Goal: Transaction & Acquisition: Purchase product/service

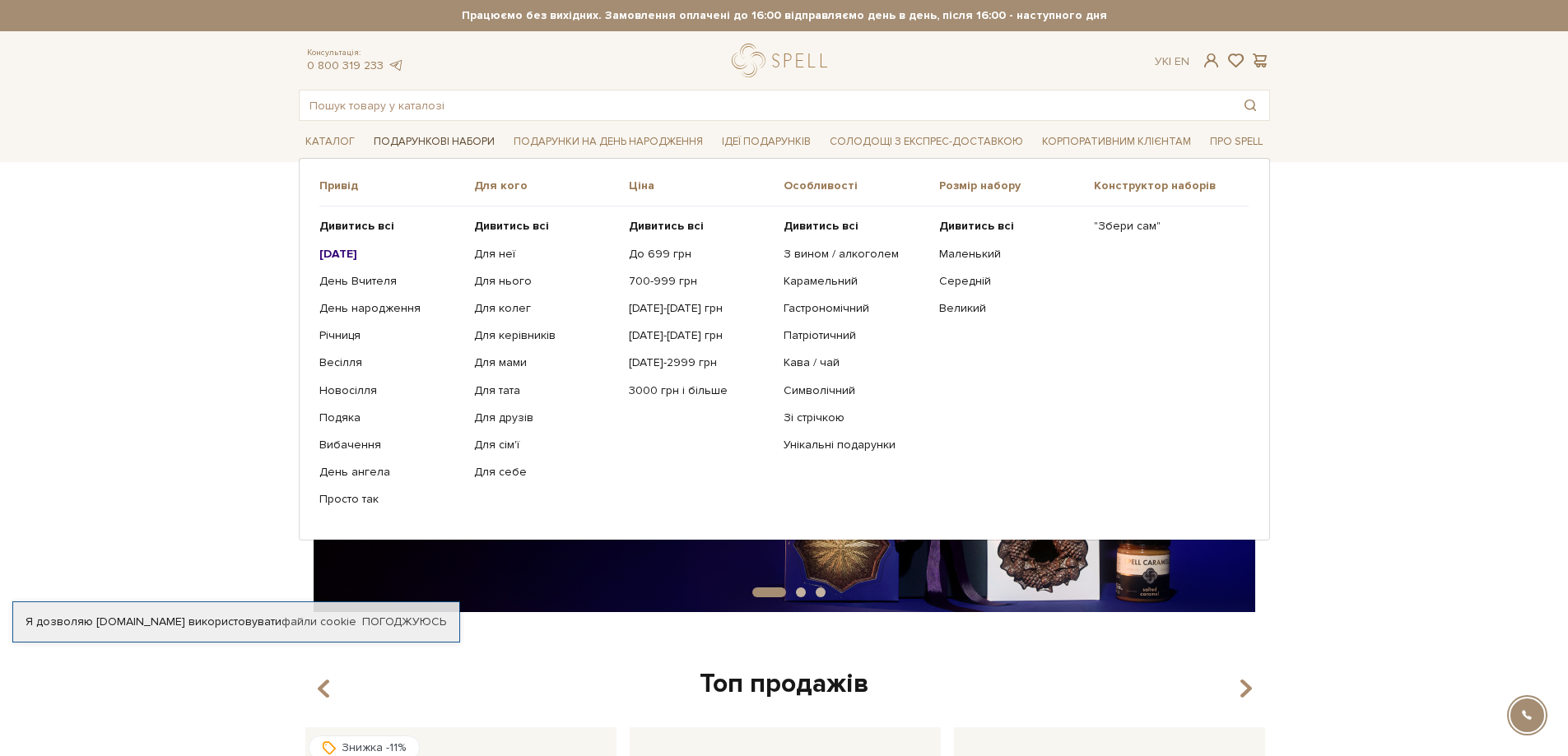
click at [420, 136] on link "Подарункові набори" at bounding box center [433, 142] width 134 height 26
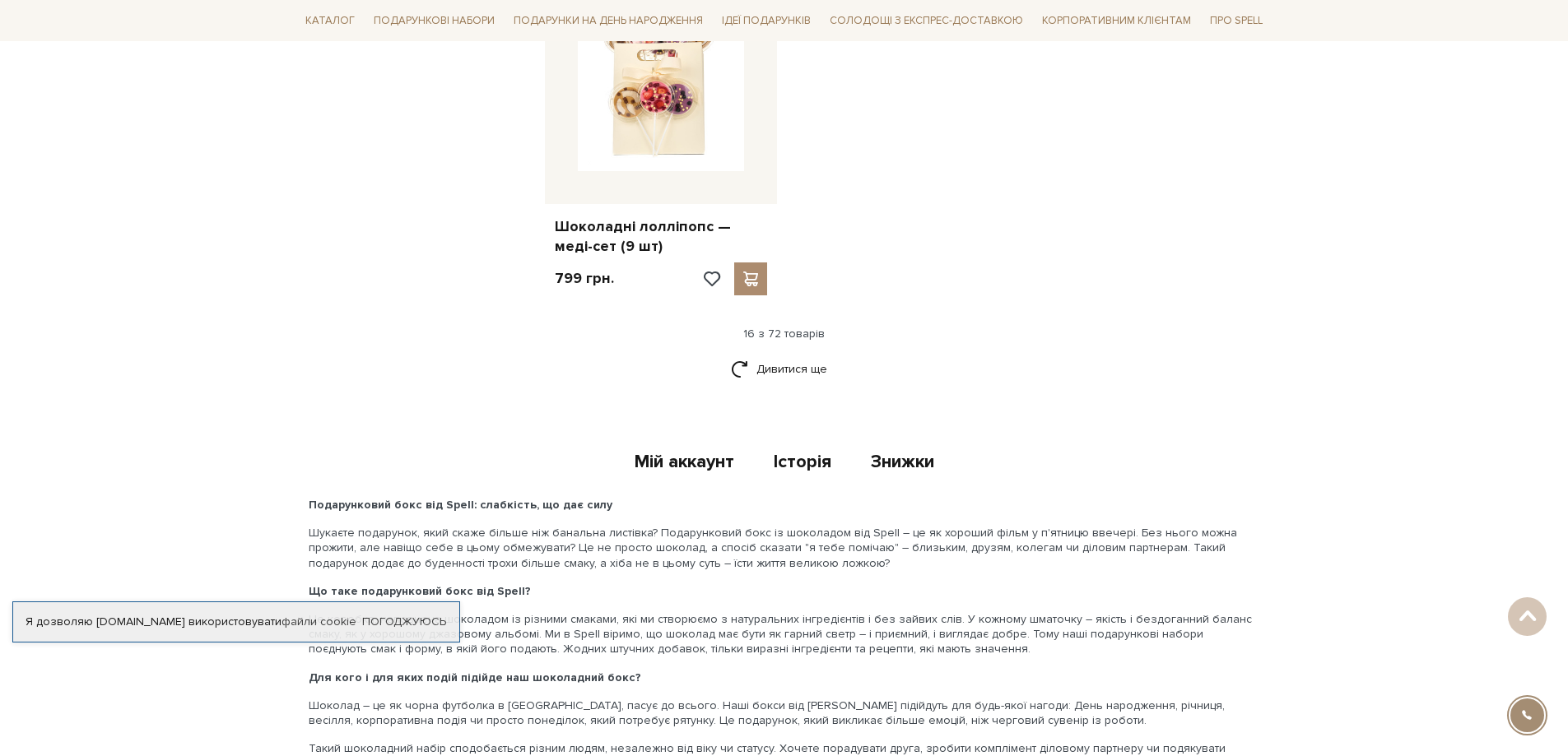
scroll to position [2057, 0]
click at [797, 358] on link "Дивитися ще" at bounding box center [784, 369] width 107 height 28
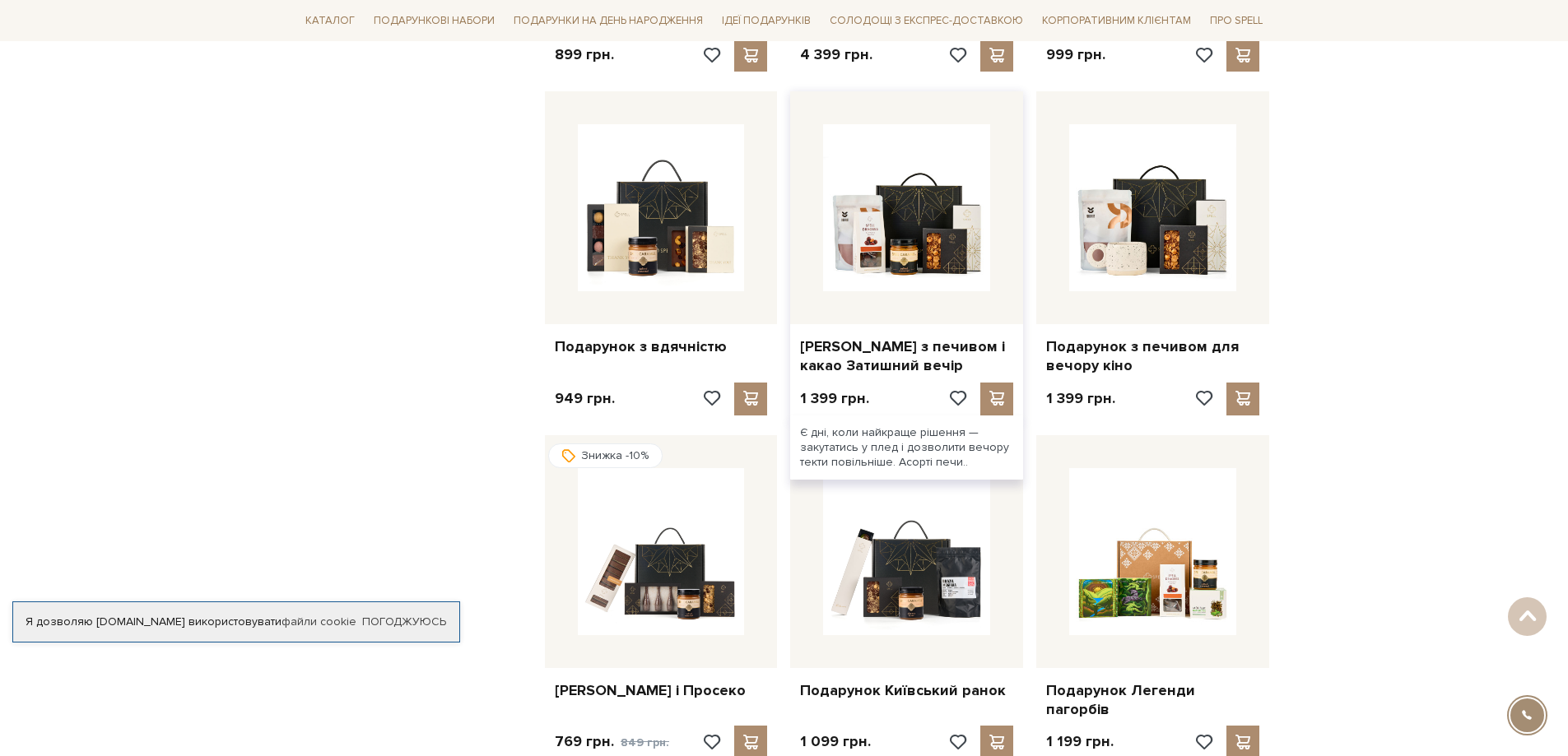
scroll to position [2634, 0]
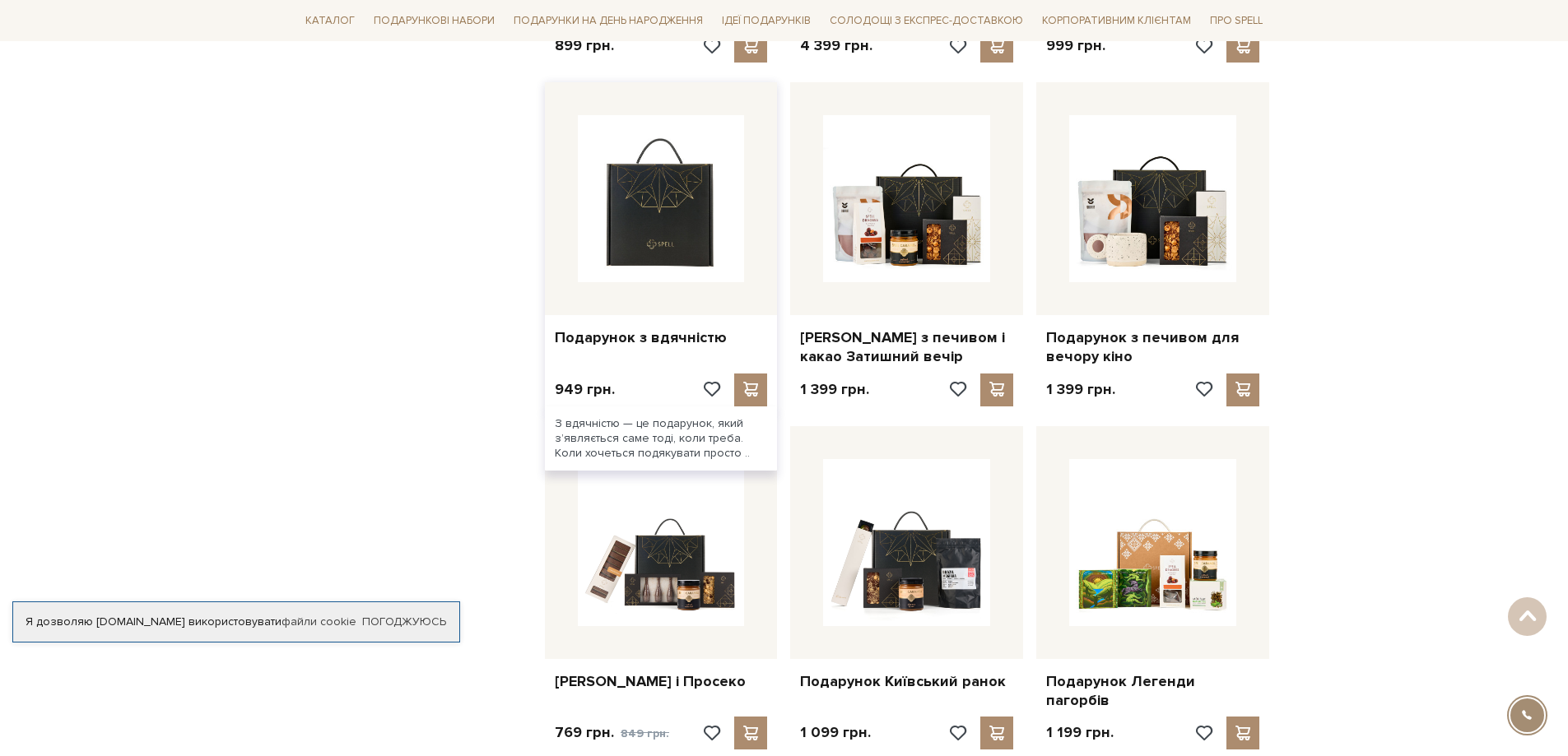
click at [671, 213] on img at bounding box center [661, 198] width 167 height 167
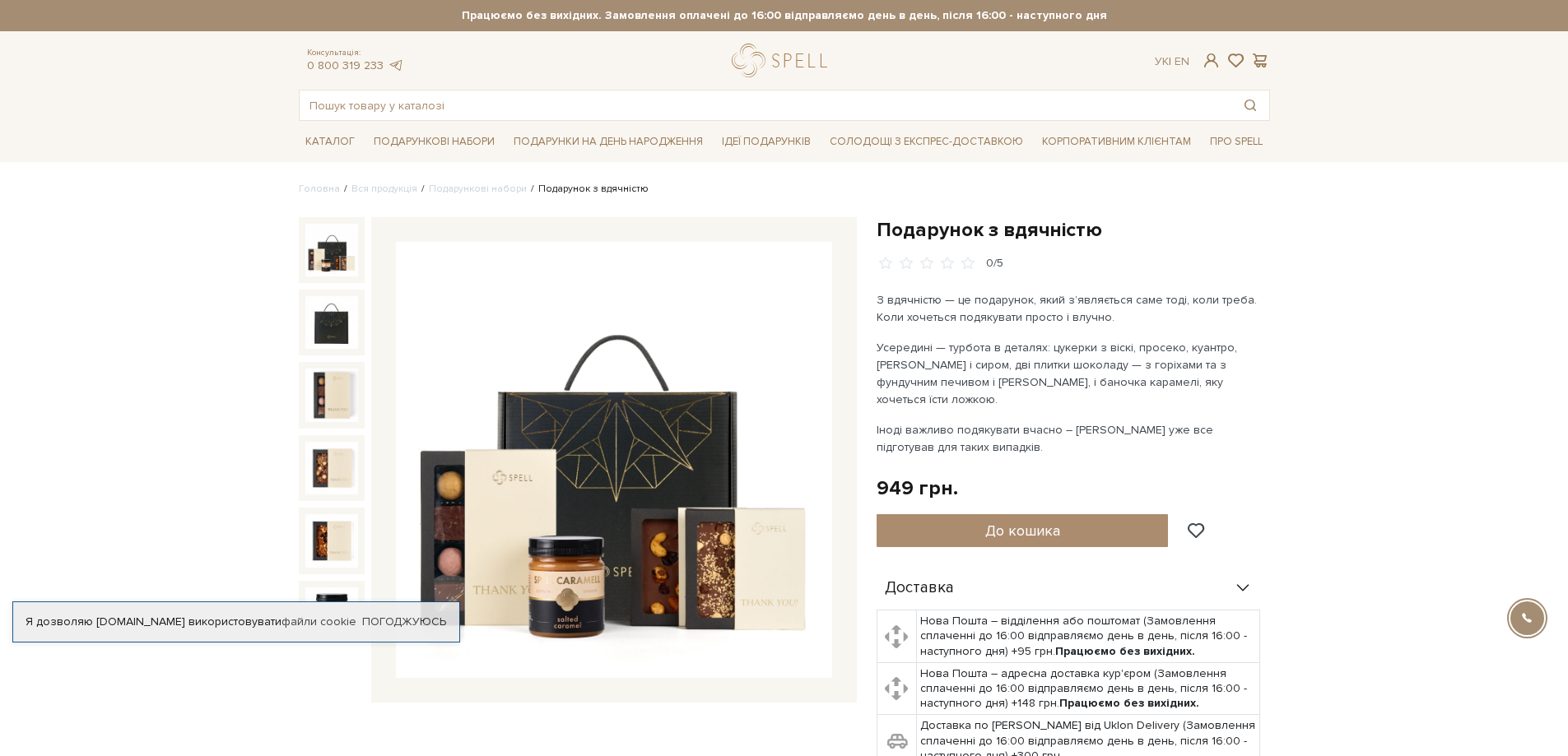
click at [322, 266] on img at bounding box center [331, 250] width 52 height 52
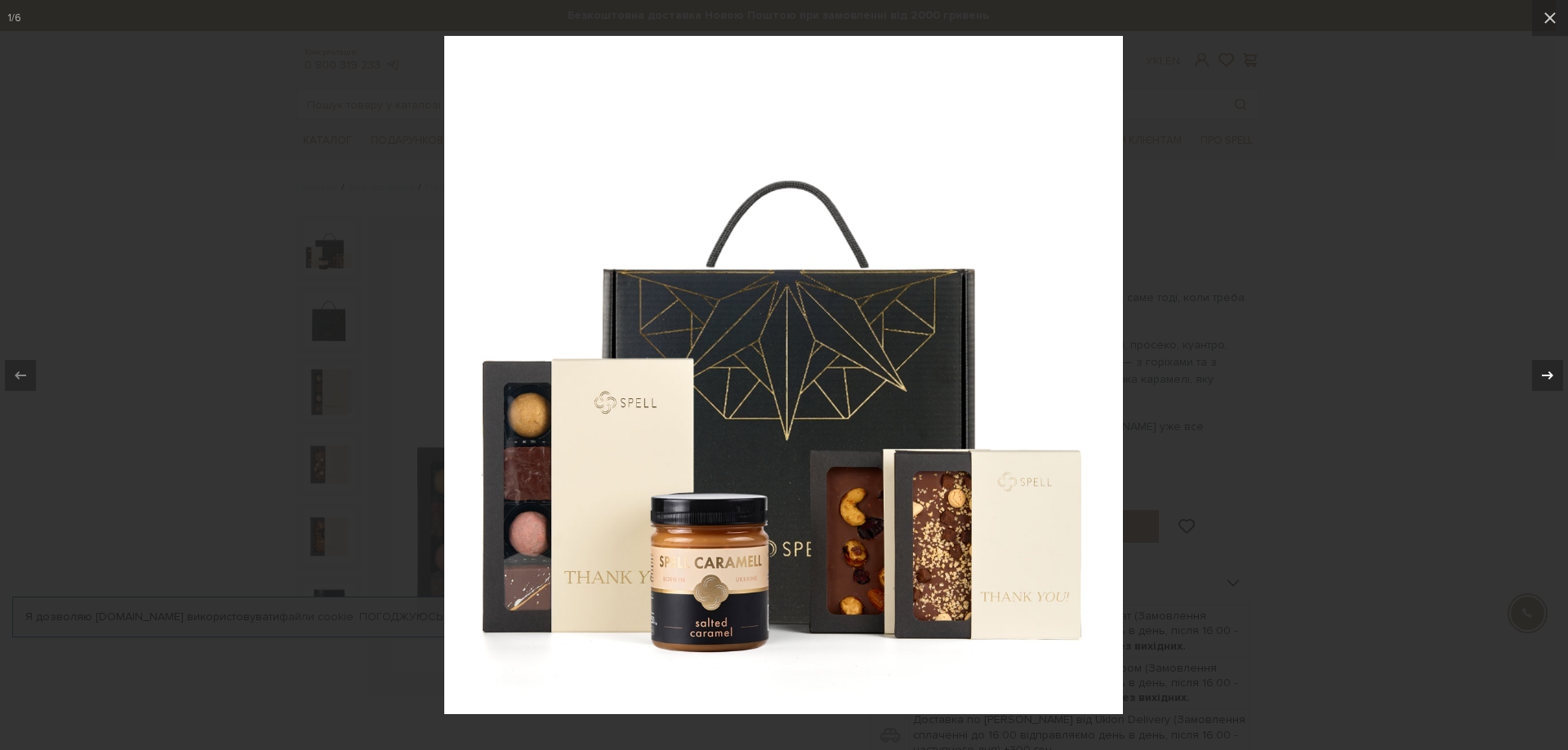
click at [1548, 374] on icon at bounding box center [1547, 375] width 20 height 20
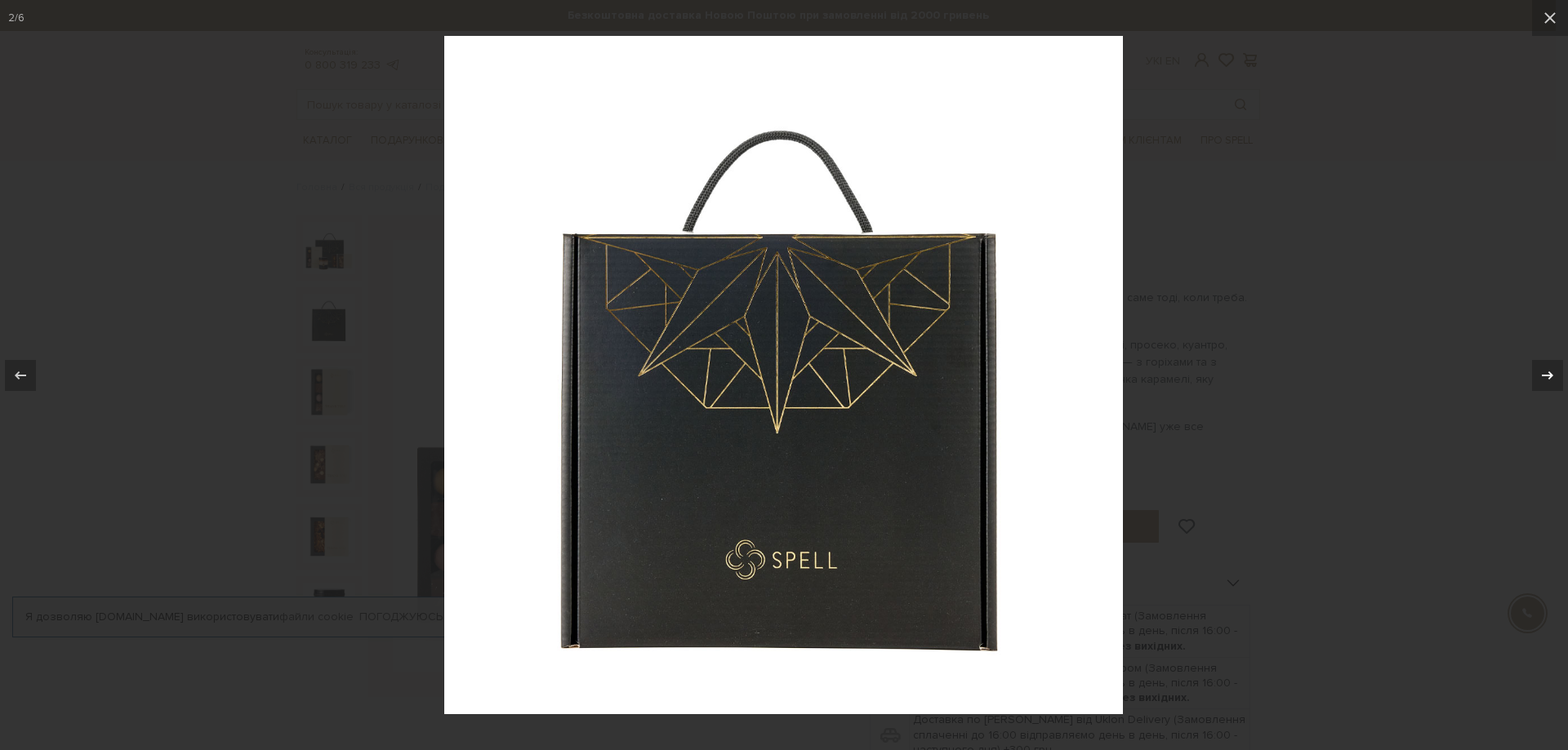
click at [1548, 374] on icon at bounding box center [1547, 375] width 20 height 20
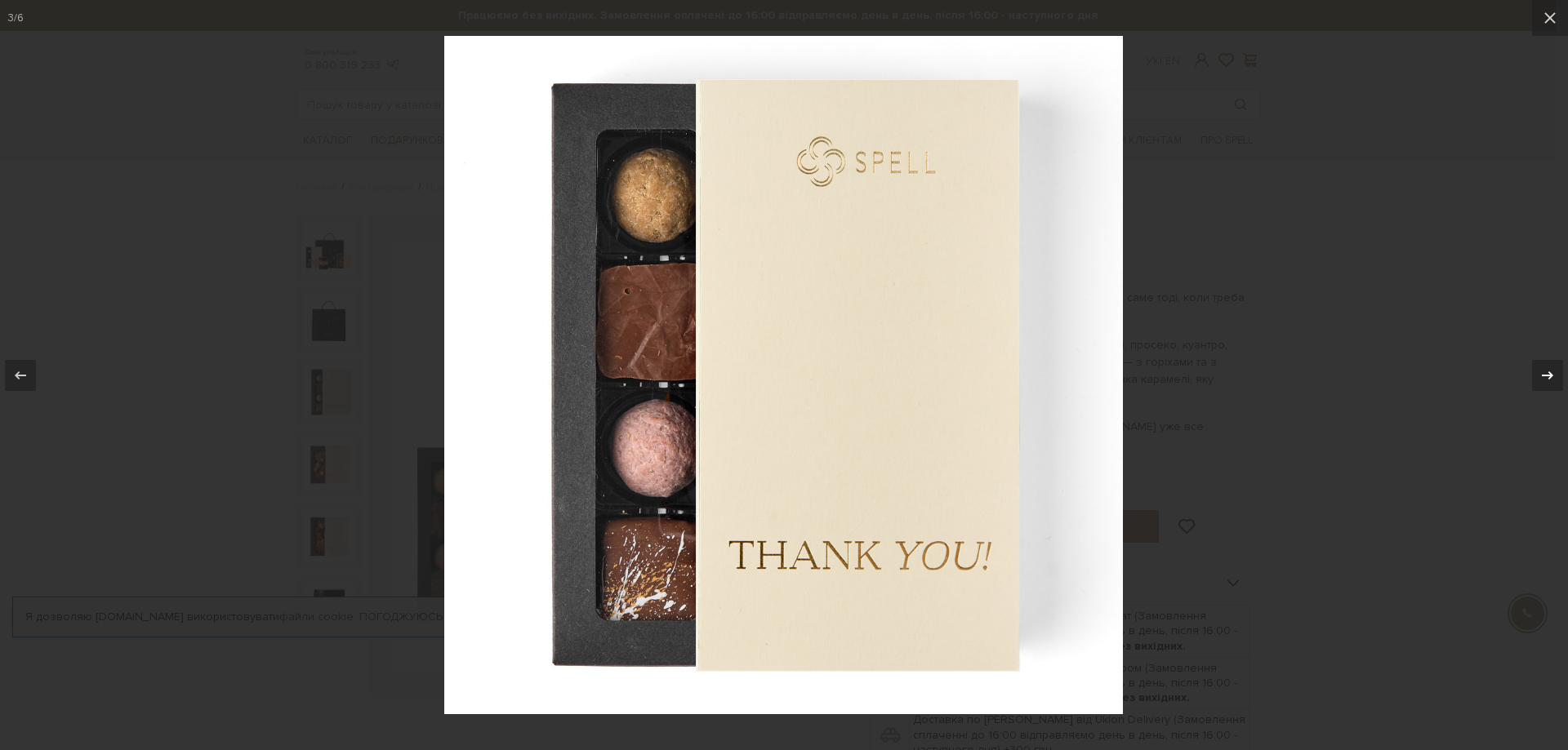
click at [1543, 372] on icon at bounding box center [1547, 375] width 20 height 20
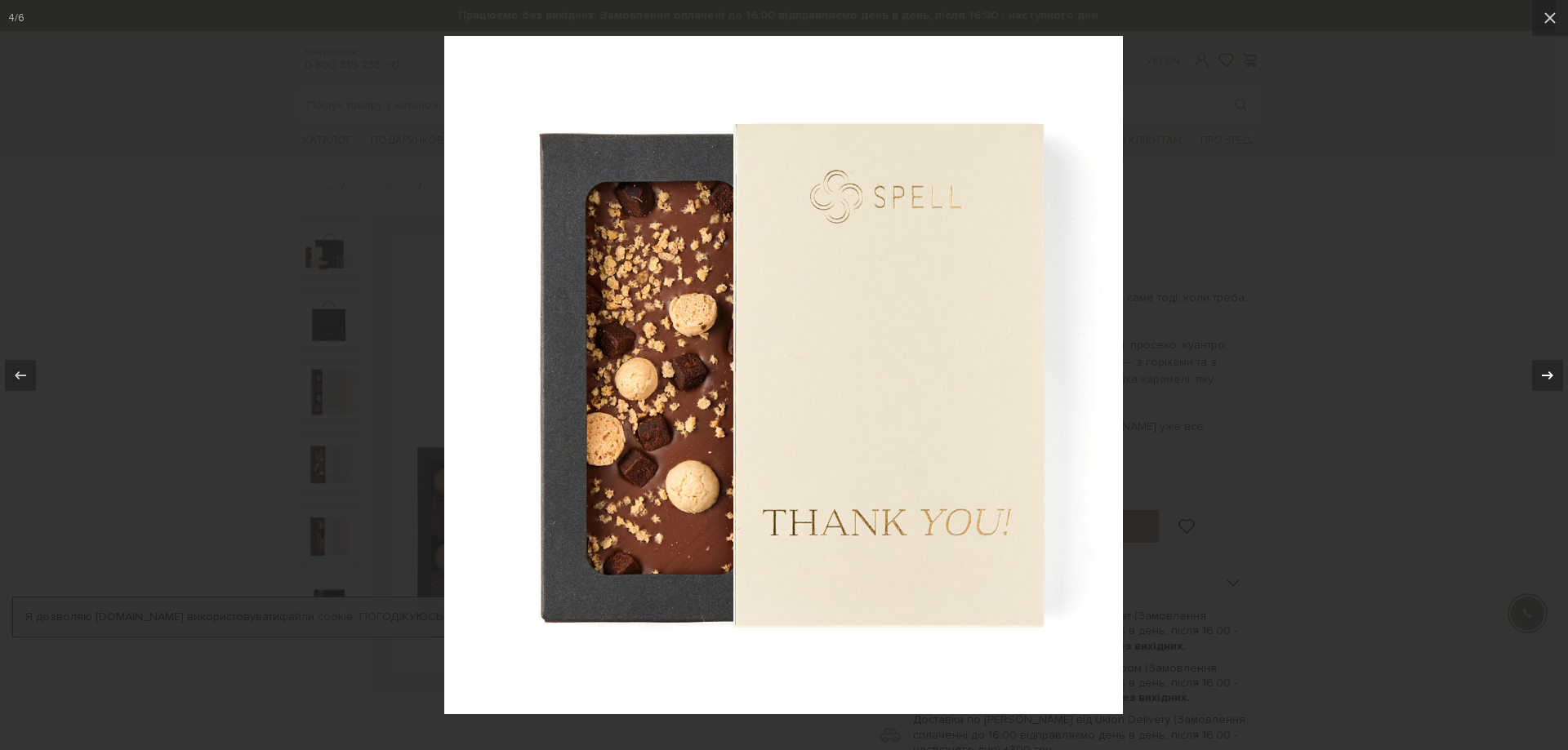
click at [1543, 372] on icon at bounding box center [1547, 375] width 20 height 20
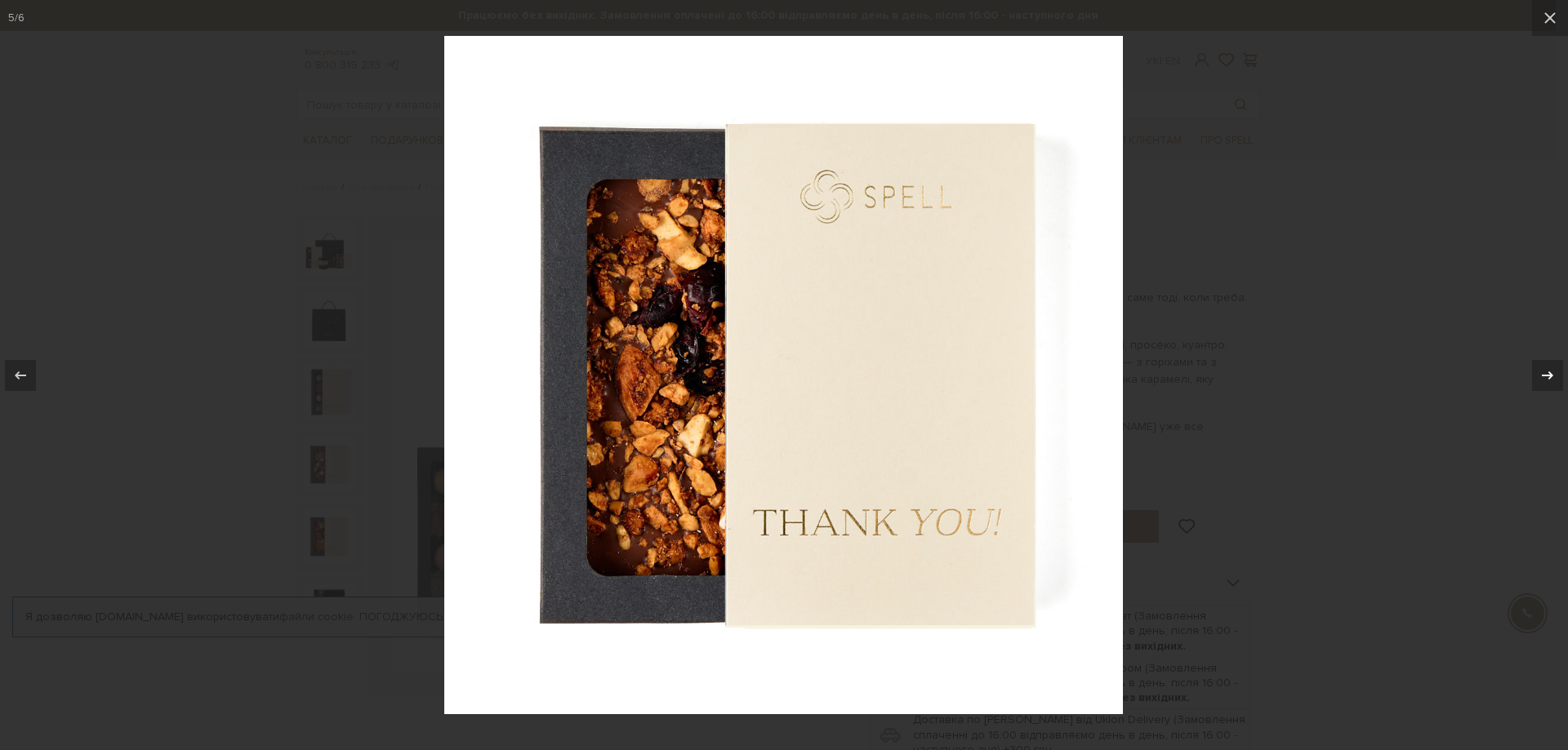
click at [1543, 372] on icon at bounding box center [1547, 375] width 20 height 20
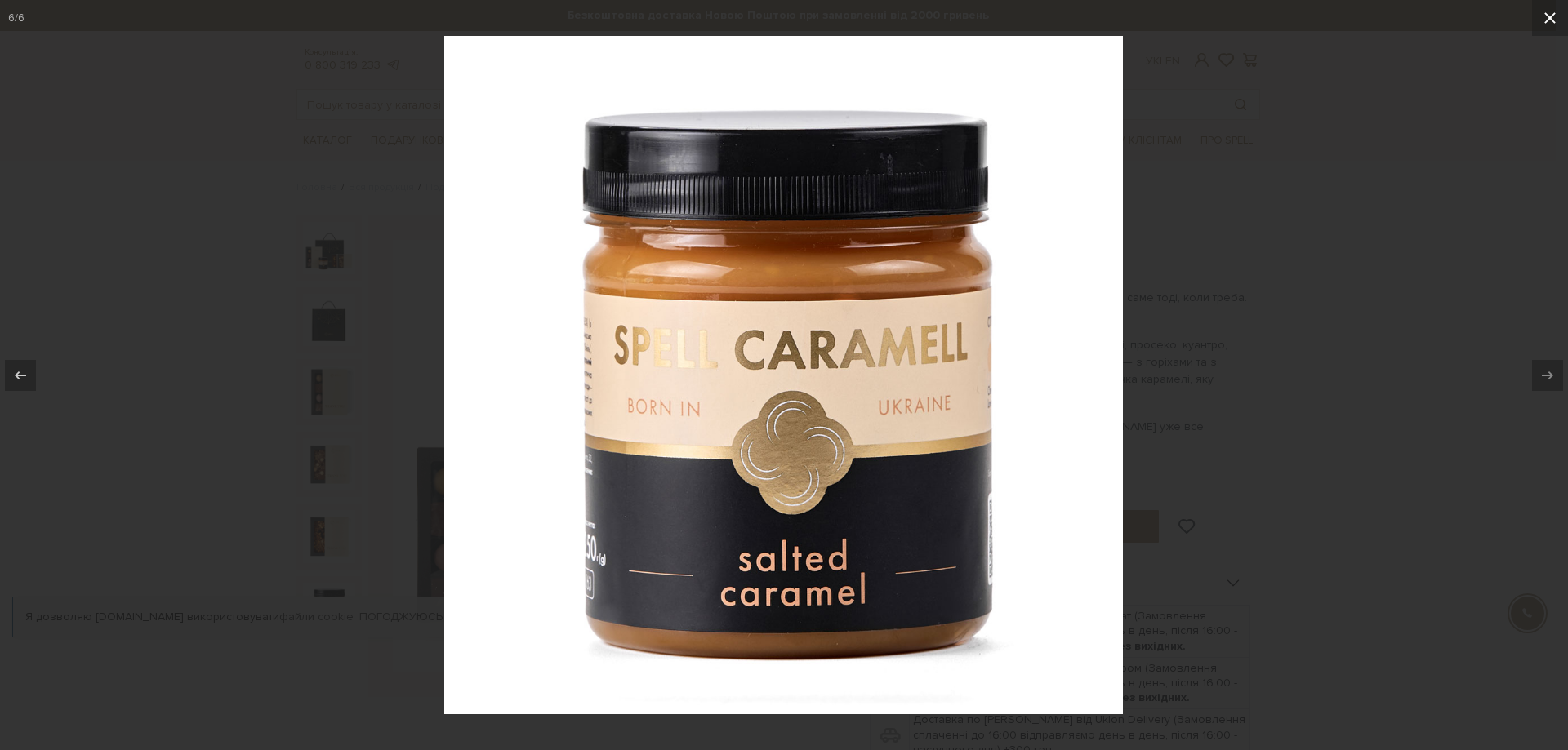
click at [1543, 21] on icon at bounding box center [1549, 18] width 20 height 20
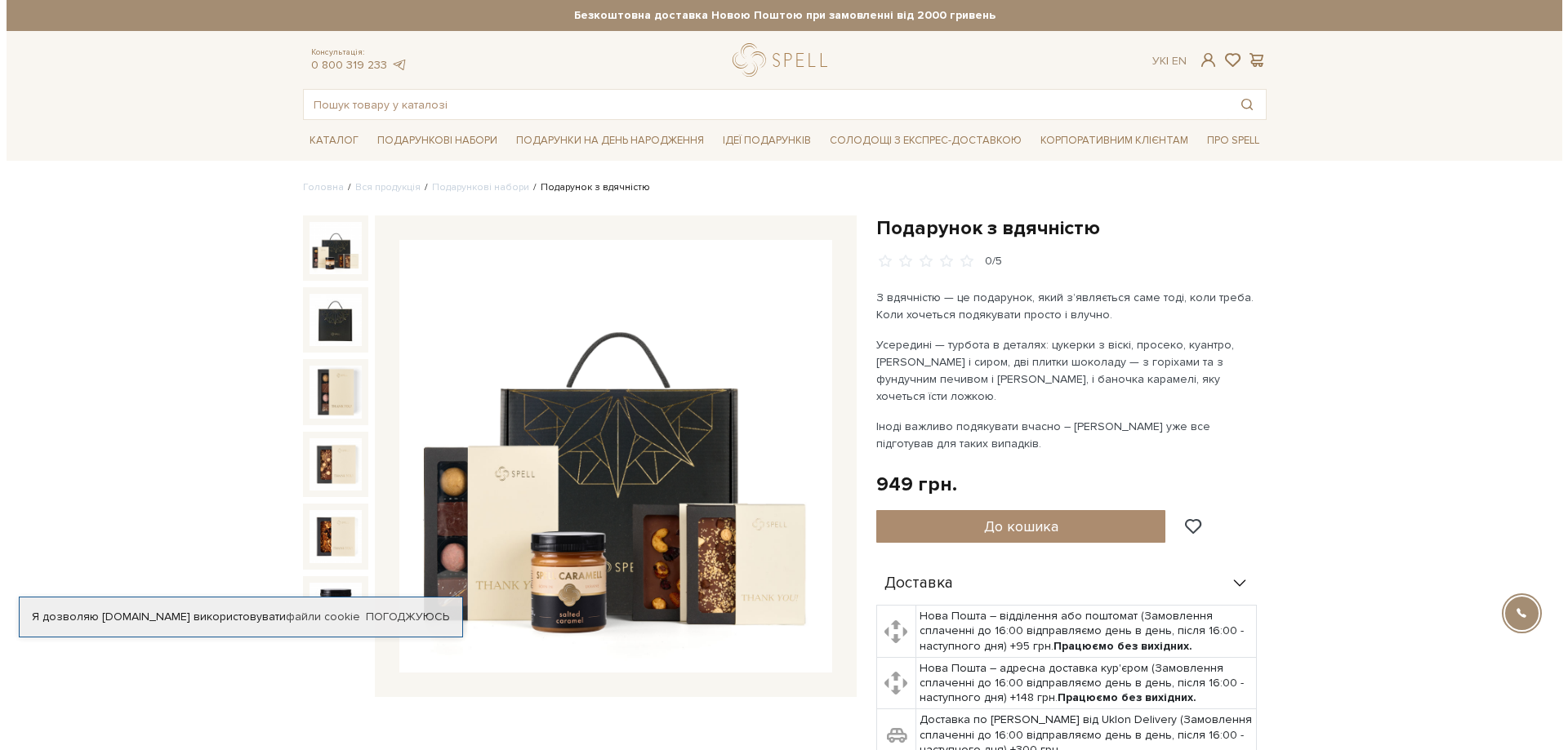
scroll to position [22, 0]
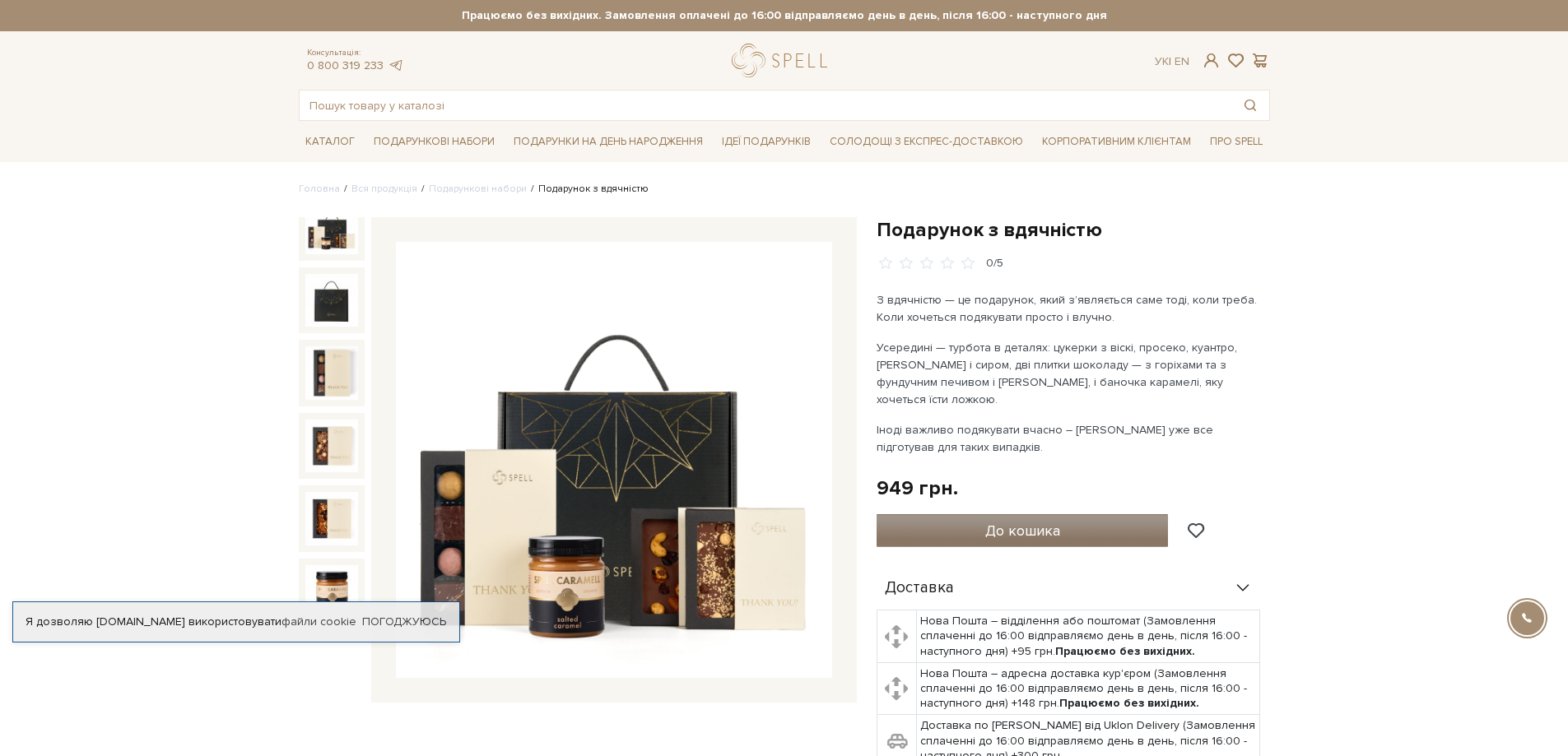
click at [1048, 527] on span "До кошика" at bounding box center [1022, 530] width 75 height 18
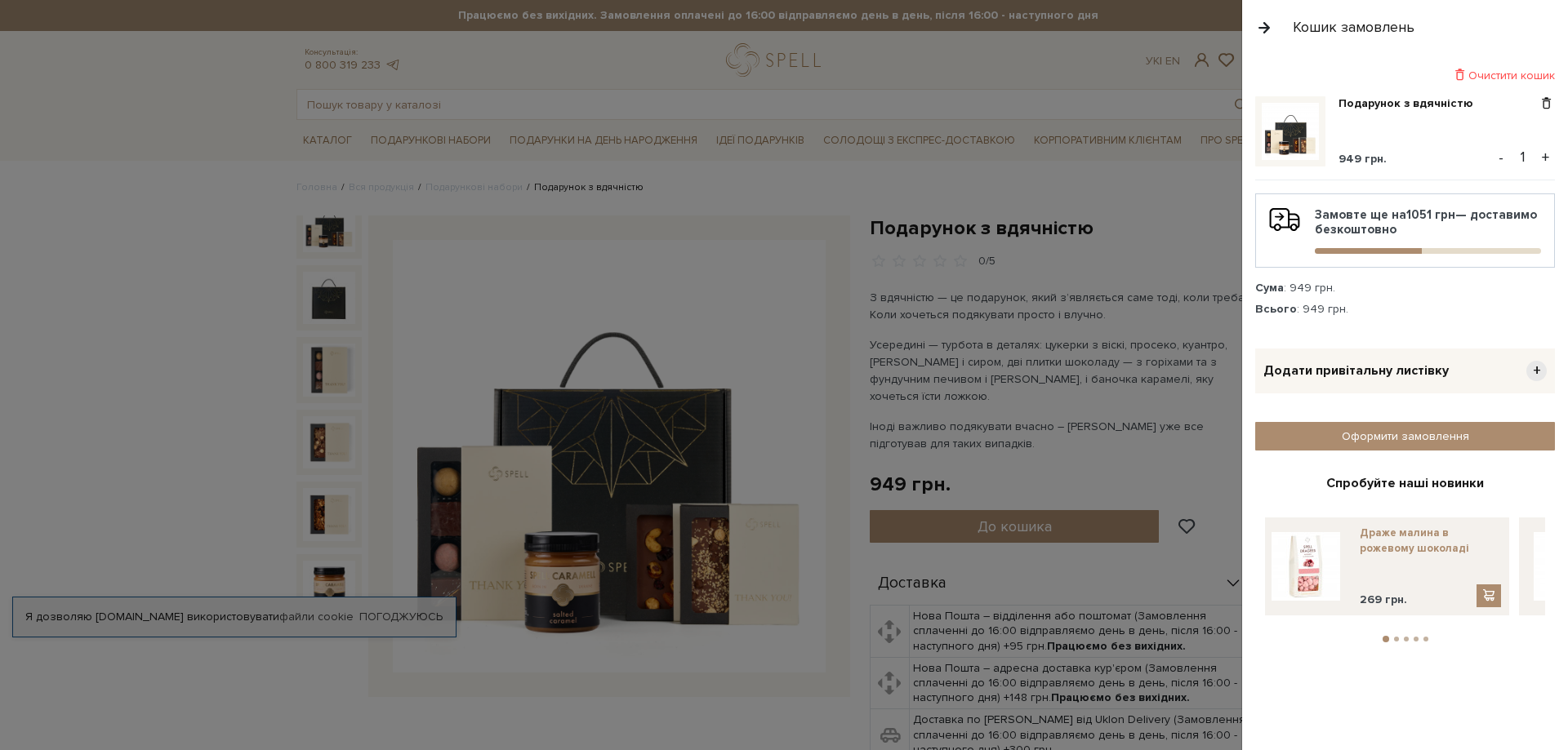
click at [1407, 547] on link "Драже малина в рожевому шоколаді" at bounding box center [1430, 540] width 141 height 29
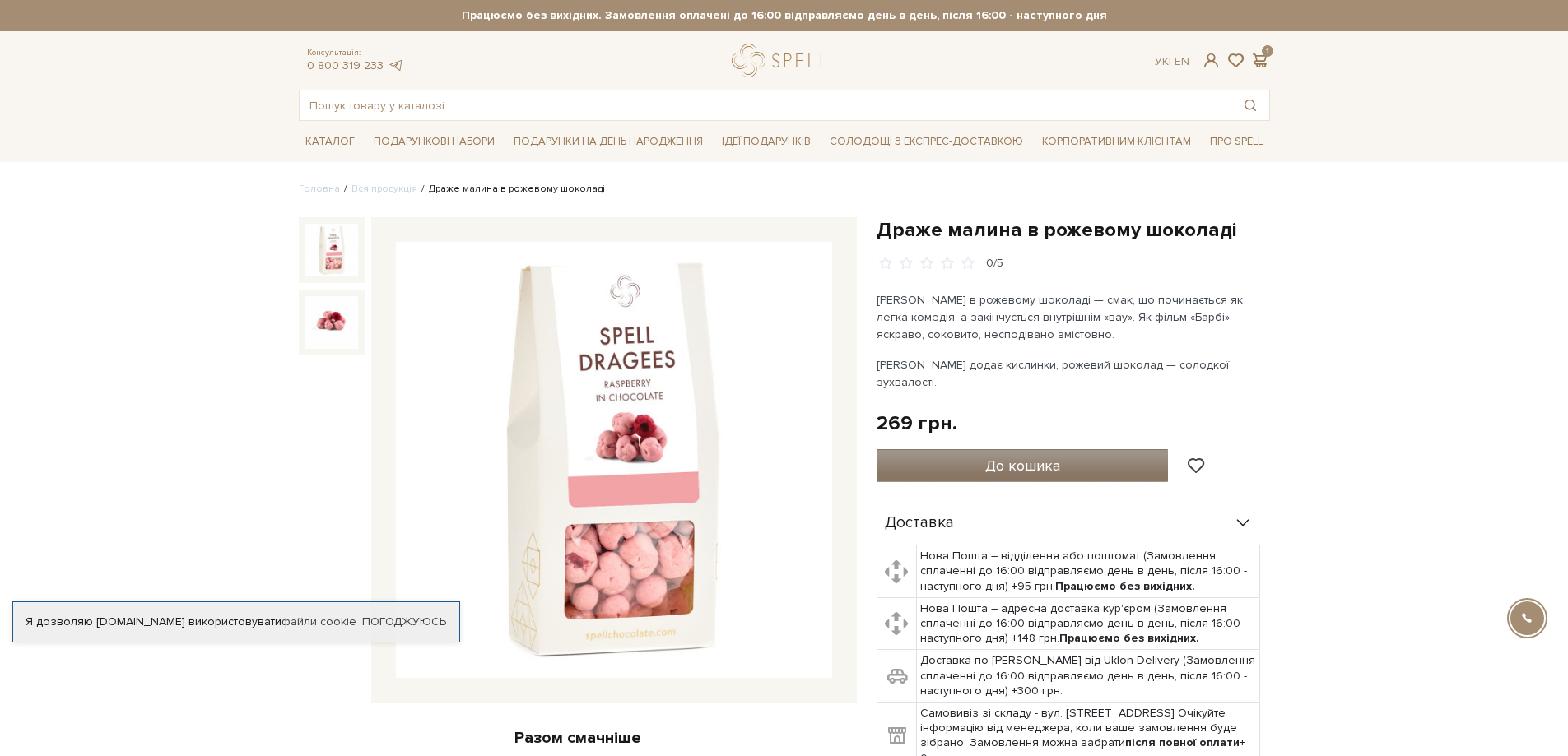
click at [1027, 457] on span "До кошика" at bounding box center [1022, 465] width 75 height 18
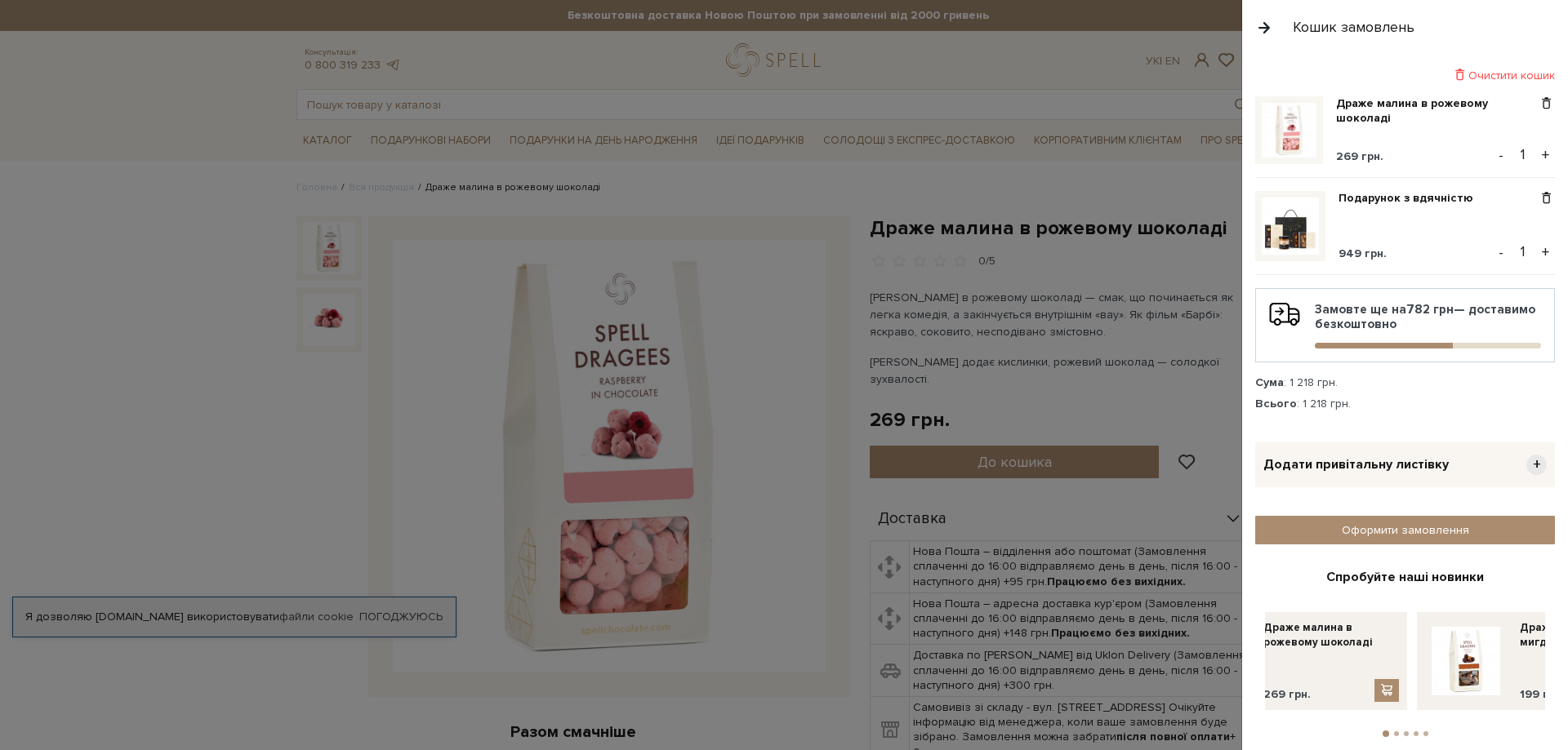
drag, startPoint x: 1388, startPoint y: 653, endPoint x: 1249, endPoint y: 674, distance: 140.6
click at [1272, 668] on div "Драже малина в рожевому шоколаді 269 грн." at bounding box center [1331, 661] width 136 height 82
drag, startPoint x: 1434, startPoint y: 636, endPoint x: 1278, endPoint y: 657, distance: 157.4
click at [1283, 654] on div "Драже асорті фундук-мигдаль 199 грн." at bounding box center [1351, 661] width 136 height 82
drag, startPoint x: 1414, startPoint y: 649, endPoint x: 1254, endPoint y: 660, distance: 160.4
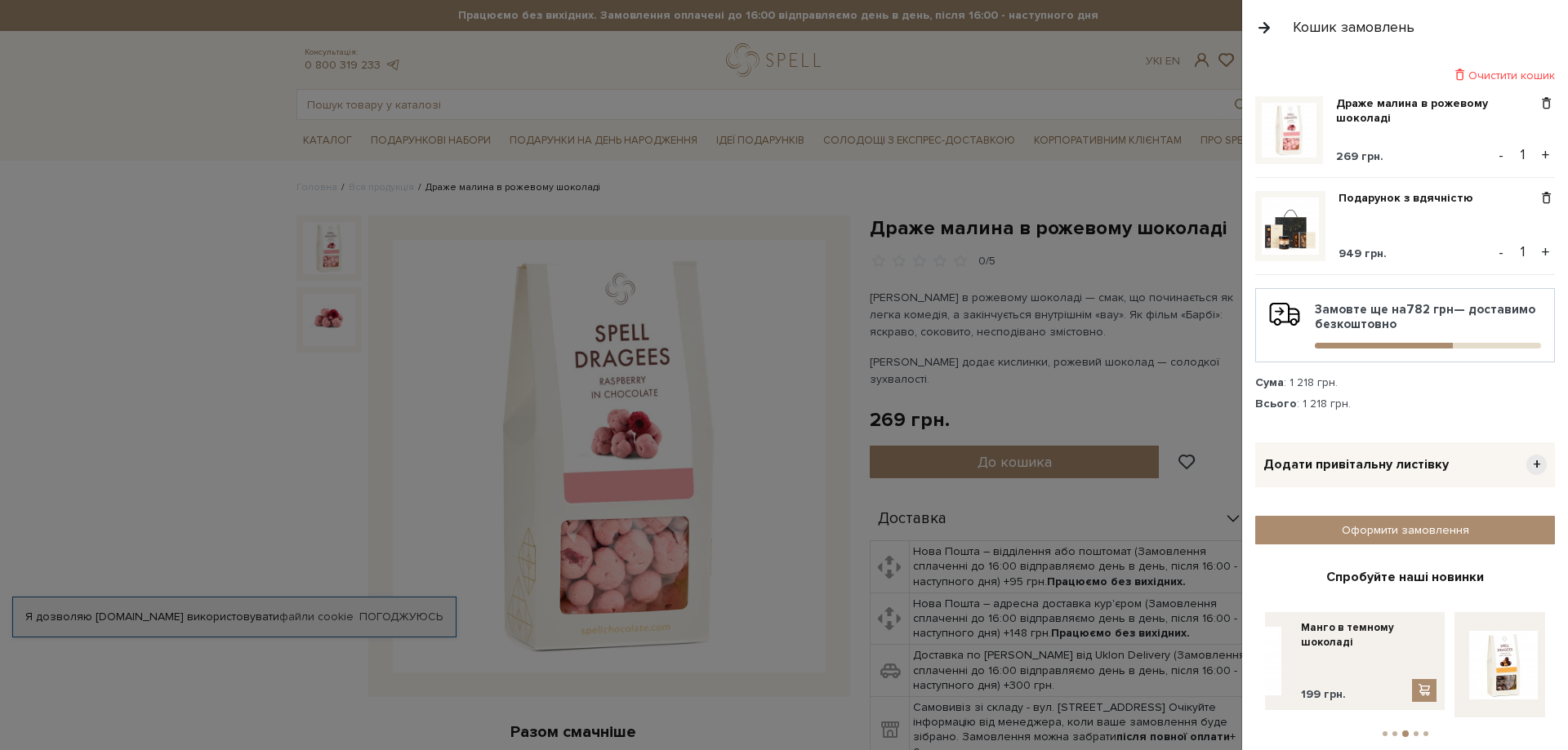
click at [1300, 658] on div "Манго в темному шоколаді 199 грн." at bounding box center [1368, 661] width 136 height 82
drag, startPoint x: 1360, startPoint y: 655, endPoint x: 1567, endPoint y: 637, distance: 207.8
click at [1555, 637] on div "Очистити кошик Драже малина в рожевому шоколаді 269 грн. - 1 + Подарунок з вдяч…" at bounding box center [1405, 402] width 326 height 695
click at [1396, 637] on link "Манго в темному шоколаді" at bounding box center [1428, 635] width 136 height 29
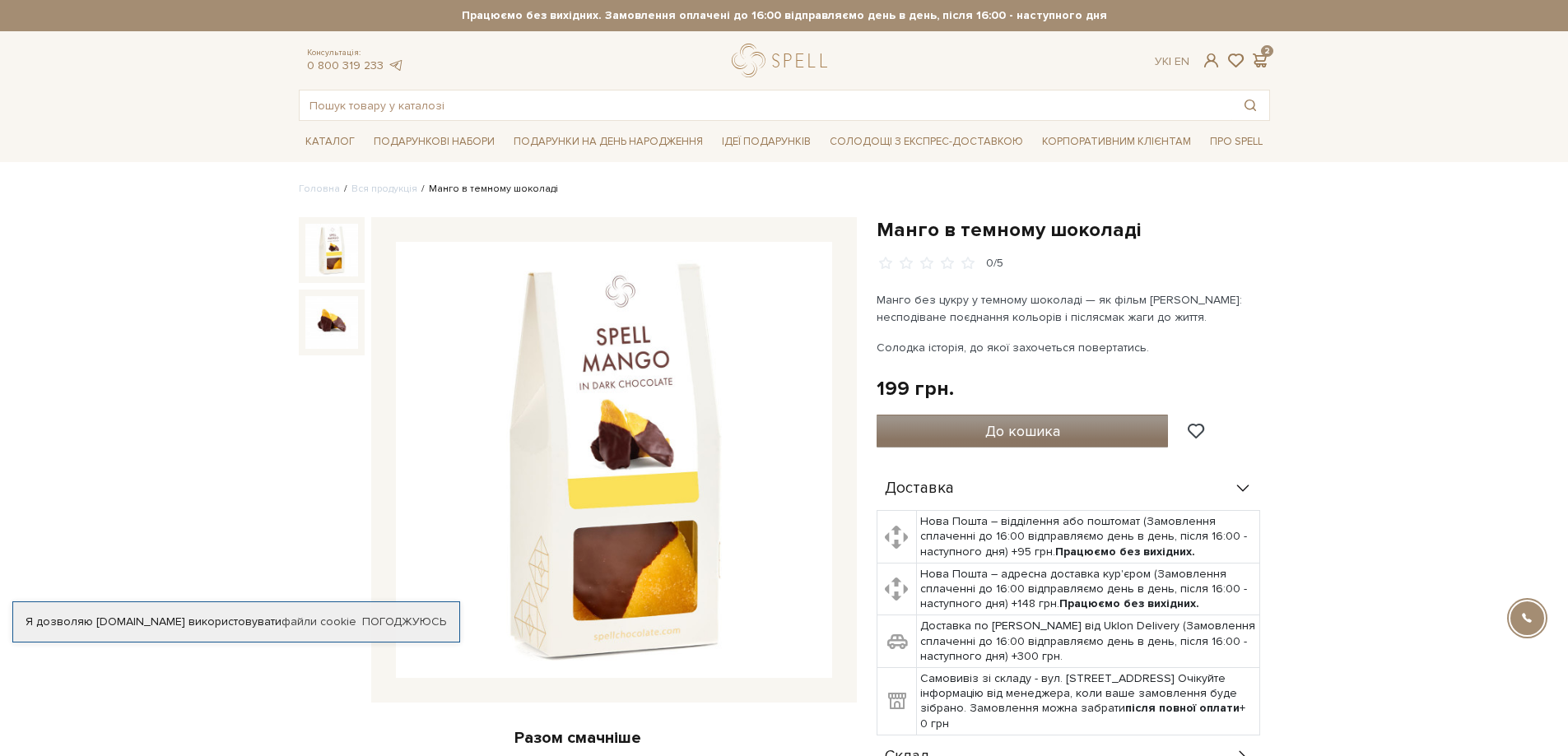
click at [1021, 428] on span "До кошика" at bounding box center [1022, 431] width 75 height 18
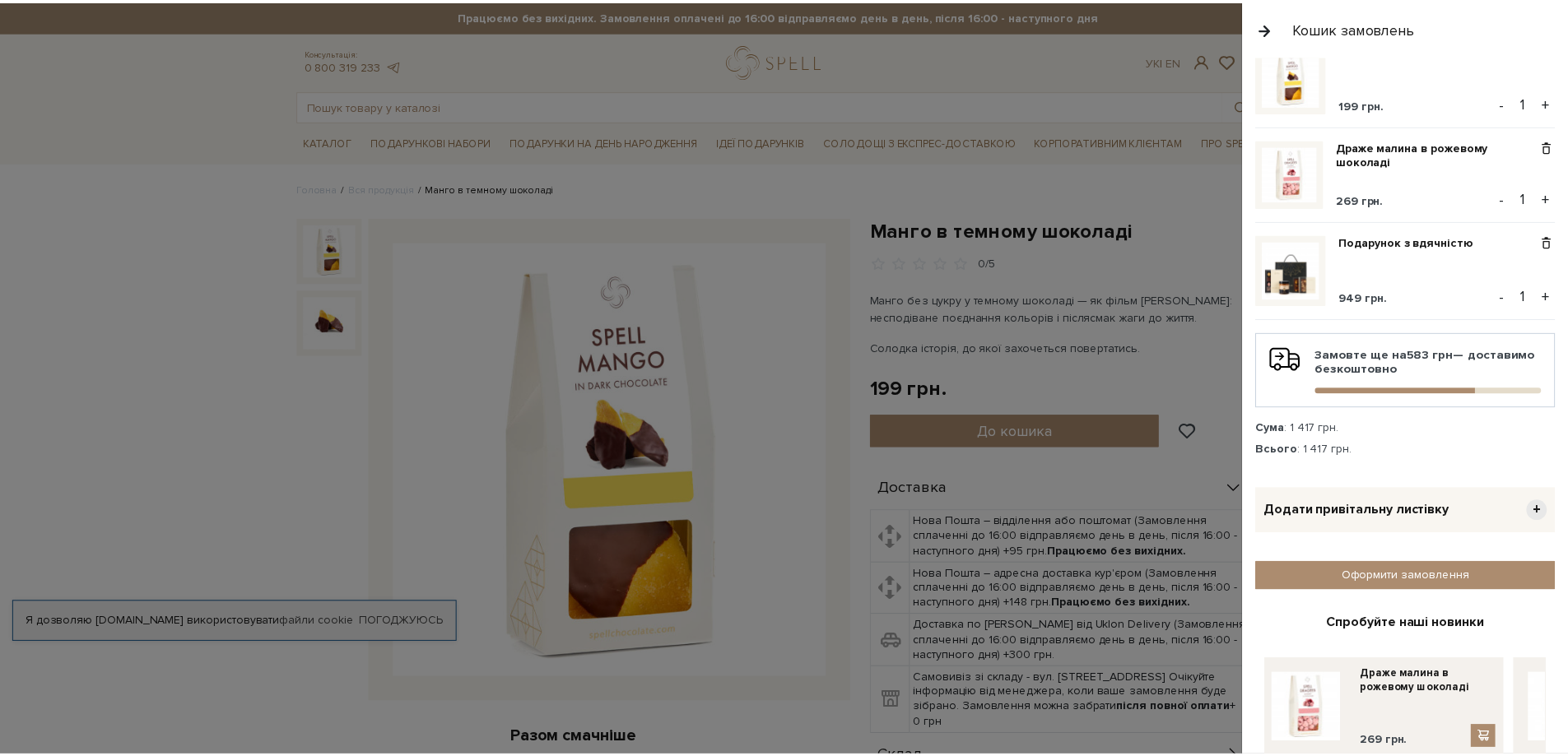
scroll to position [122, 0]
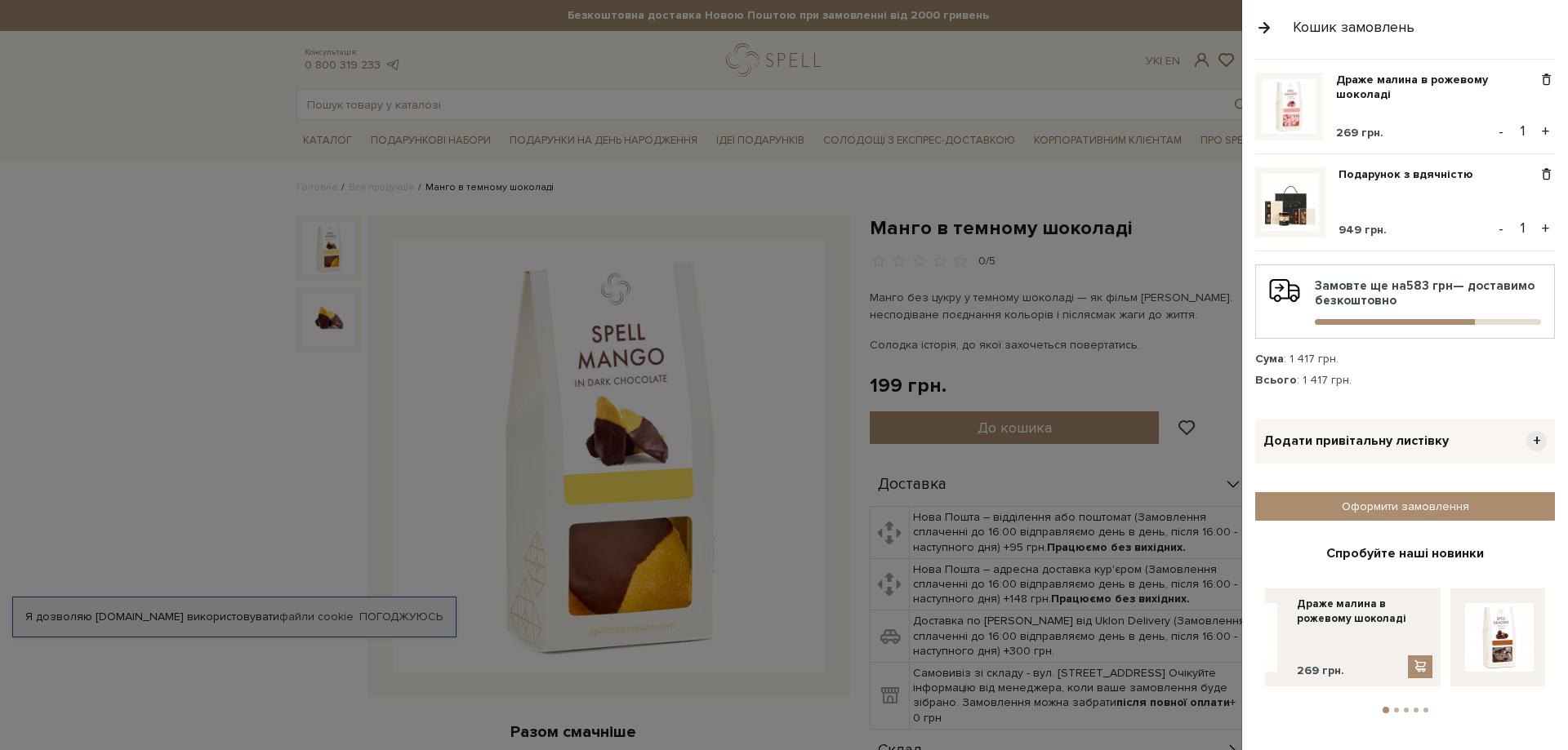
drag, startPoint x: 1383, startPoint y: 621, endPoint x: 1287, endPoint y: 634, distance: 96.9
click at [1297, 632] on div "Драже малина в рожевому шоколаді 269 грн." at bounding box center [1364, 637] width 136 height 82
drag, startPoint x: 1364, startPoint y: 633, endPoint x: 1221, endPoint y: 638, distance: 143.1
drag, startPoint x: 1405, startPoint y: 631, endPoint x: 1210, endPoint y: 638, distance: 195.1
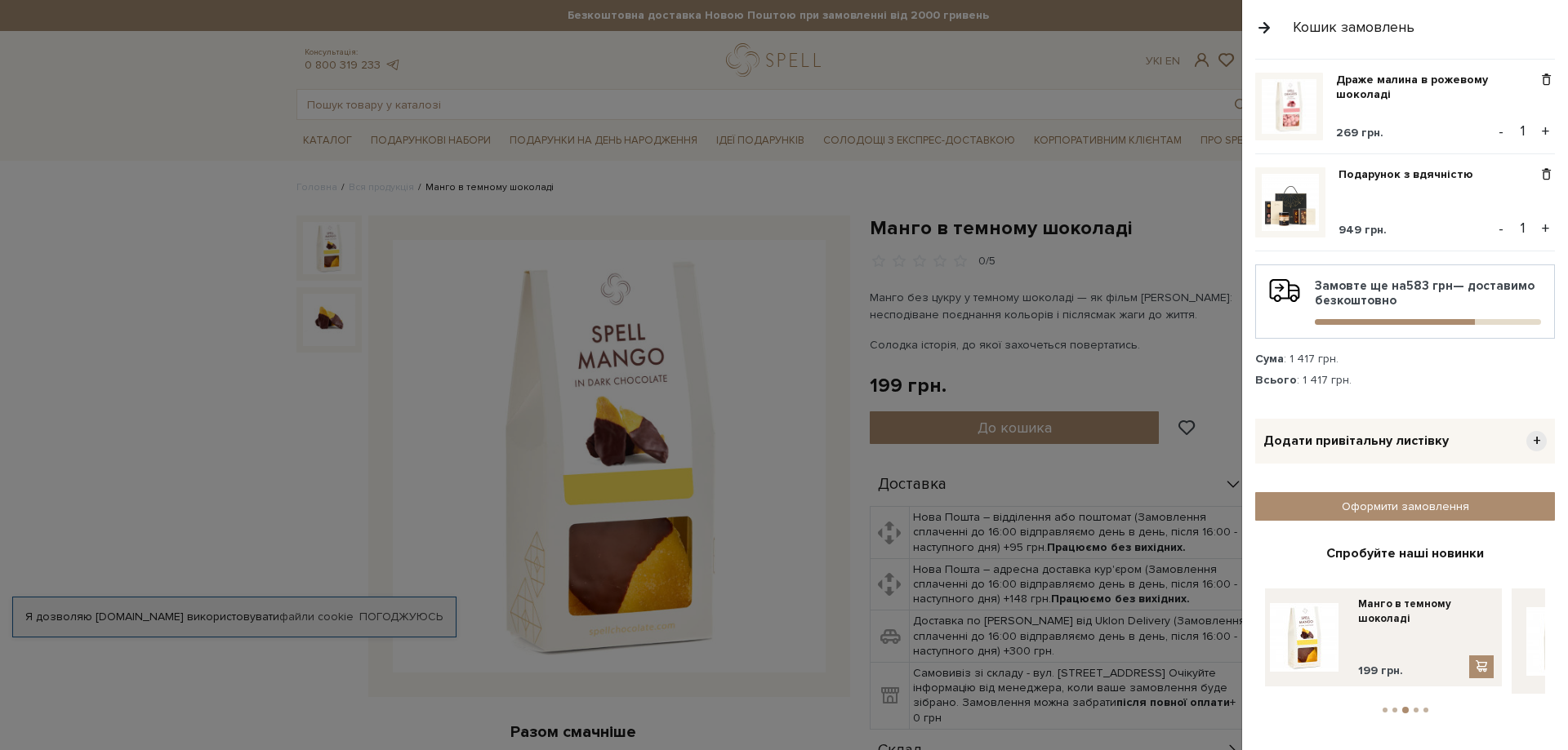
click at [1255, 638] on div "Спробуйте наші новинки Драже фундук в темному шоколаді з сіллю та вафельною кри…" at bounding box center [1405, 629] width 300 height 169
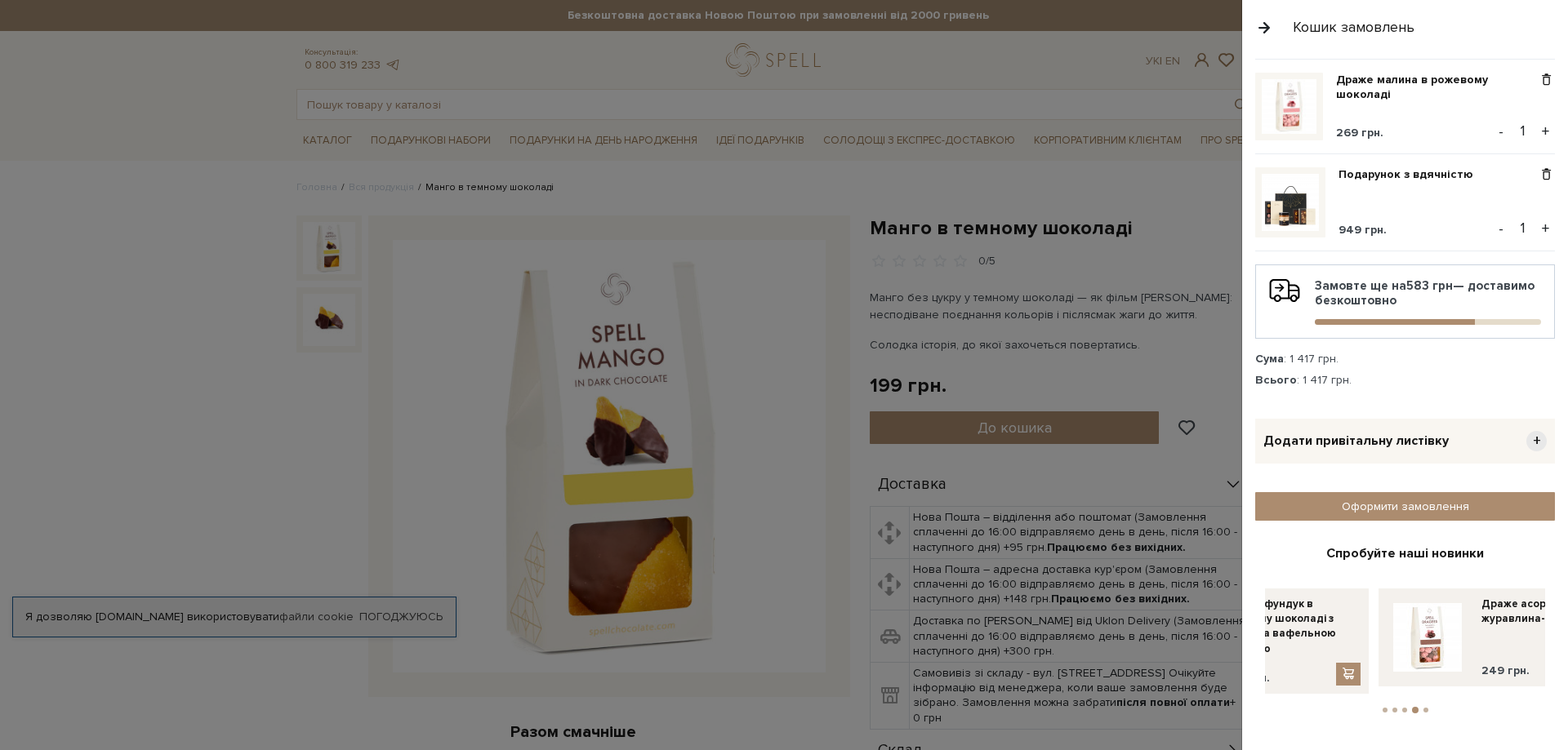
drag, startPoint x: 1445, startPoint y: 618, endPoint x: 1217, endPoint y: 634, distance: 228.6
click at [1265, 628] on link "Драже фундук в темному шоколаді з сіллю та вафельною крихтою" at bounding box center [1293, 626] width 136 height 59
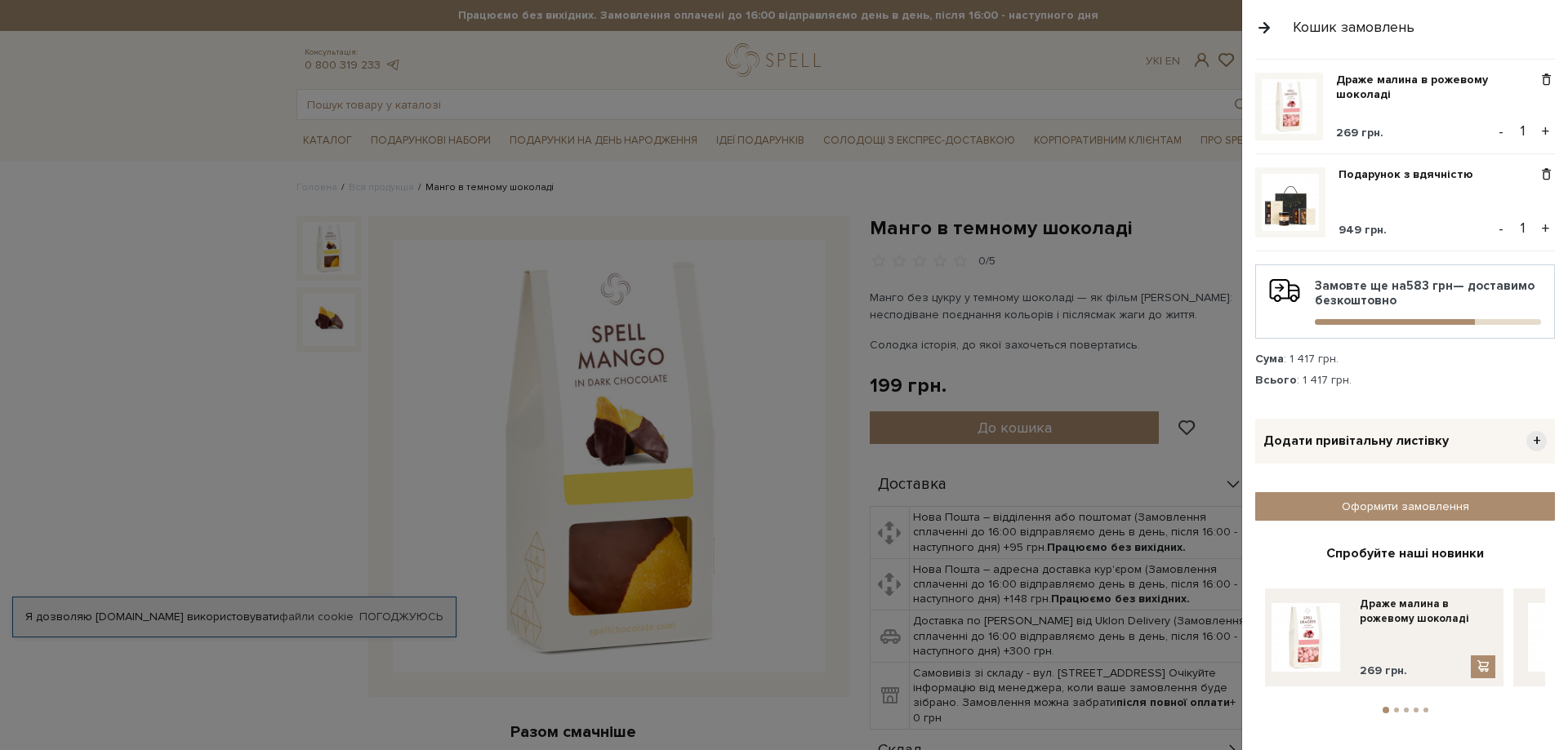
drag, startPoint x: 1411, startPoint y: 628, endPoint x: 1257, endPoint y: 646, distance: 155.0
click at [1258, 646] on div "Спробуйте наші новинки Драже фундук в темному шоколаді з сіллю та вафельною кри…" at bounding box center [1405, 629] width 300 height 169
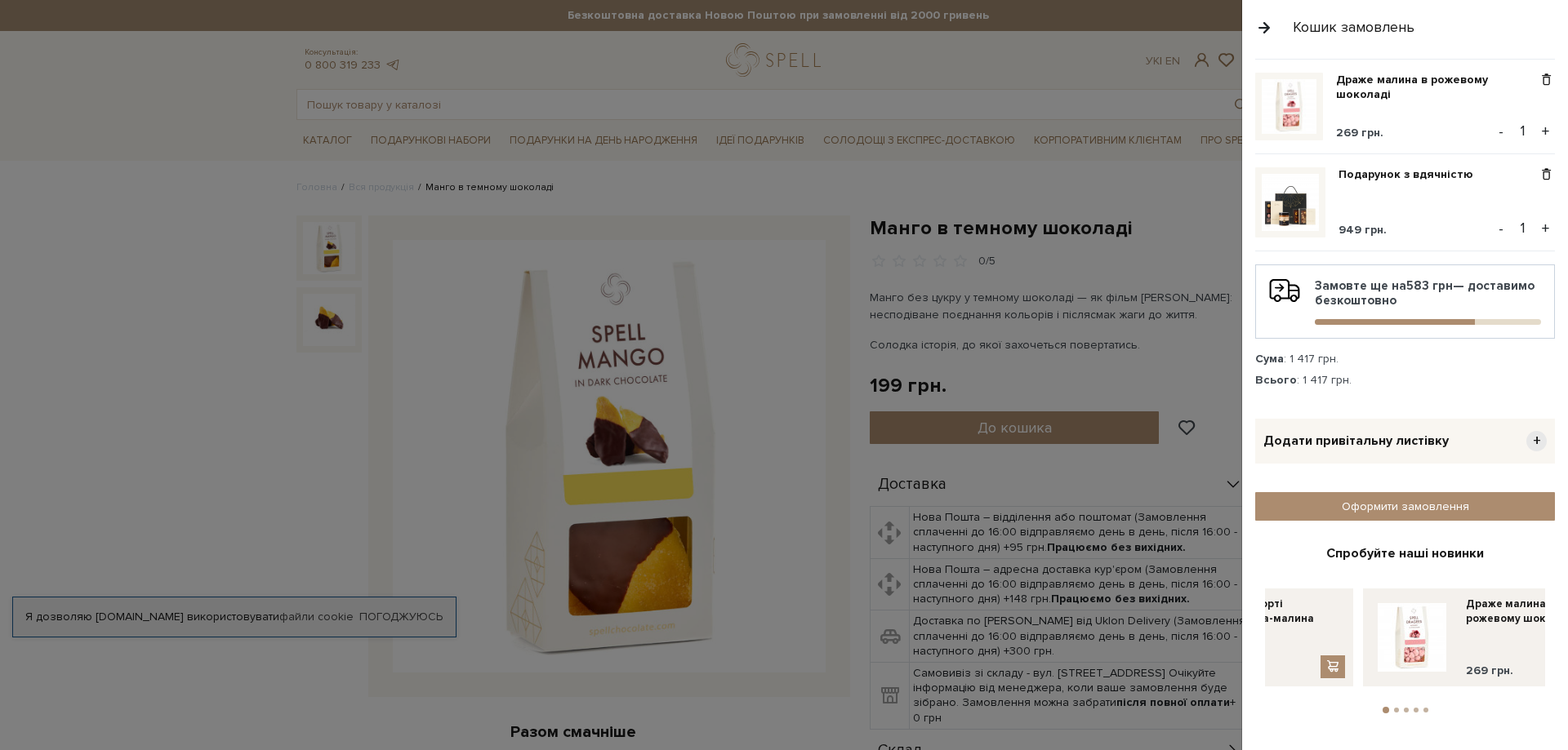
drag, startPoint x: 1392, startPoint y: 632, endPoint x: 1423, endPoint y: 628, distance: 31.3
click at [1509, 629] on div "Драже малина в рожевому шоколаді 269 грн." at bounding box center [1533, 637] width 136 height 82
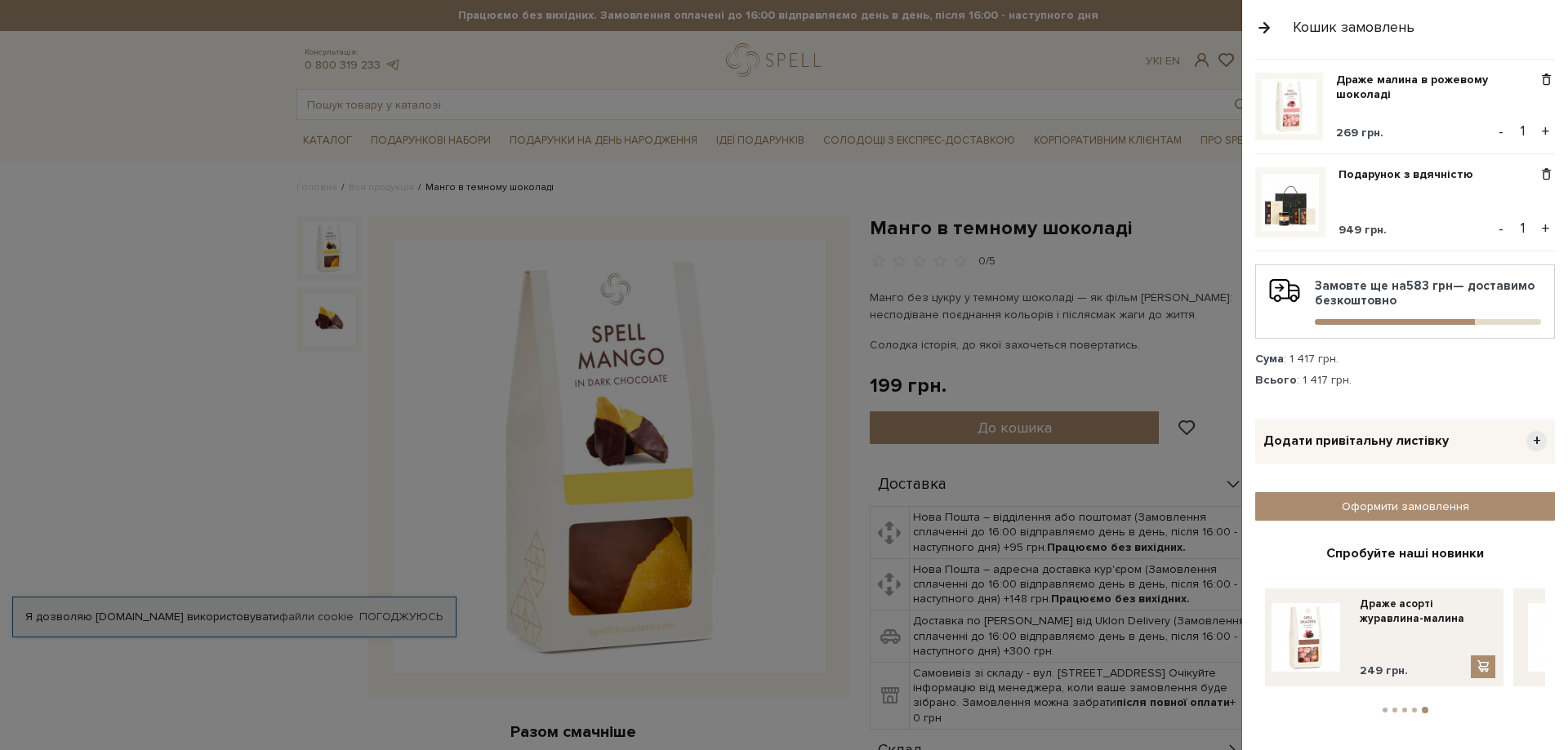
click at [693, 216] on div at bounding box center [784, 375] width 1568 height 750
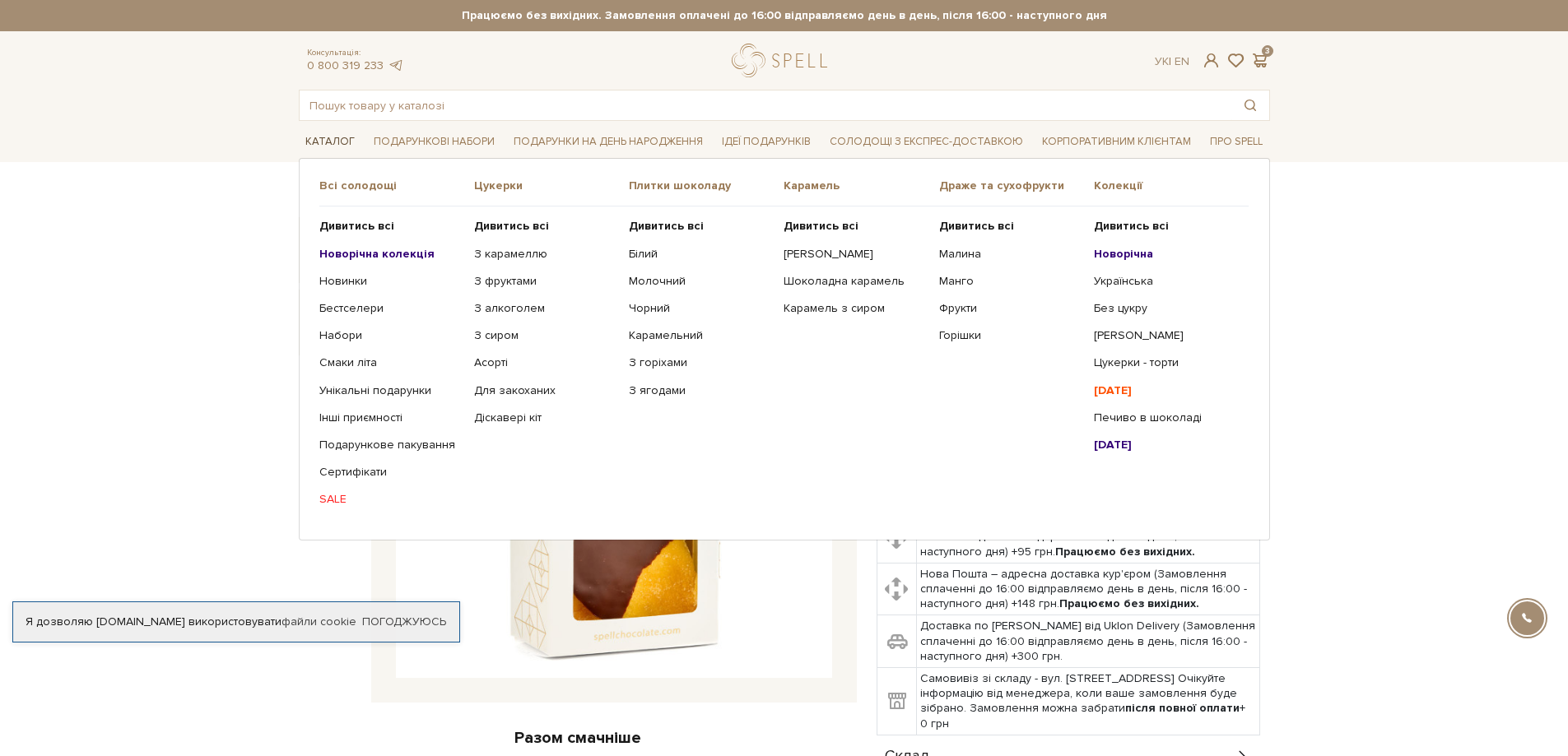
click at [328, 139] on link "Каталог" at bounding box center [331, 142] width 63 height 26
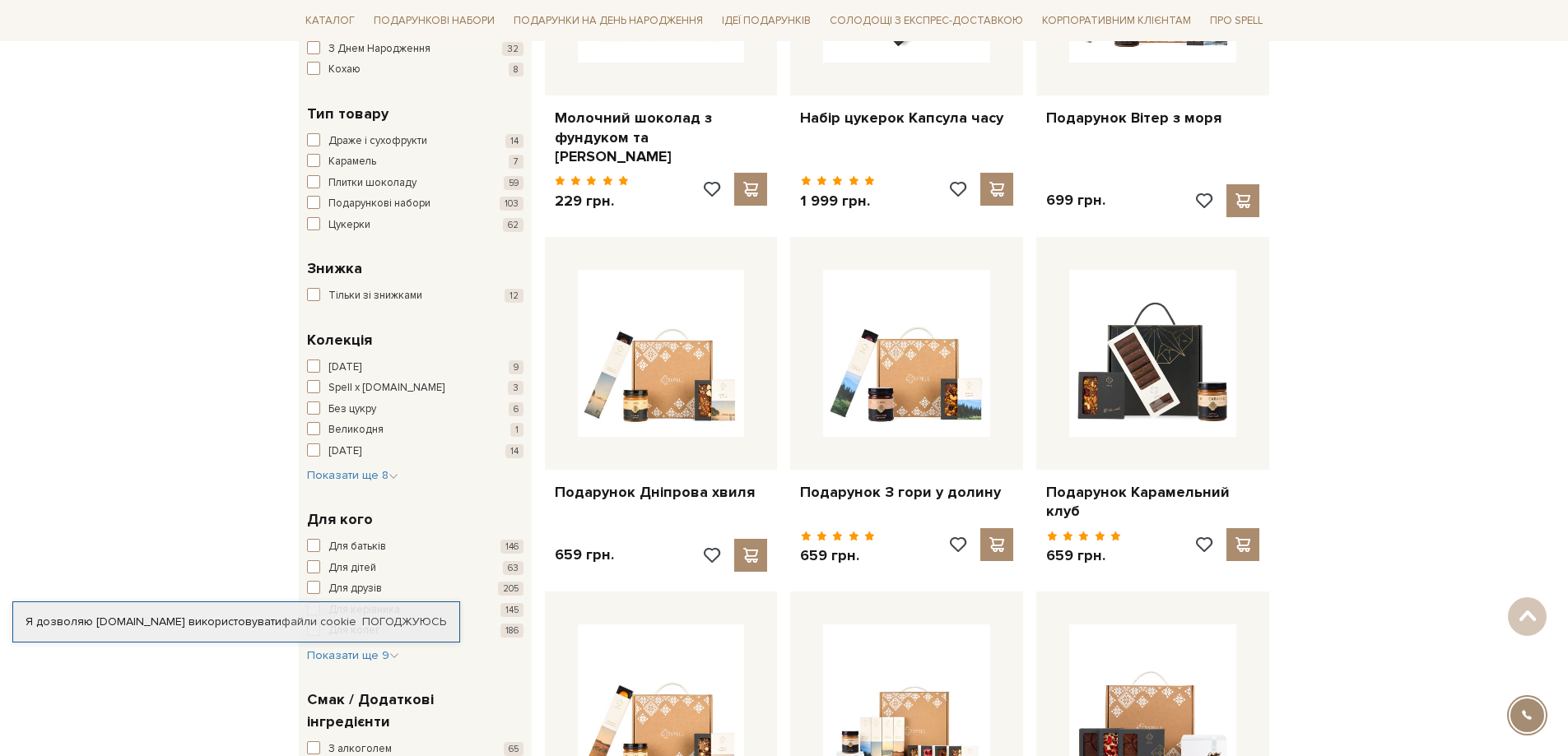
scroll to position [494, 0]
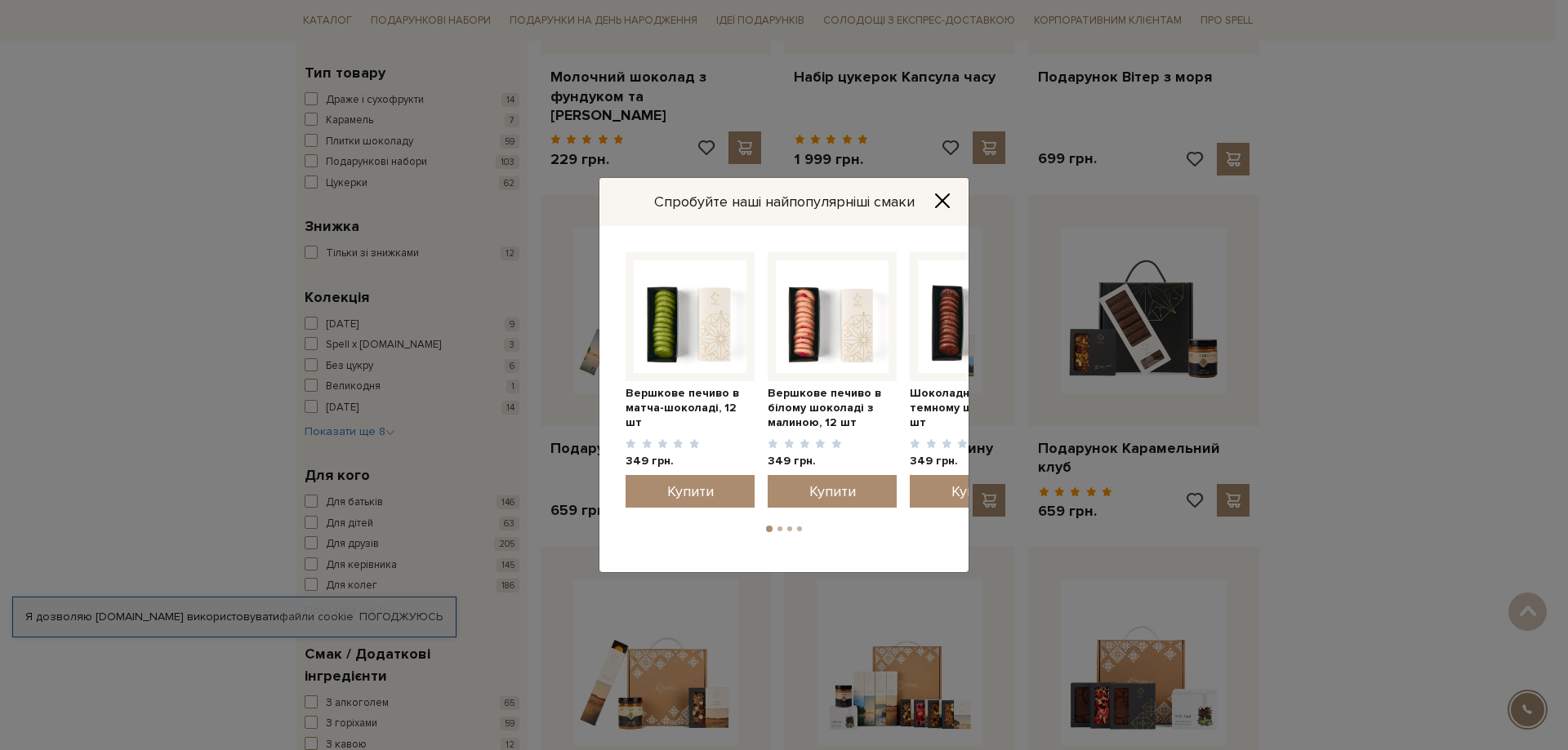
click at [937, 198] on icon "Close" at bounding box center [941, 200] width 16 height 16
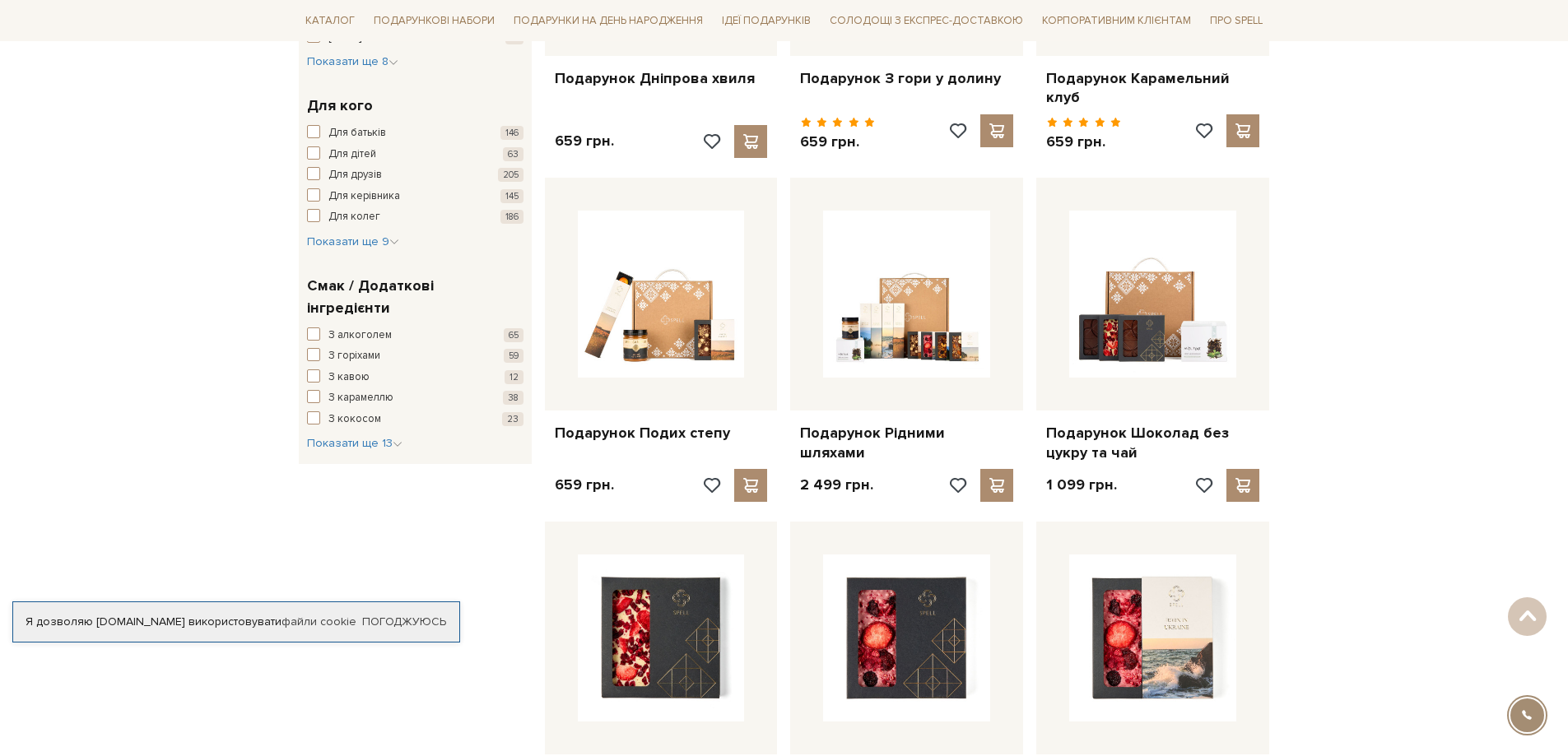
scroll to position [905, 0]
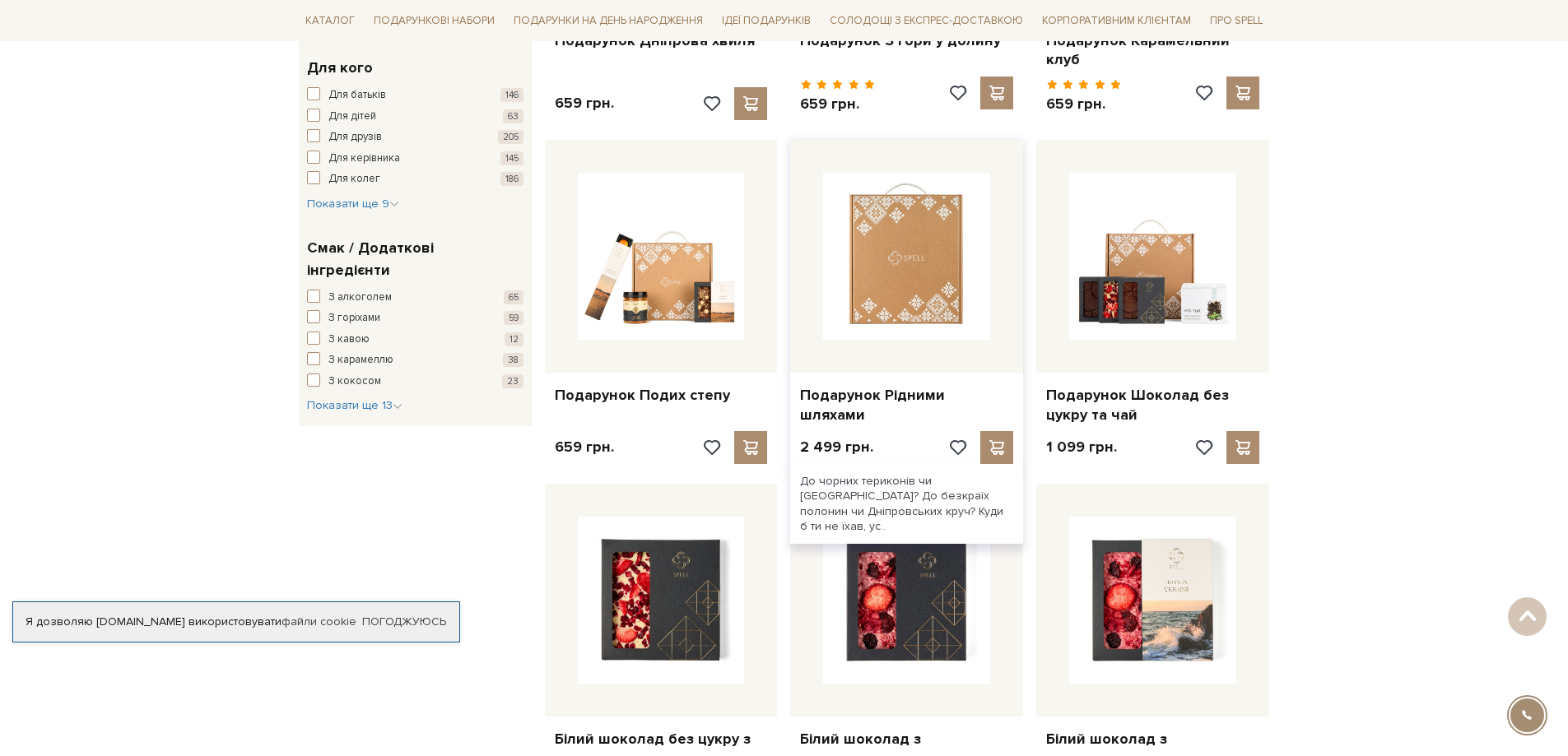
click at [911, 262] on img at bounding box center [907, 256] width 167 height 167
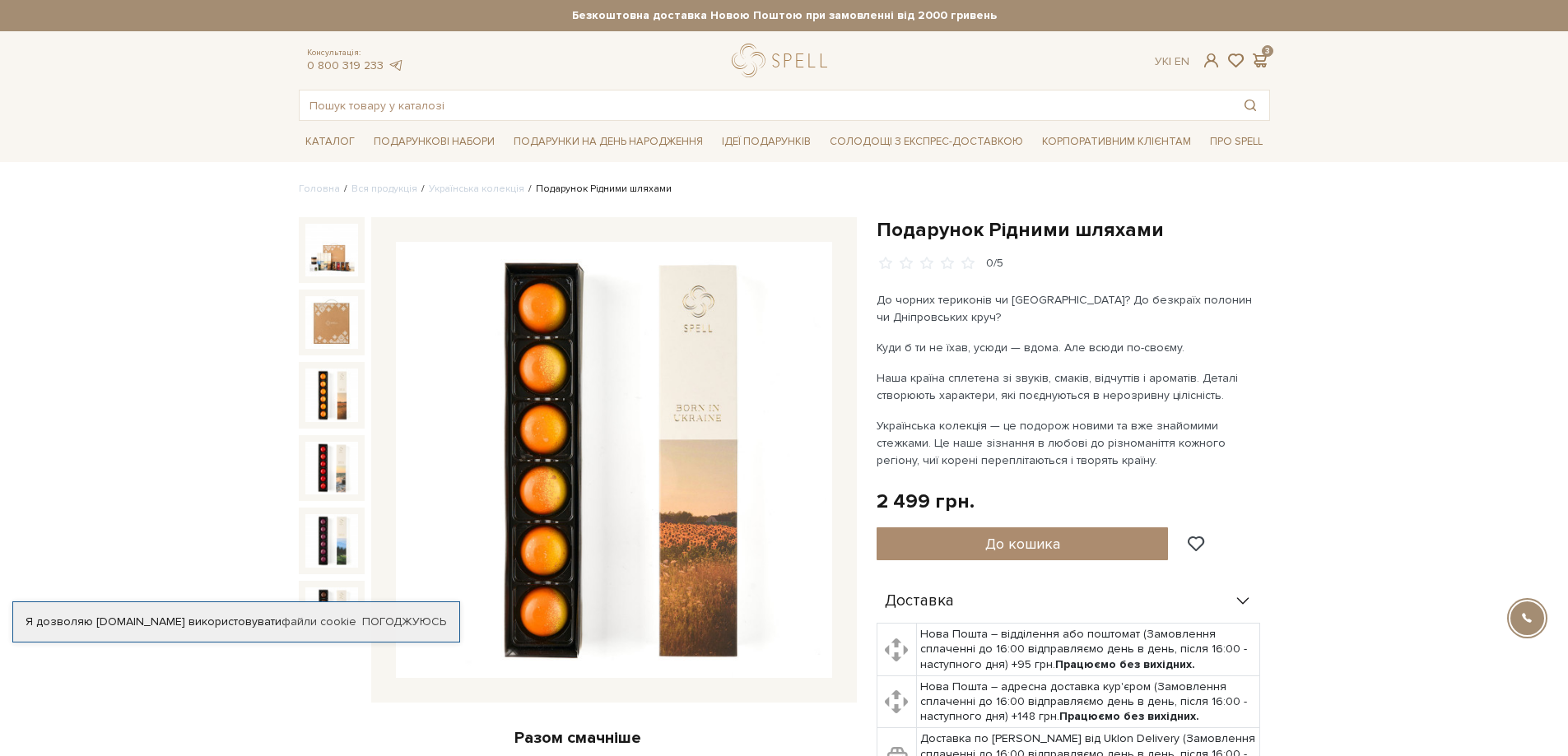
click at [331, 384] on img at bounding box center [331, 394] width 52 height 52
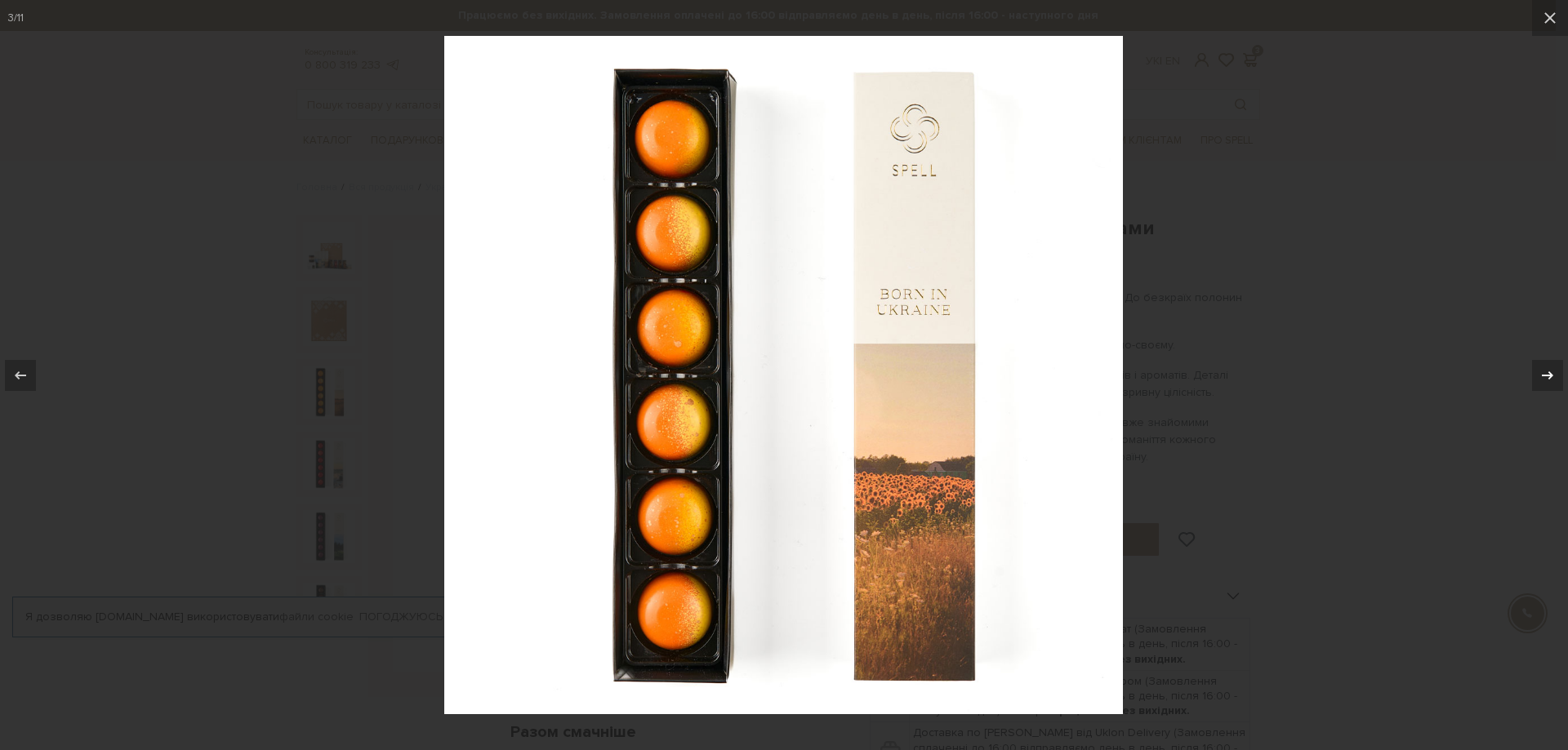
click at [1544, 380] on icon at bounding box center [1547, 375] width 20 height 20
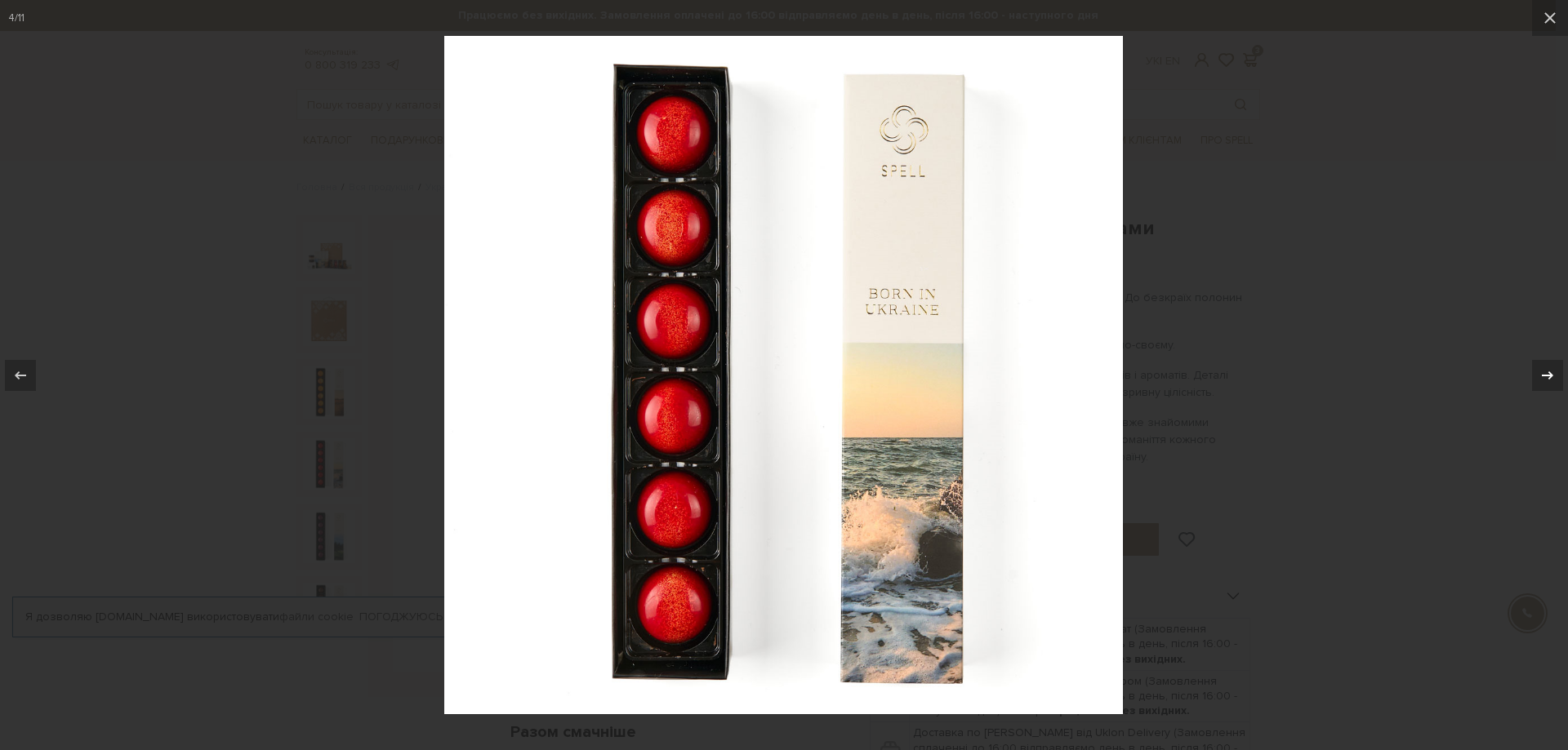
click at [1544, 380] on icon at bounding box center [1547, 375] width 20 height 20
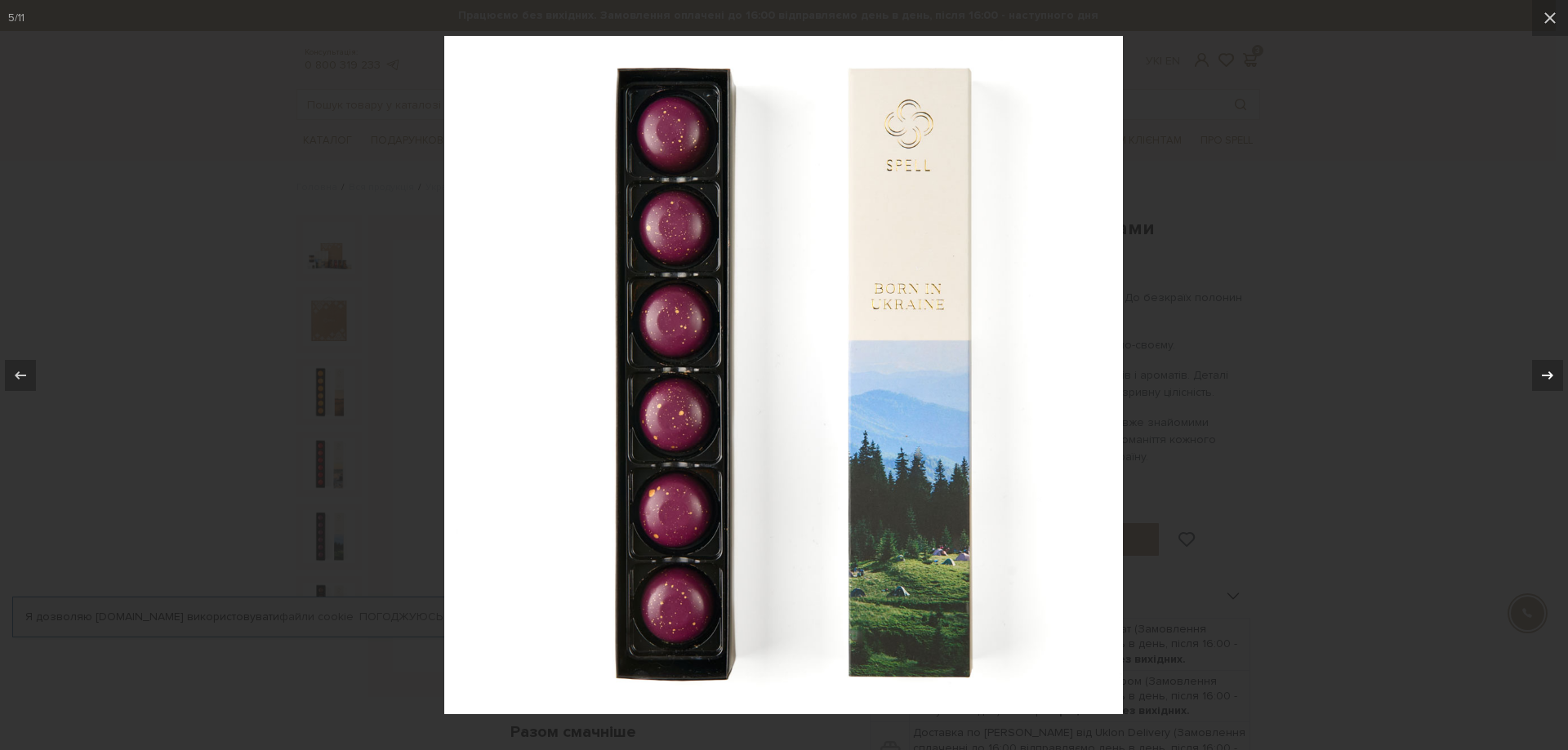
click at [1544, 379] on icon at bounding box center [1547, 375] width 20 height 20
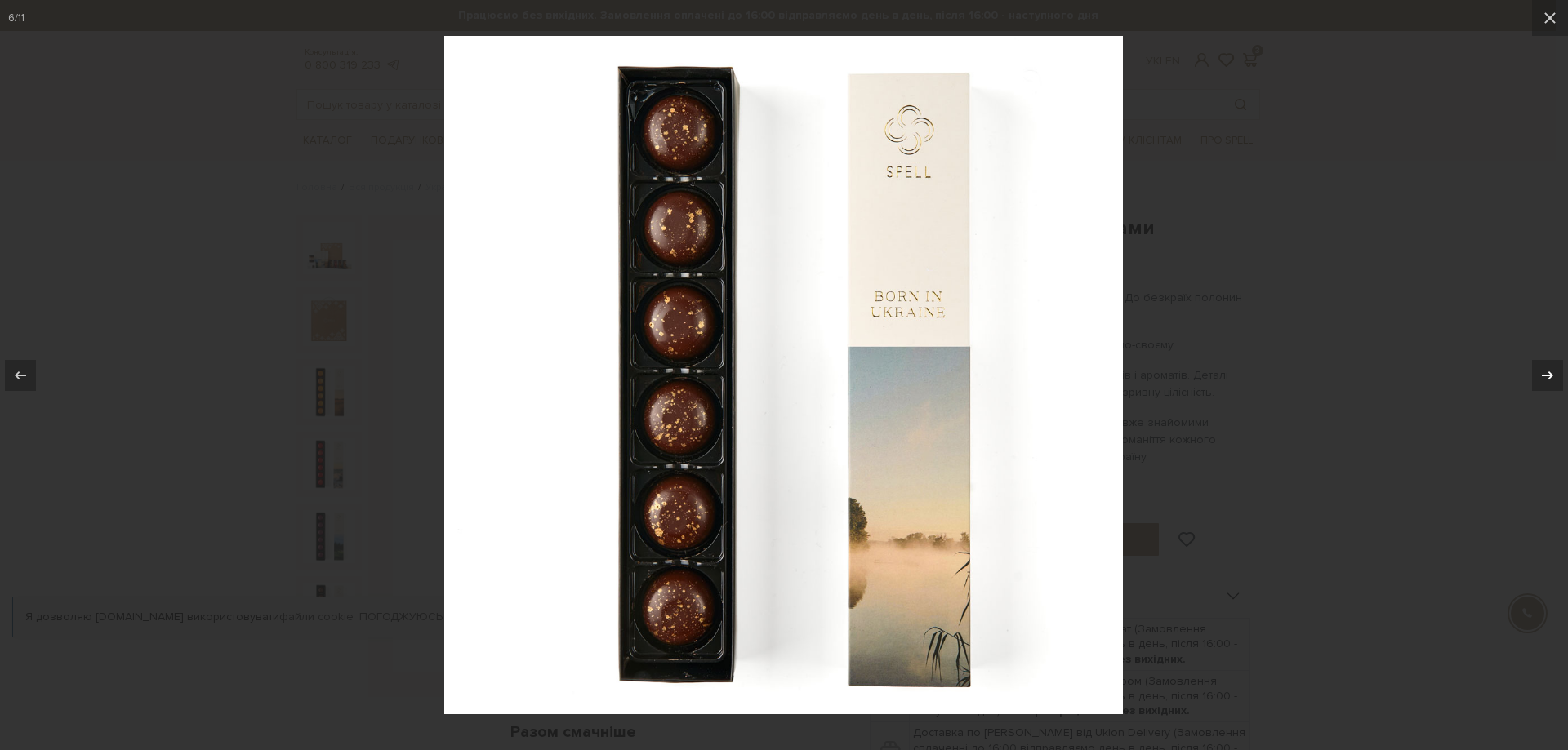
click at [1544, 379] on icon at bounding box center [1547, 375] width 20 height 20
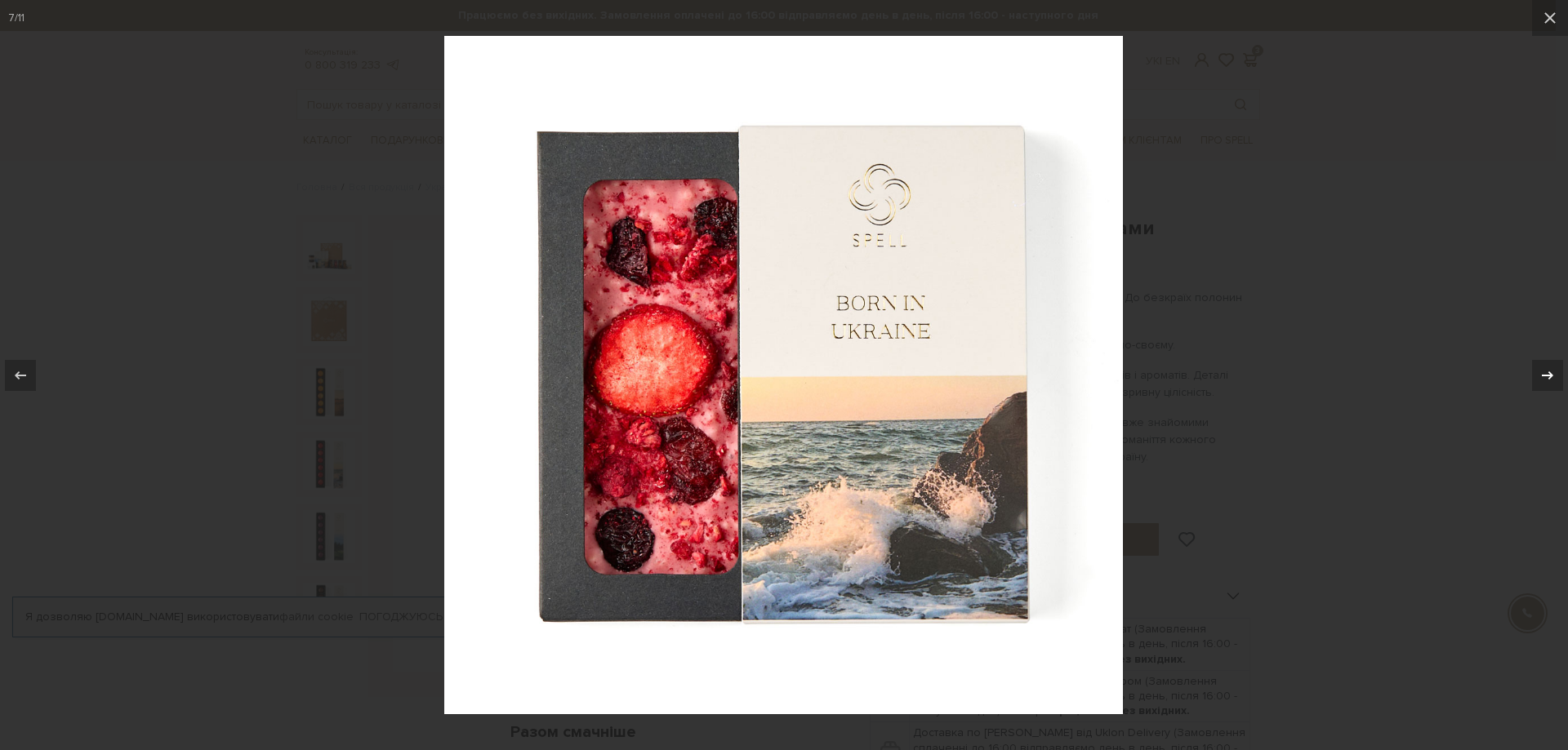
click at [1544, 379] on icon at bounding box center [1547, 375] width 20 height 20
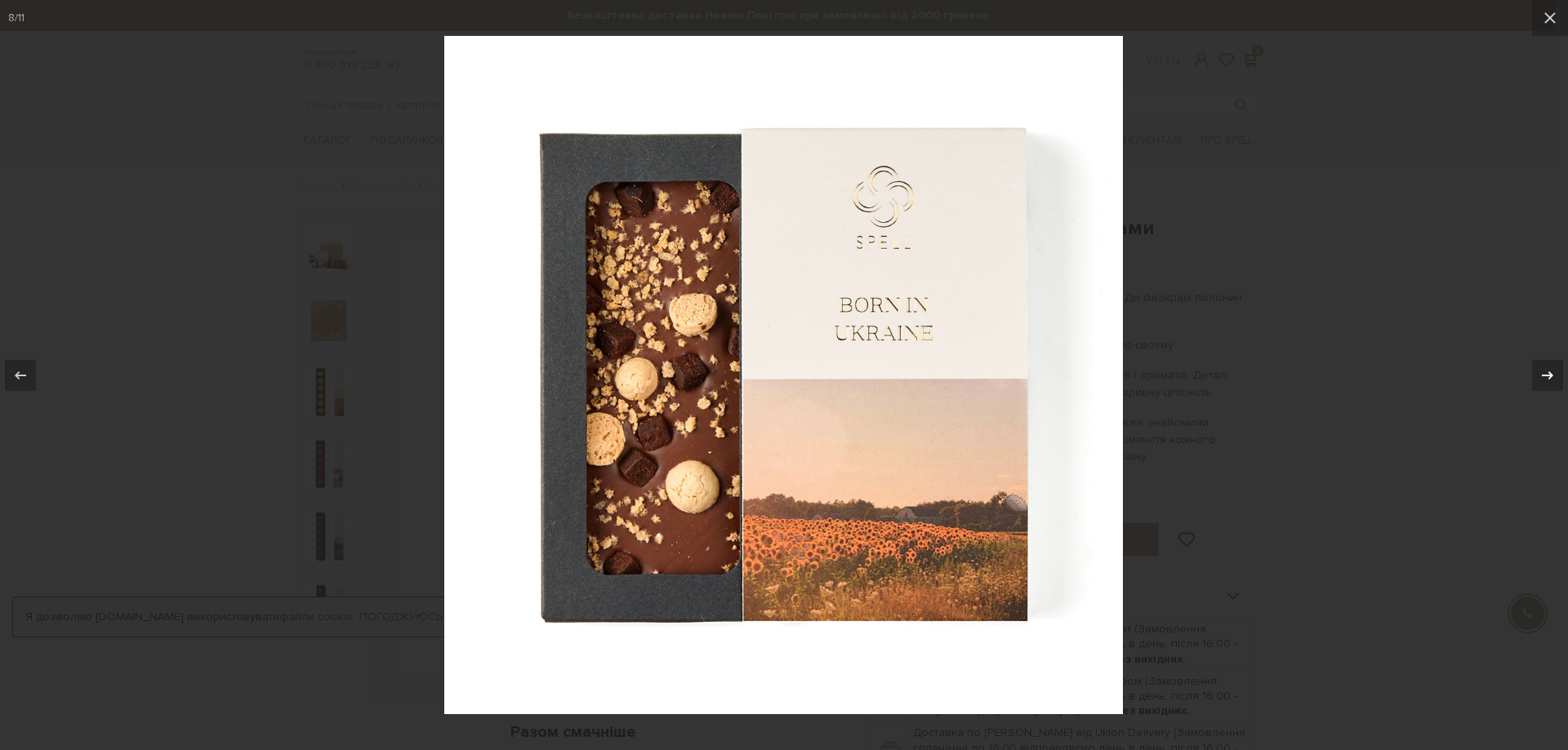
click at [1544, 378] on icon at bounding box center [1547, 375] width 20 height 20
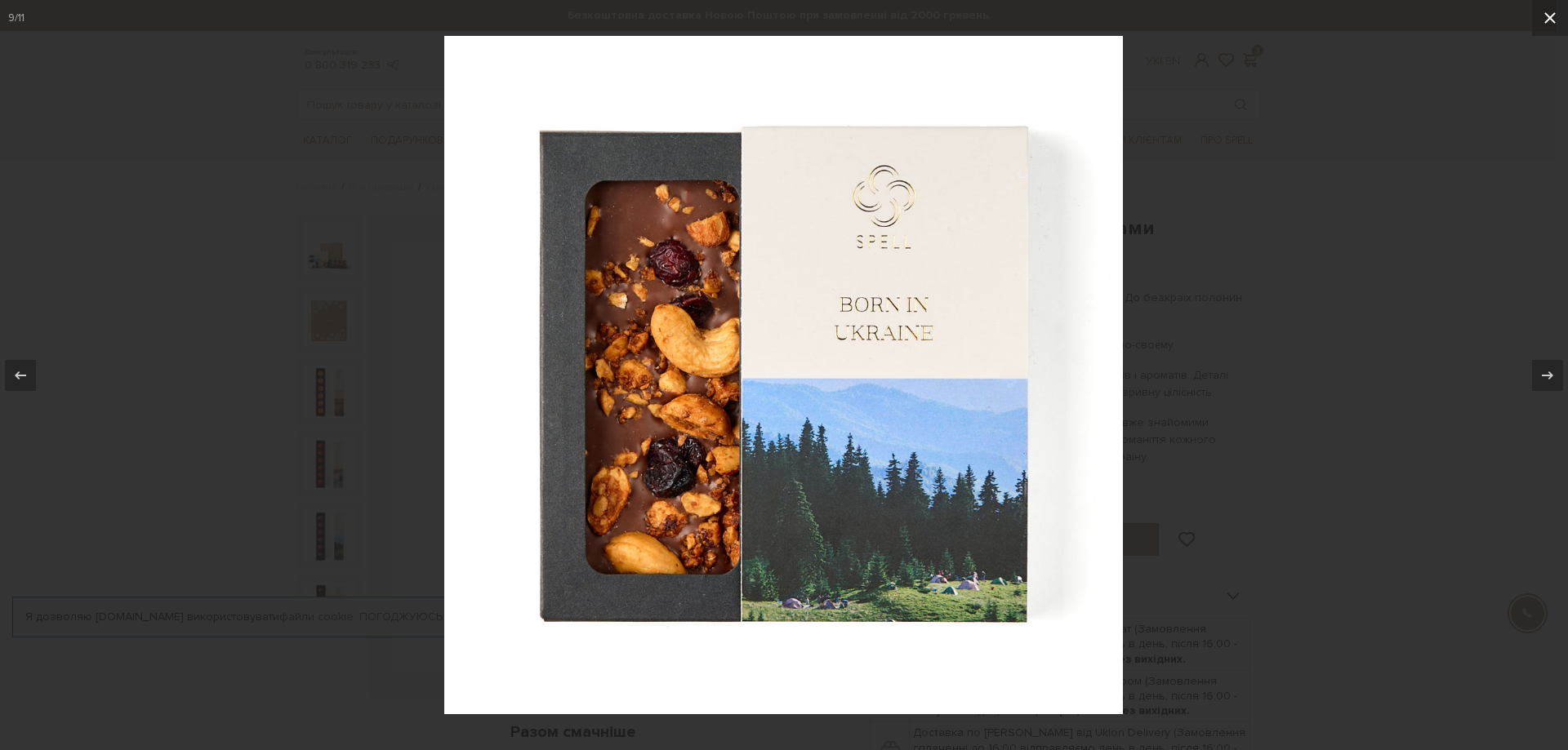
click at [1553, 18] on icon at bounding box center [1549, 18] width 20 height 20
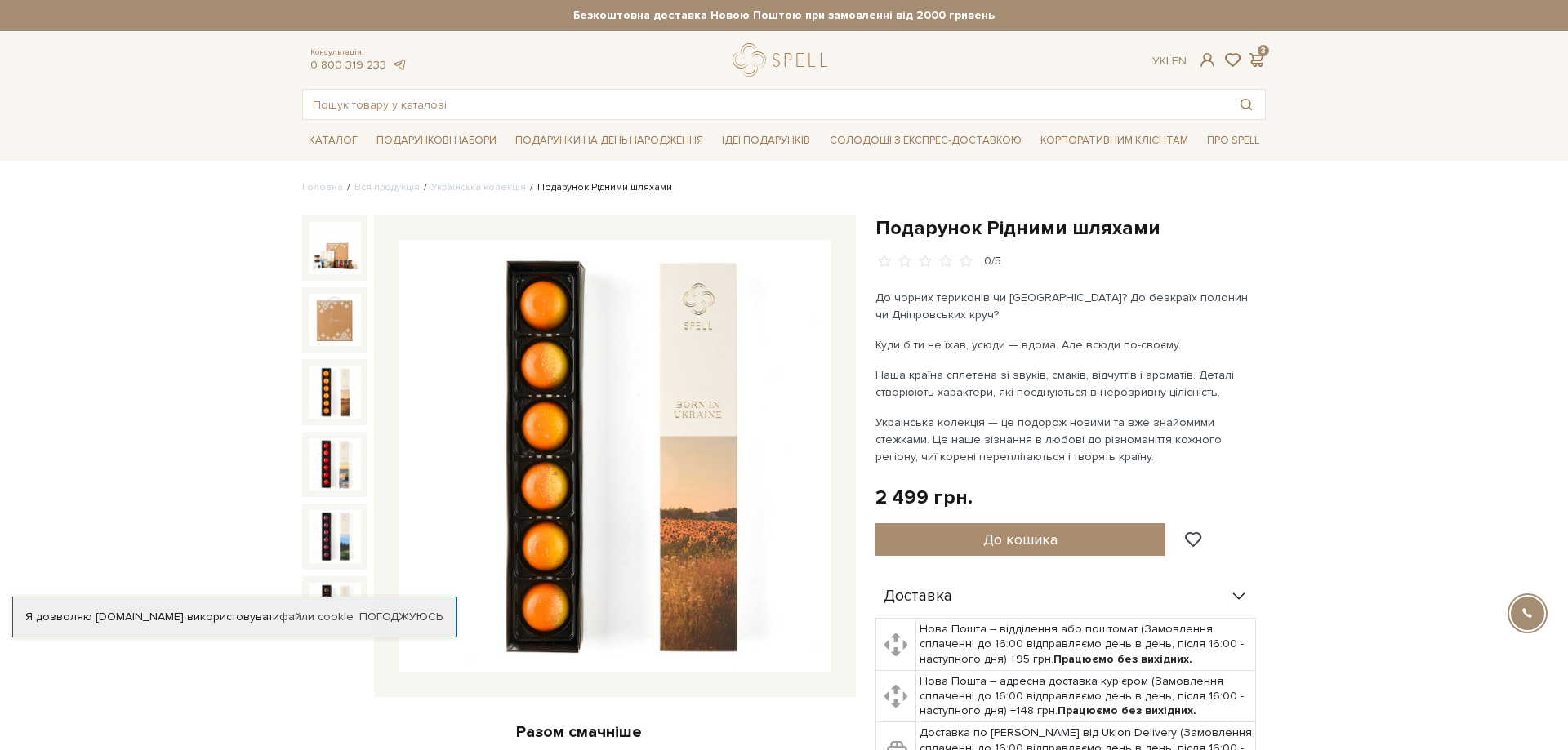
scroll to position [383, 0]
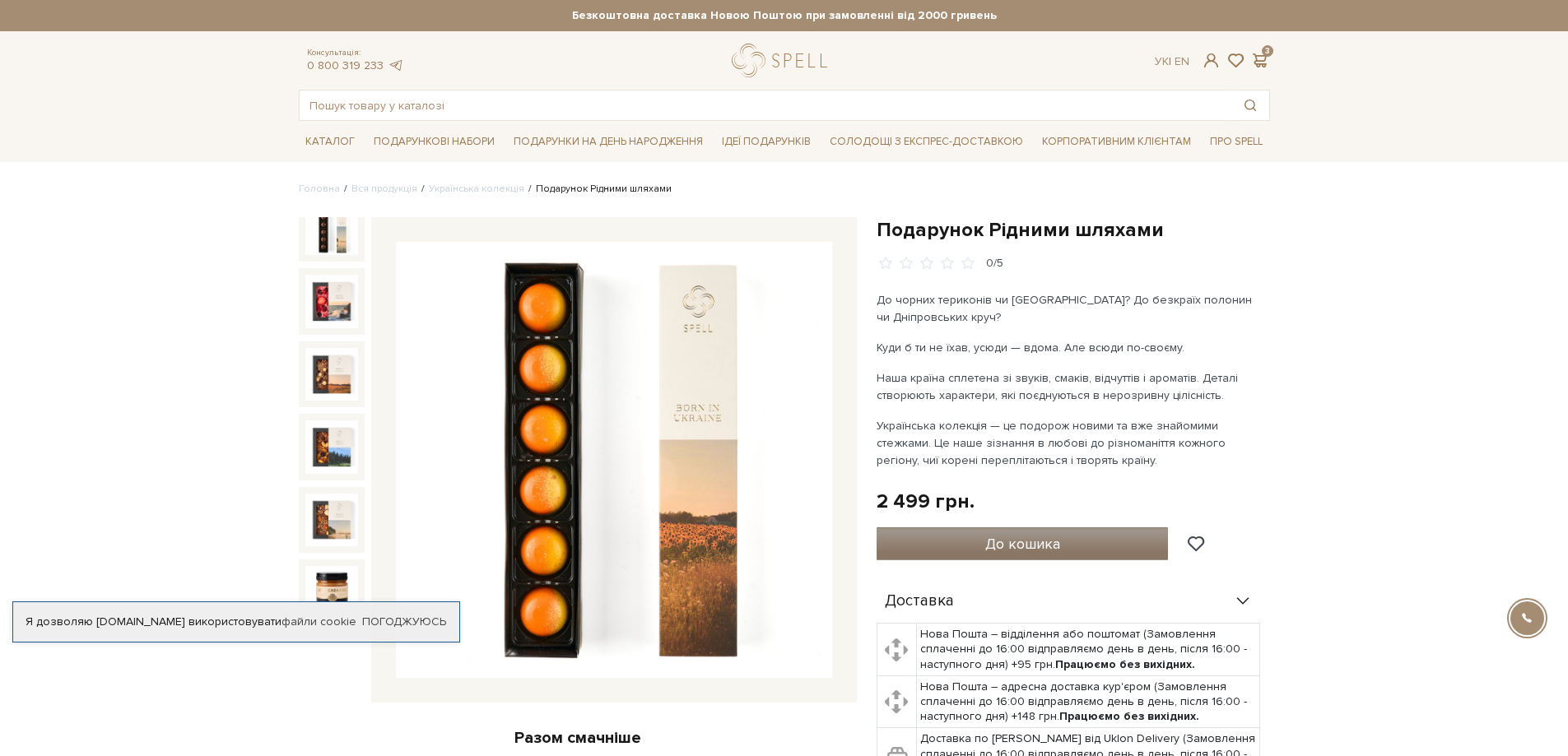
click at [1015, 549] on span "До кошика" at bounding box center [1022, 543] width 75 height 18
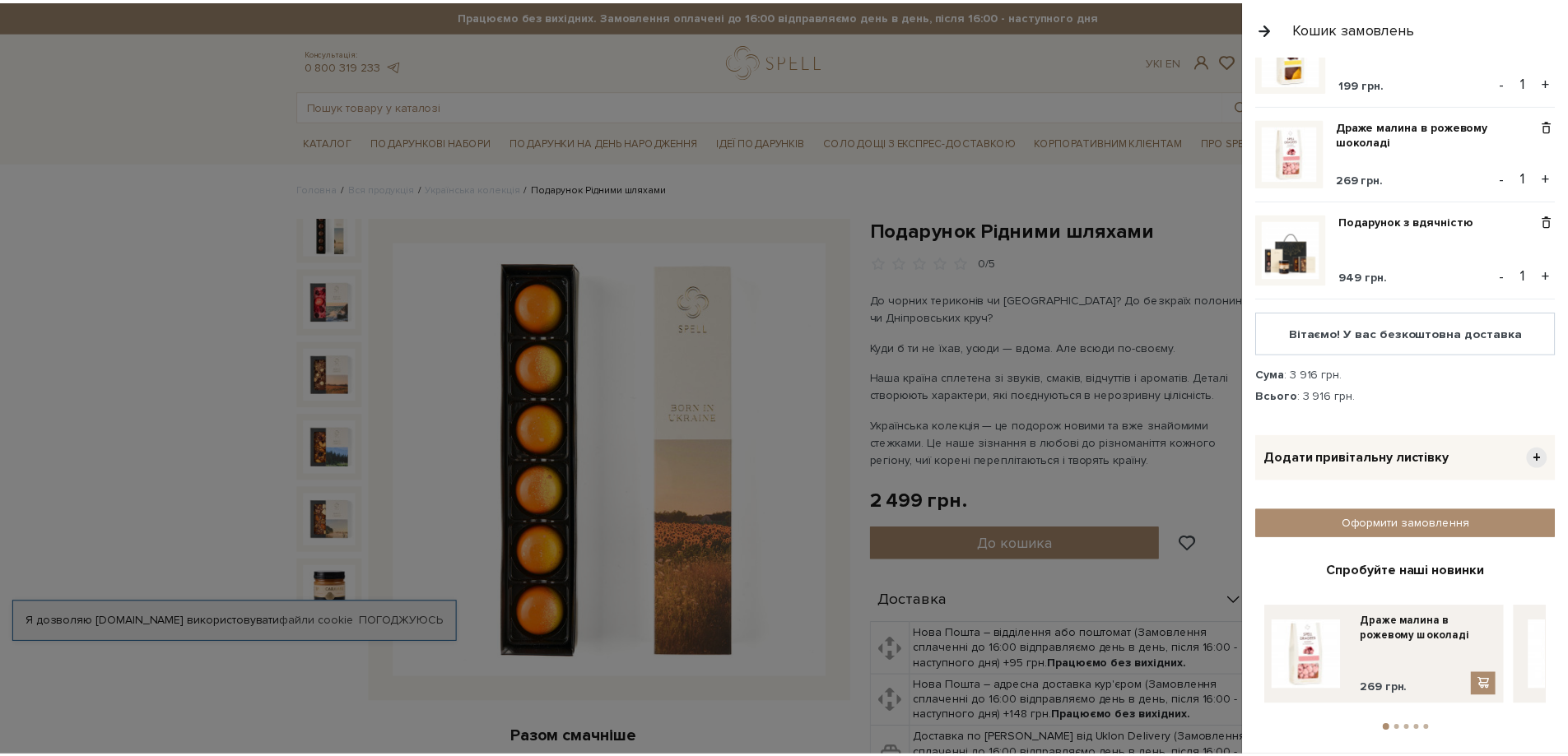
scroll to position [188, 0]
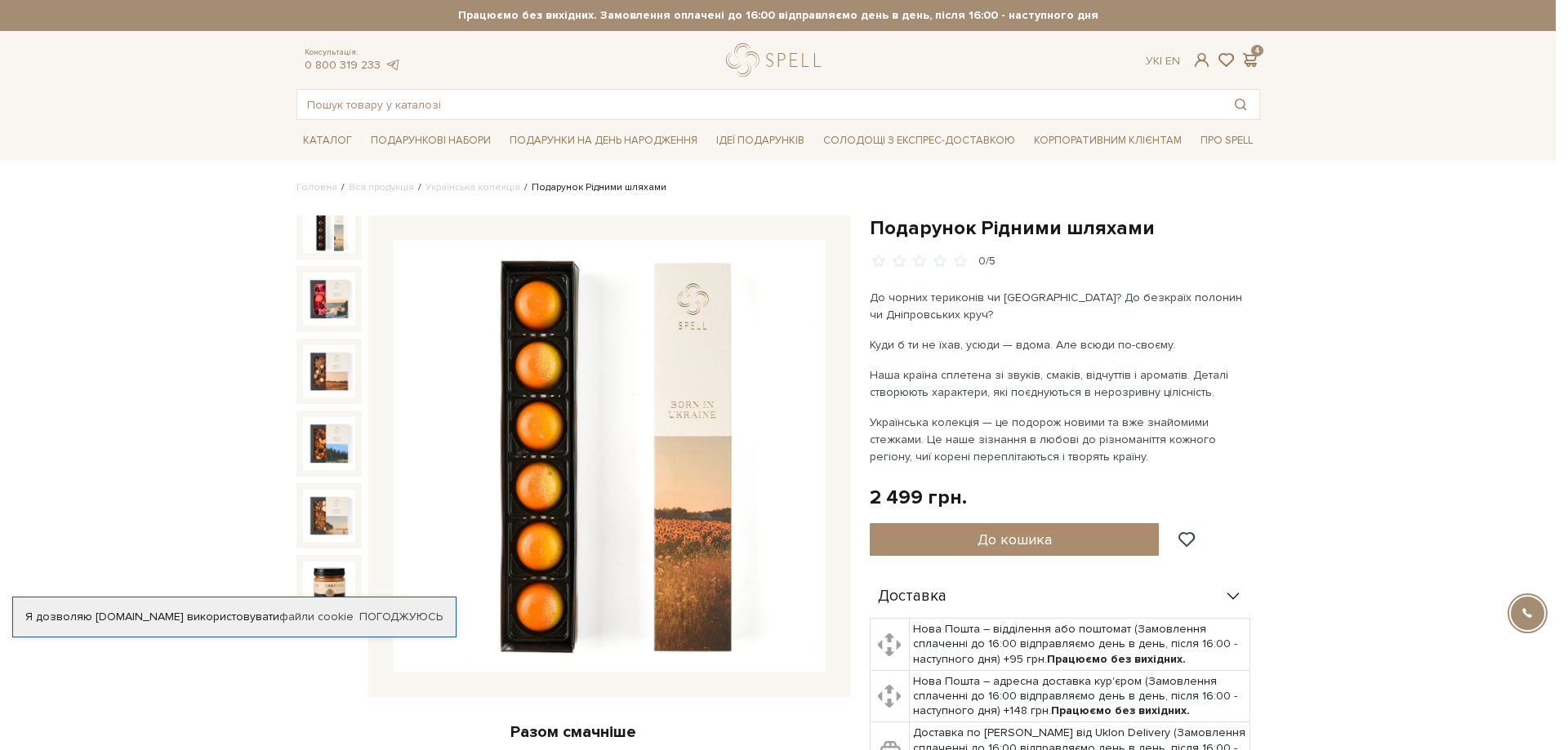
click at [539, 73] on div at bounding box center [784, 375] width 1568 height 750
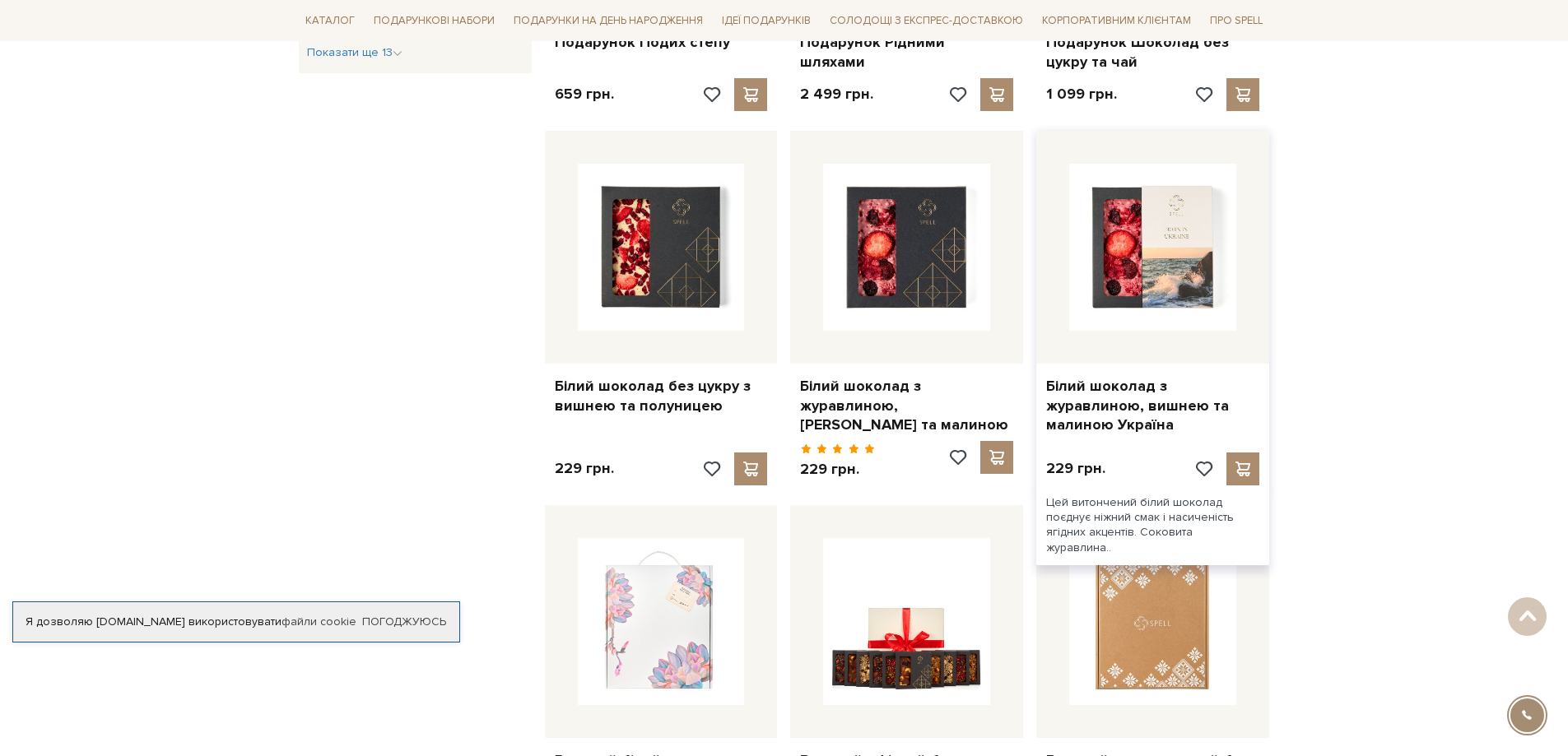
scroll to position [1152, 0]
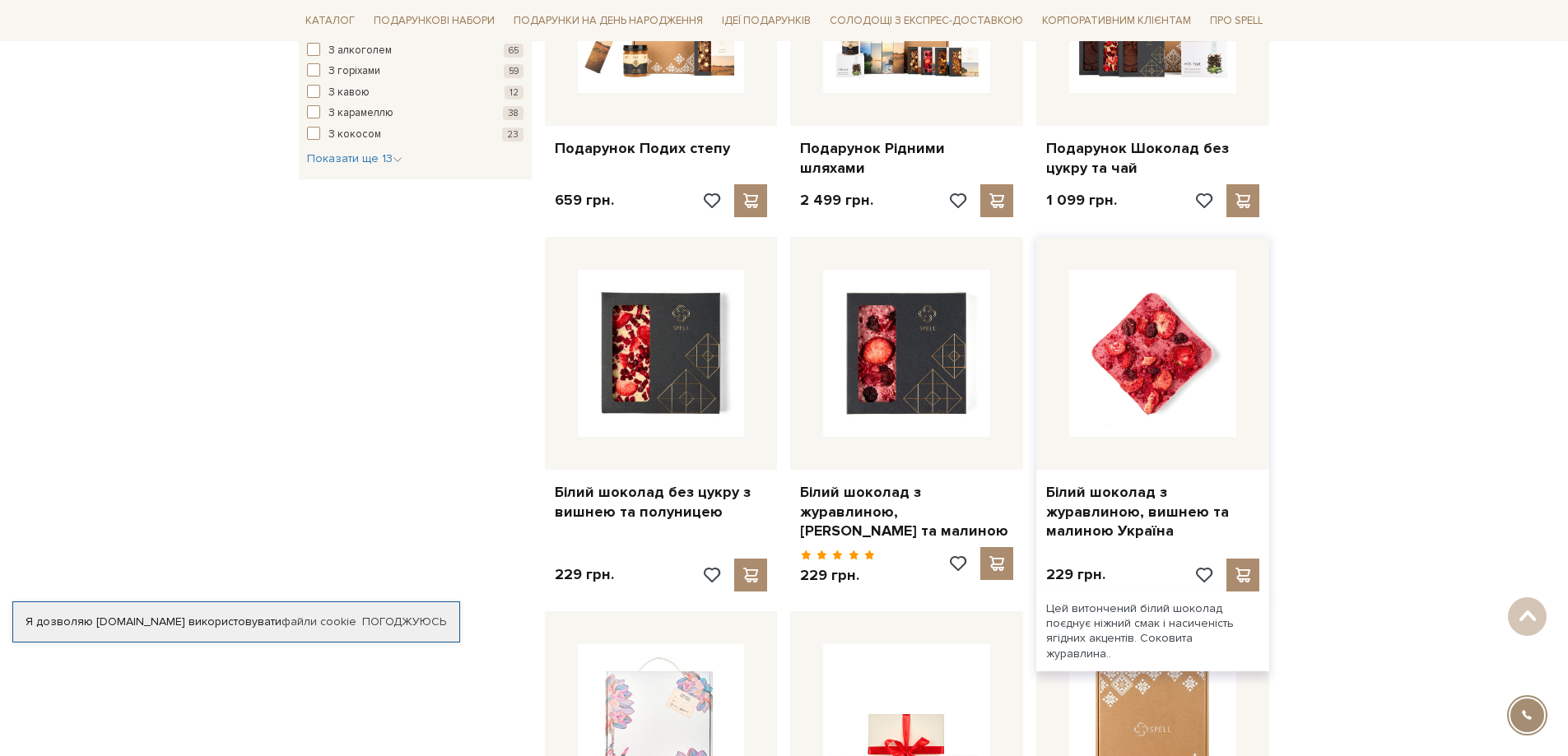
click at [1168, 352] on img at bounding box center [1153, 353] width 167 height 167
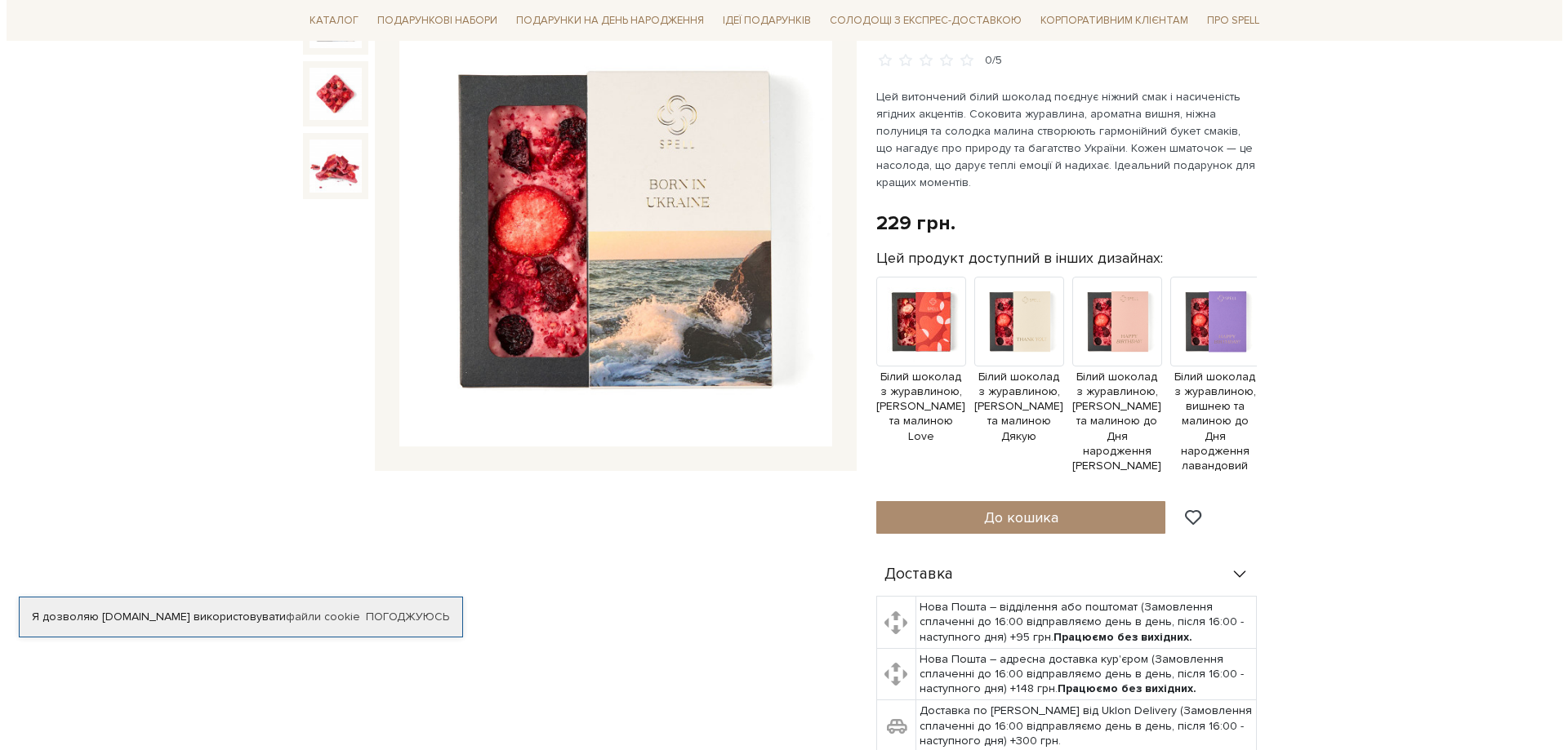
scroll to position [245, 0]
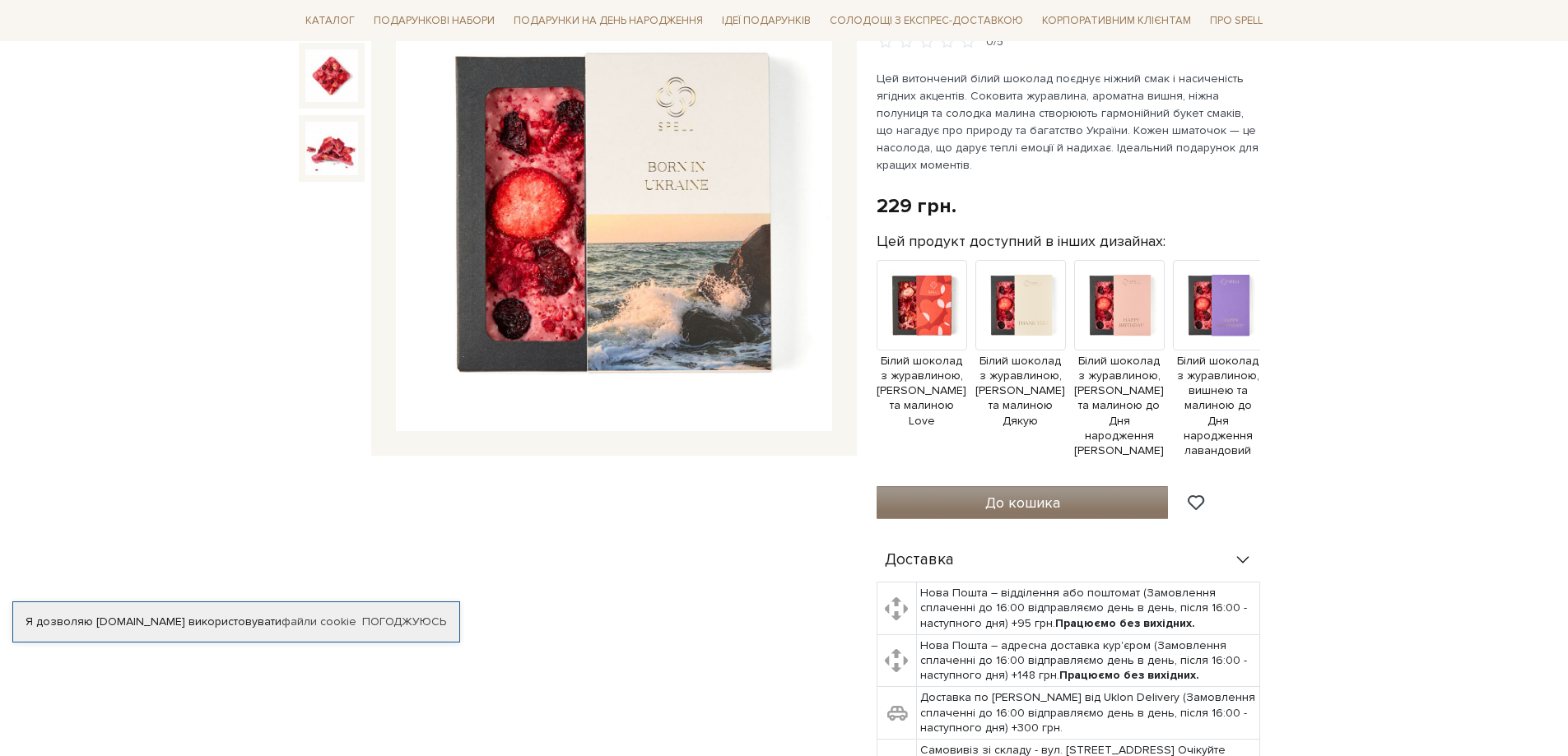
click at [1021, 494] on span "До кошика" at bounding box center [1022, 502] width 75 height 18
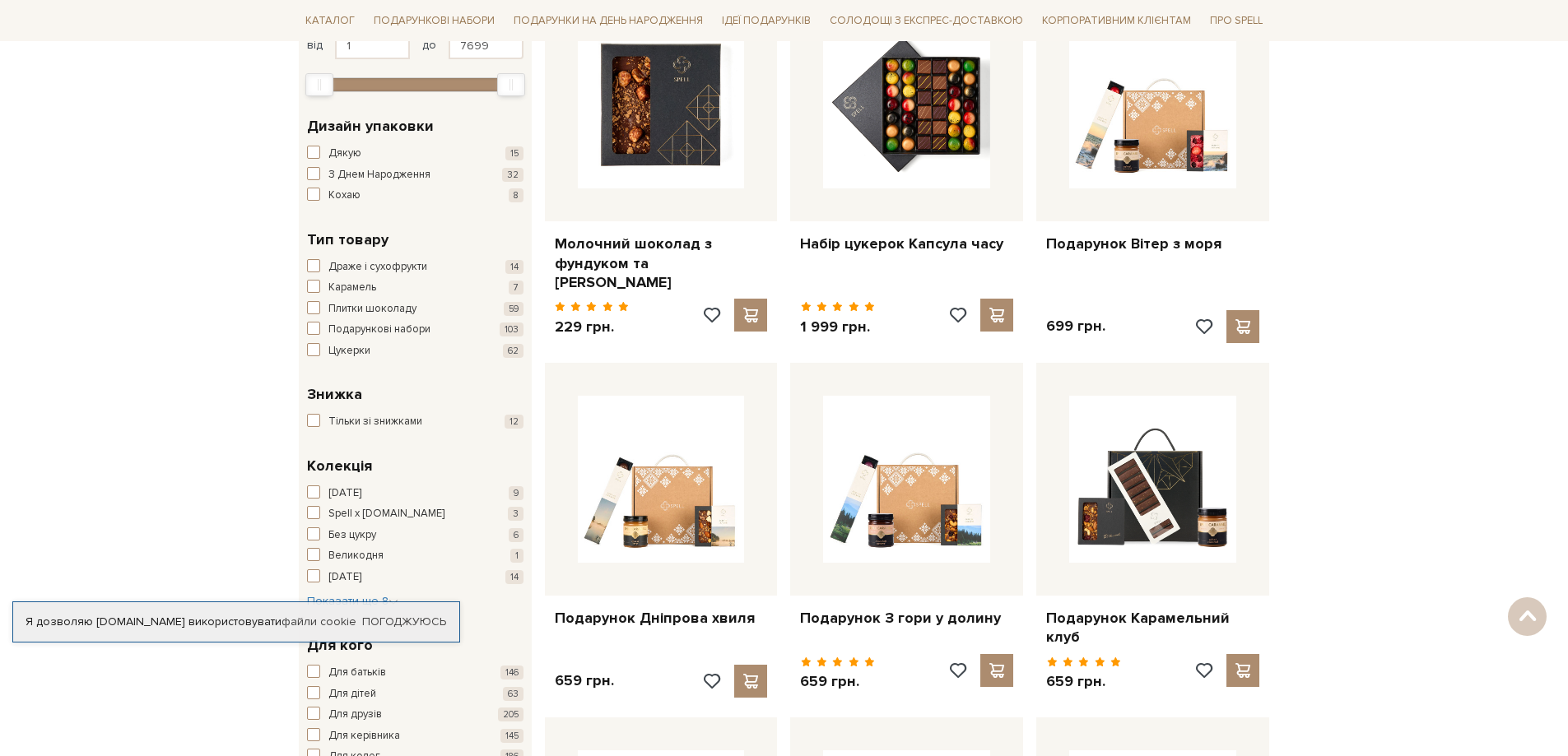
scroll to position [330, 0]
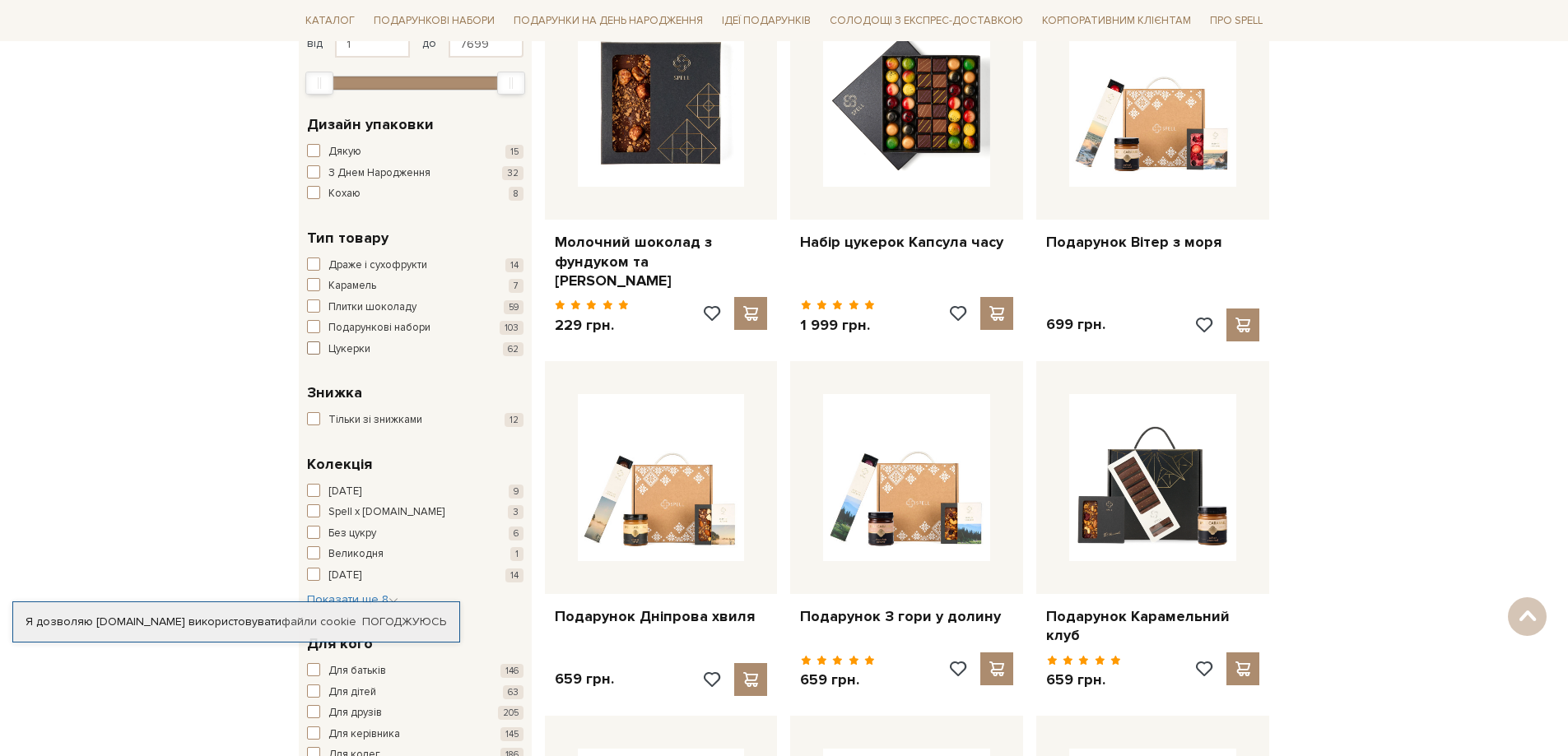
click at [314, 348] on span "button" at bounding box center [313, 349] width 13 height 13
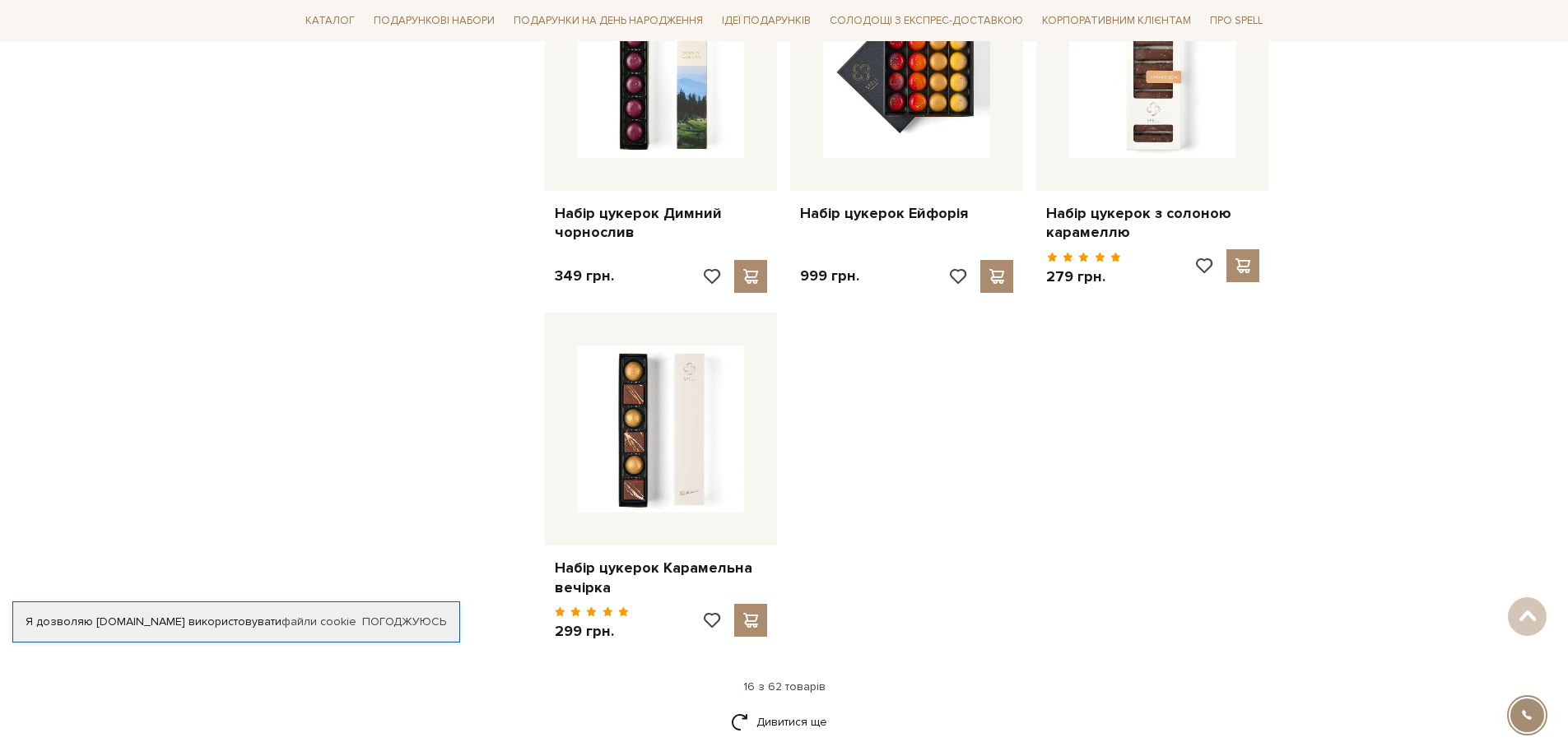
scroll to position [1810, 0]
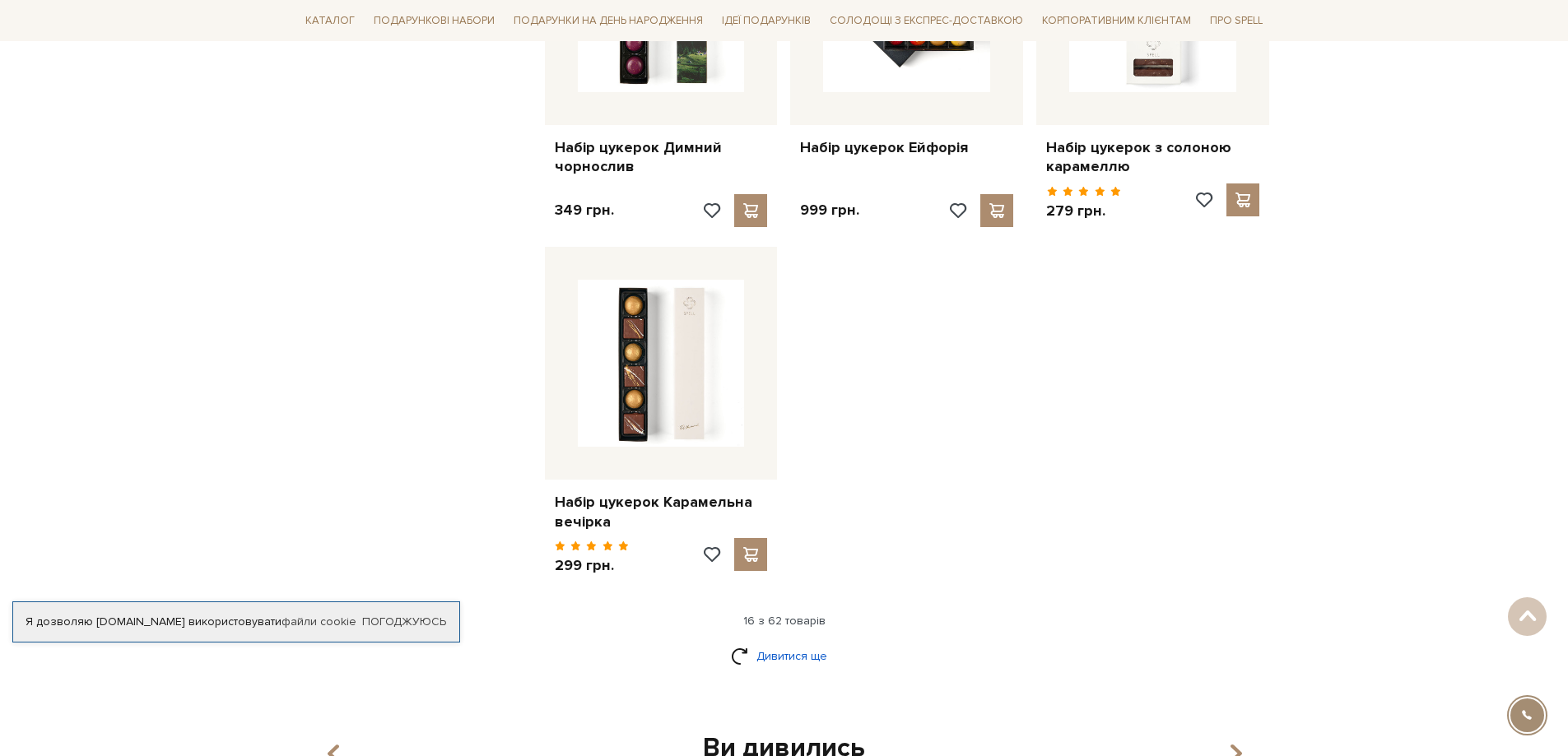
click at [788, 651] on link "Дивитися ще" at bounding box center [784, 656] width 107 height 28
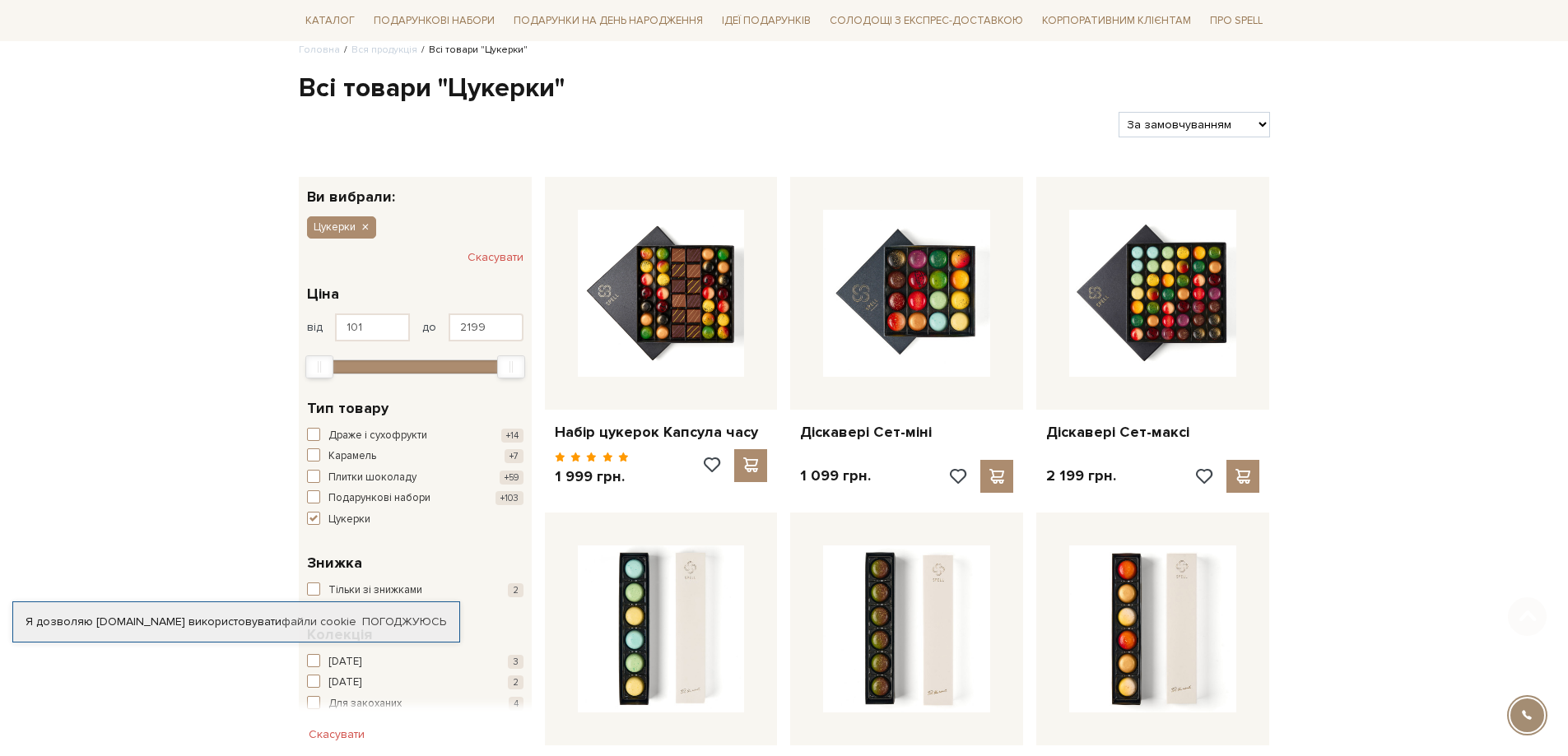
scroll to position [164, 0]
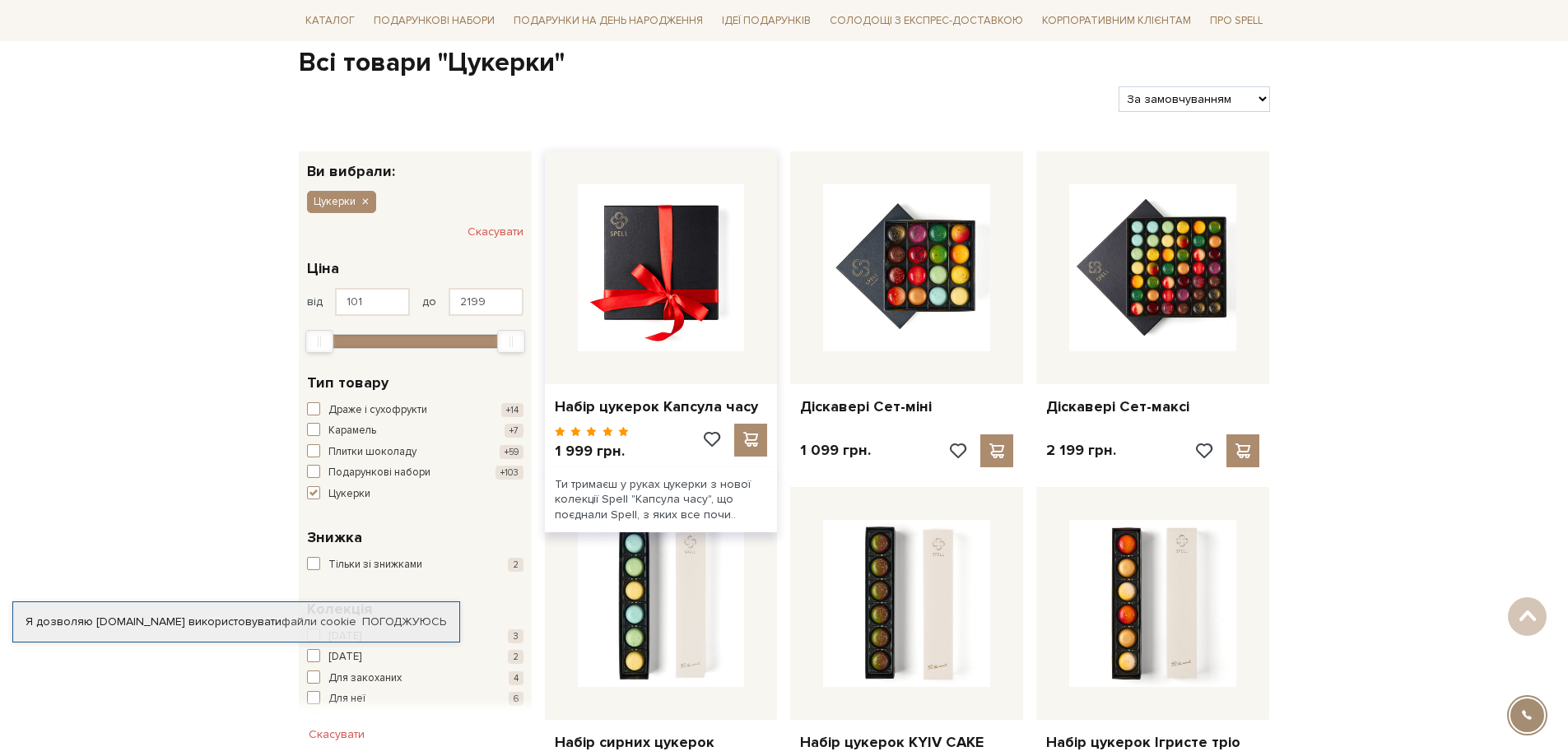
click at [644, 305] on img at bounding box center [661, 268] width 167 height 167
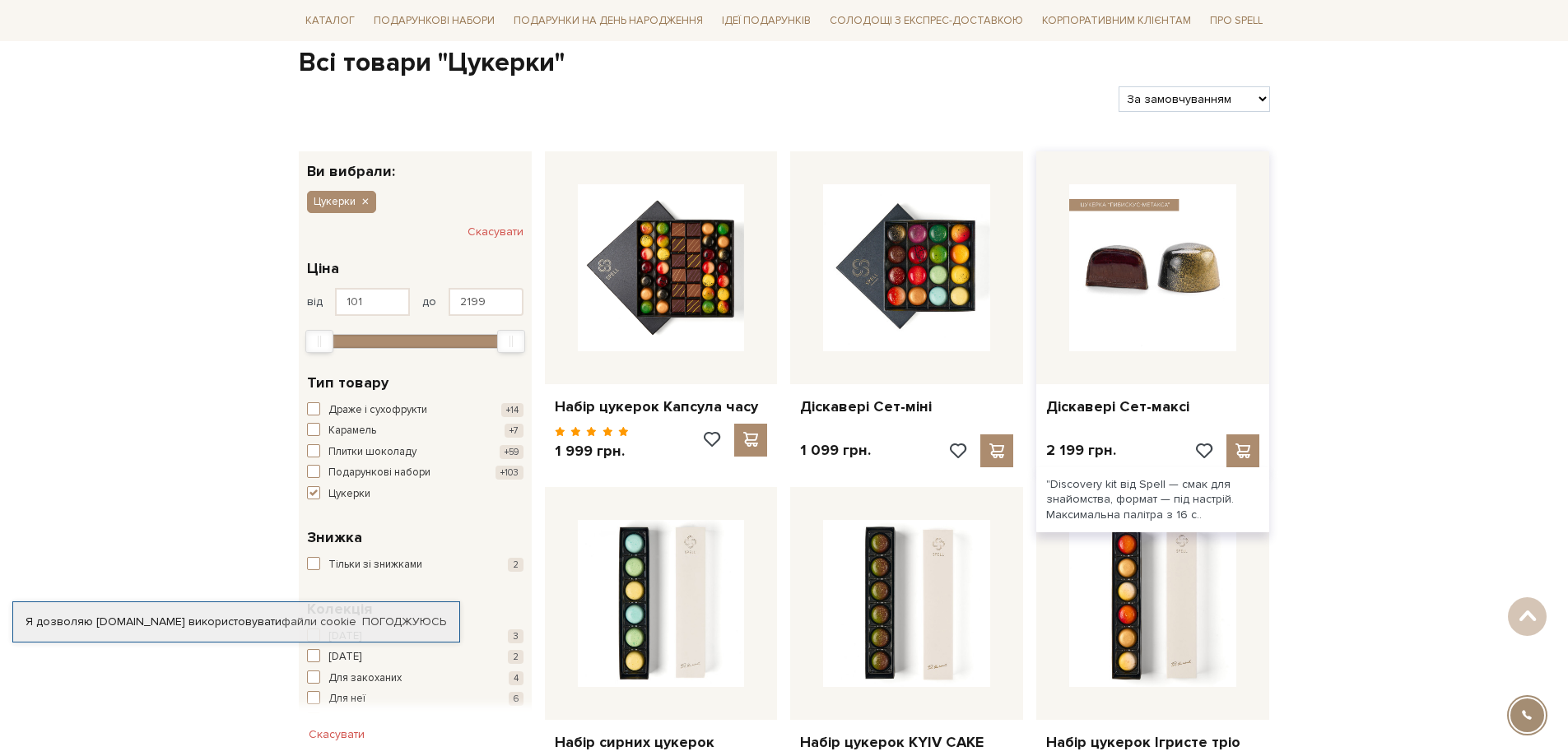
click at [1194, 312] on img at bounding box center [1153, 268] width 167 height 167
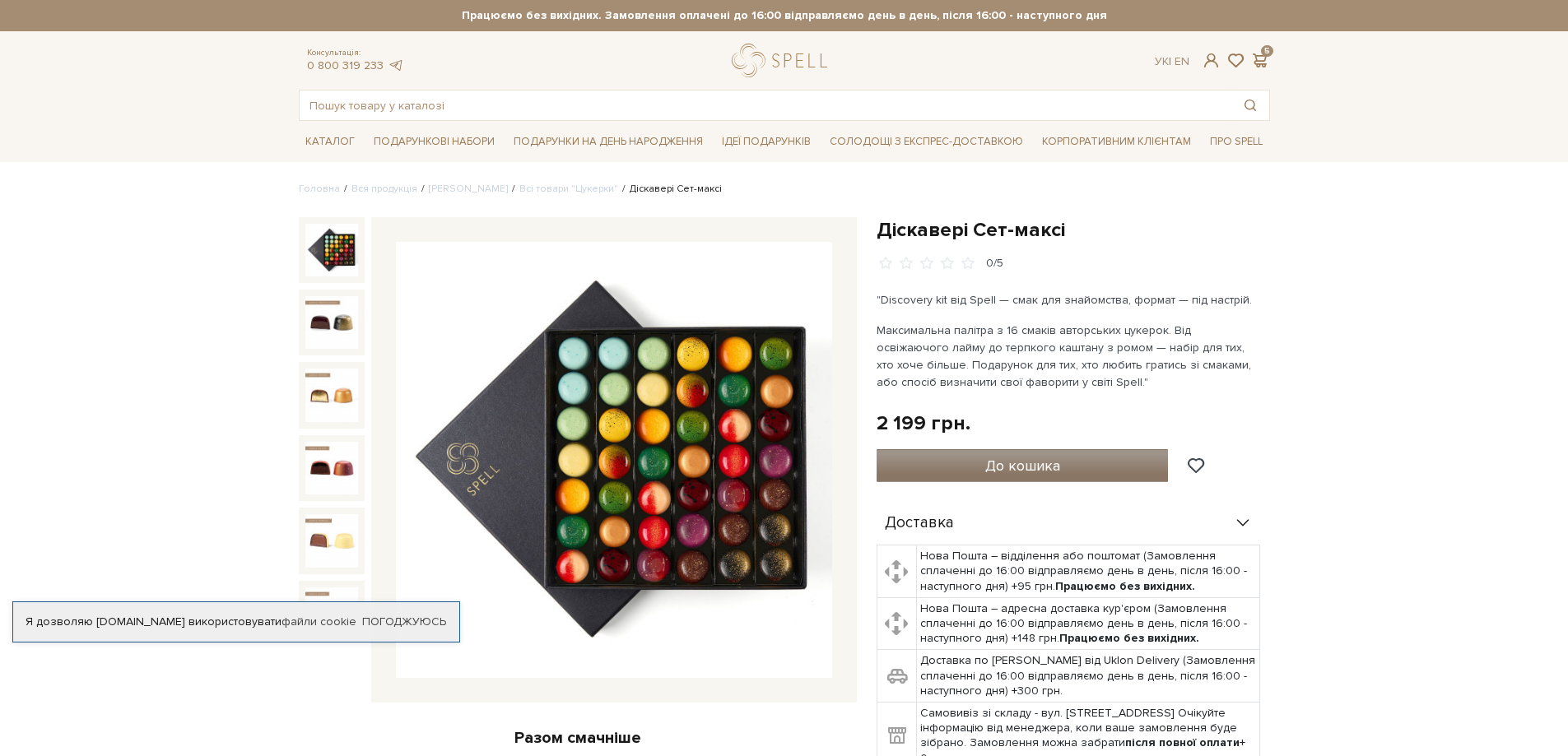
click at [1027, 460] on span "До кошика" at bounding box center [1022, 465] width 75 height 18
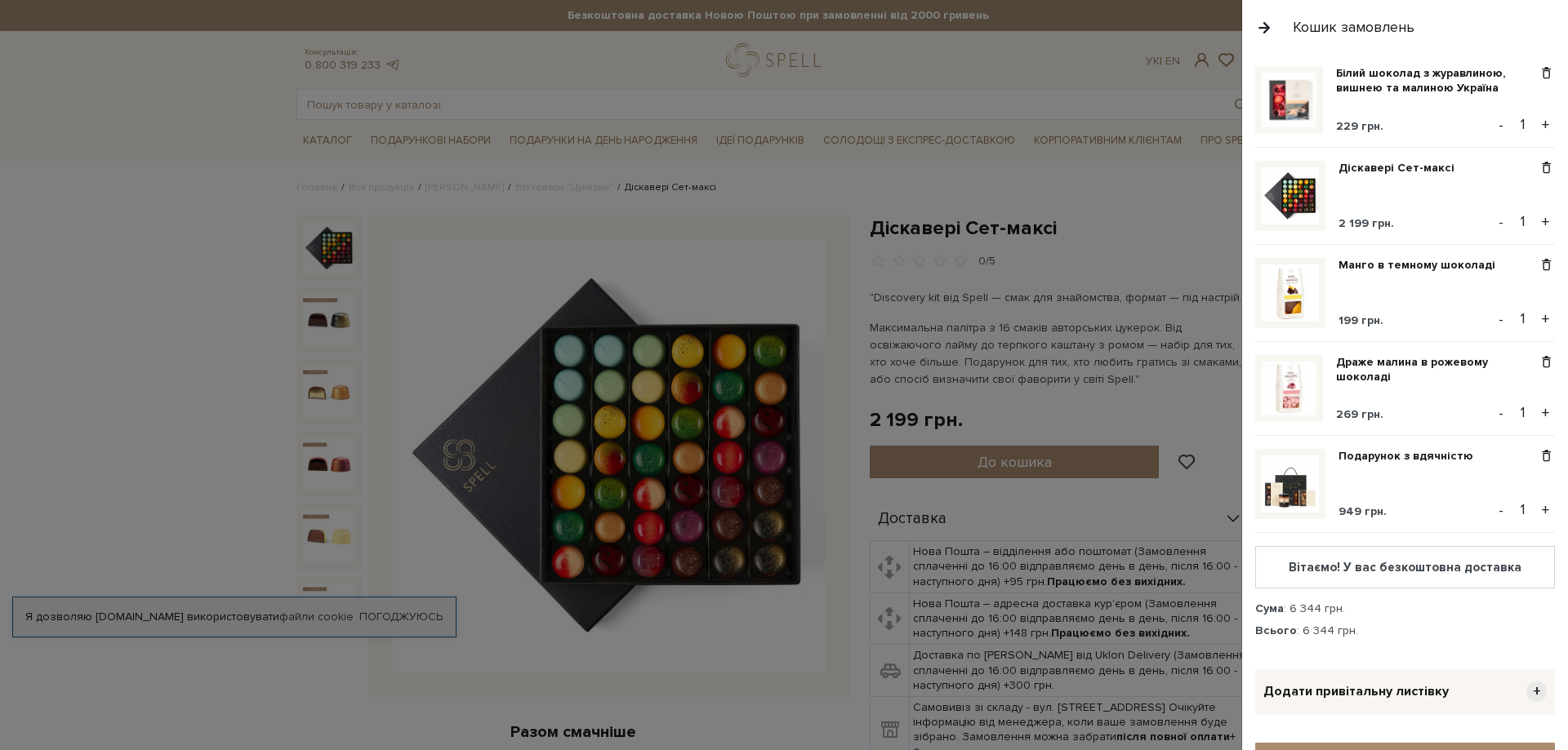
scroll to position [82, 0]
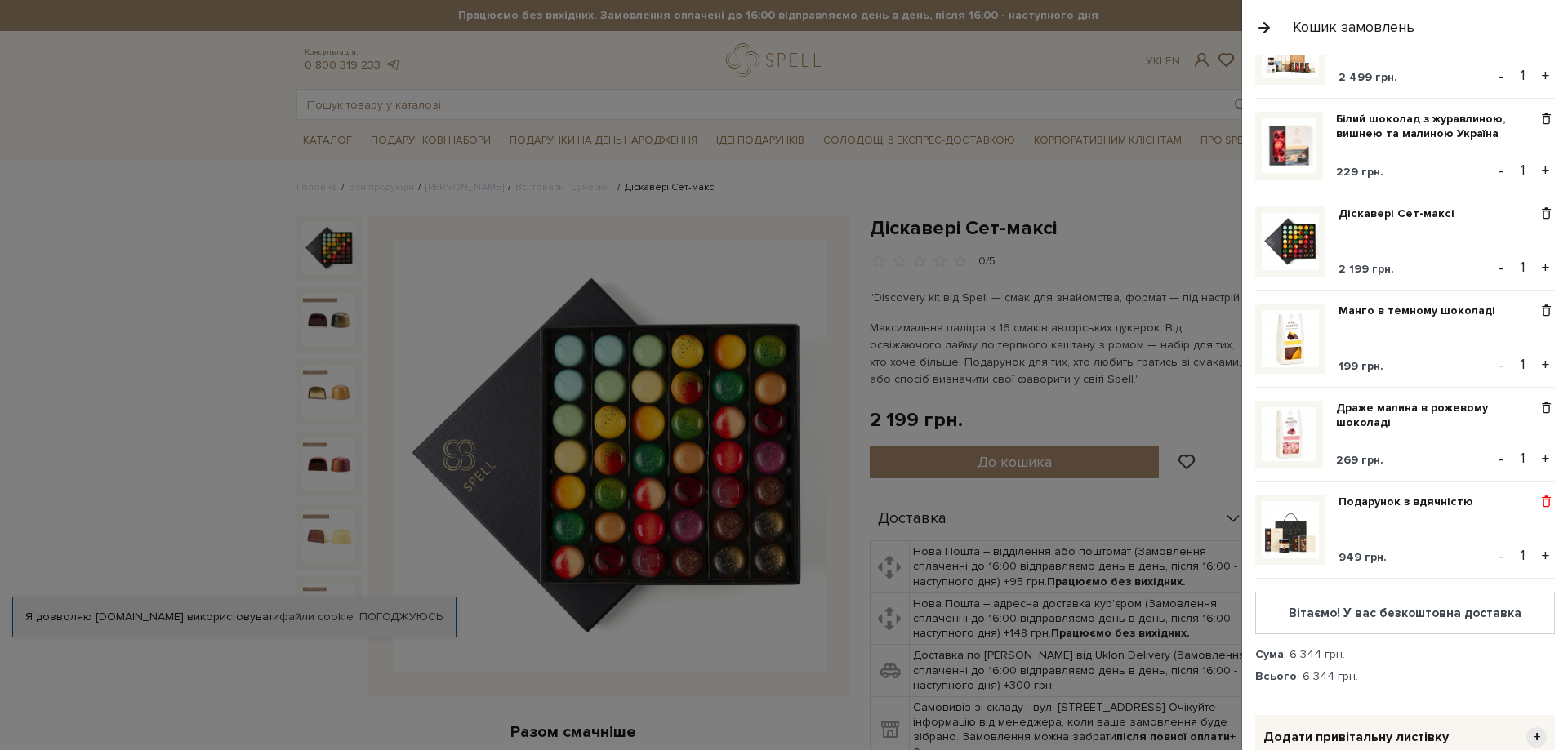
click at [1538, 498] on span at bounding box center [1546, 502] width 17 height 15
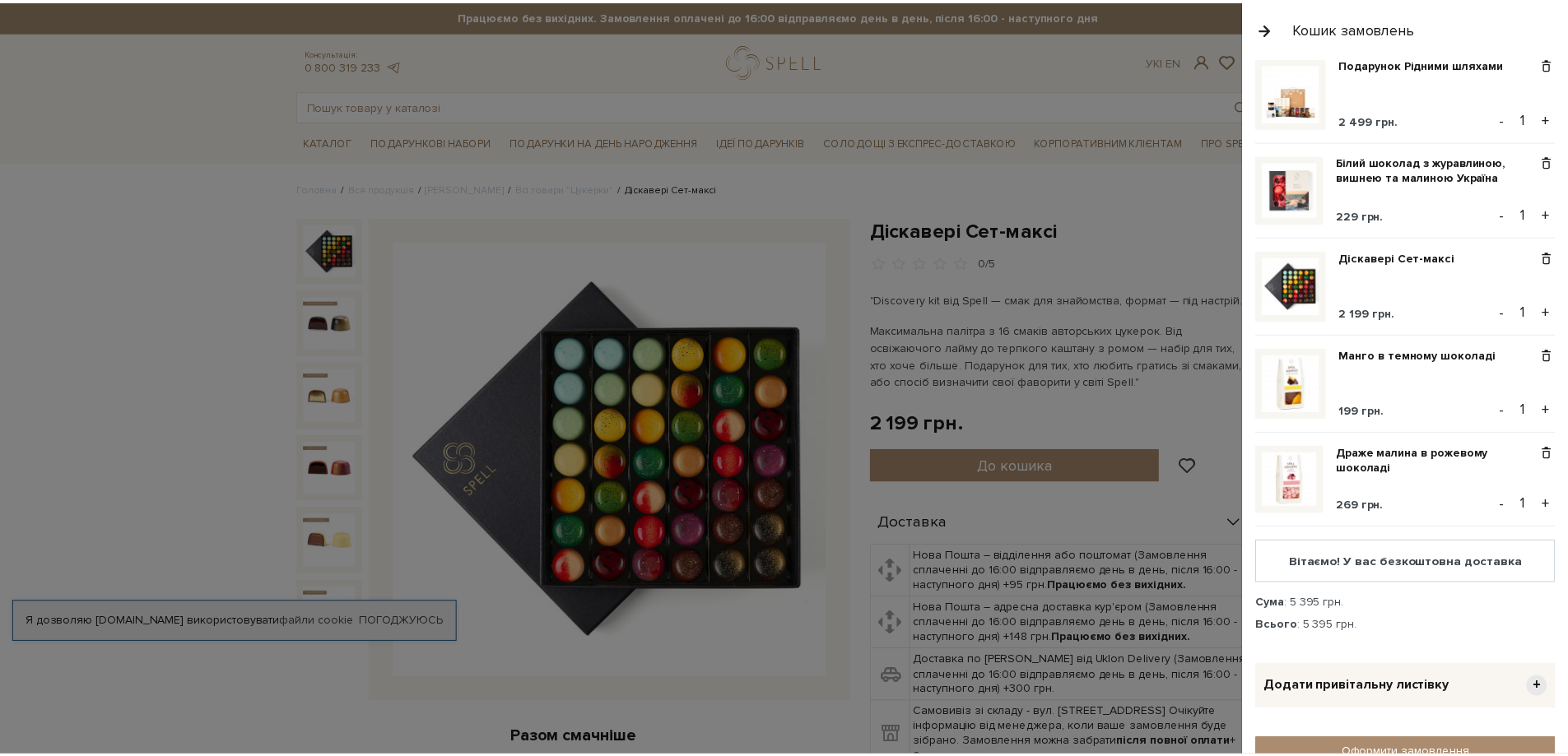
scroll to position [0, 0]
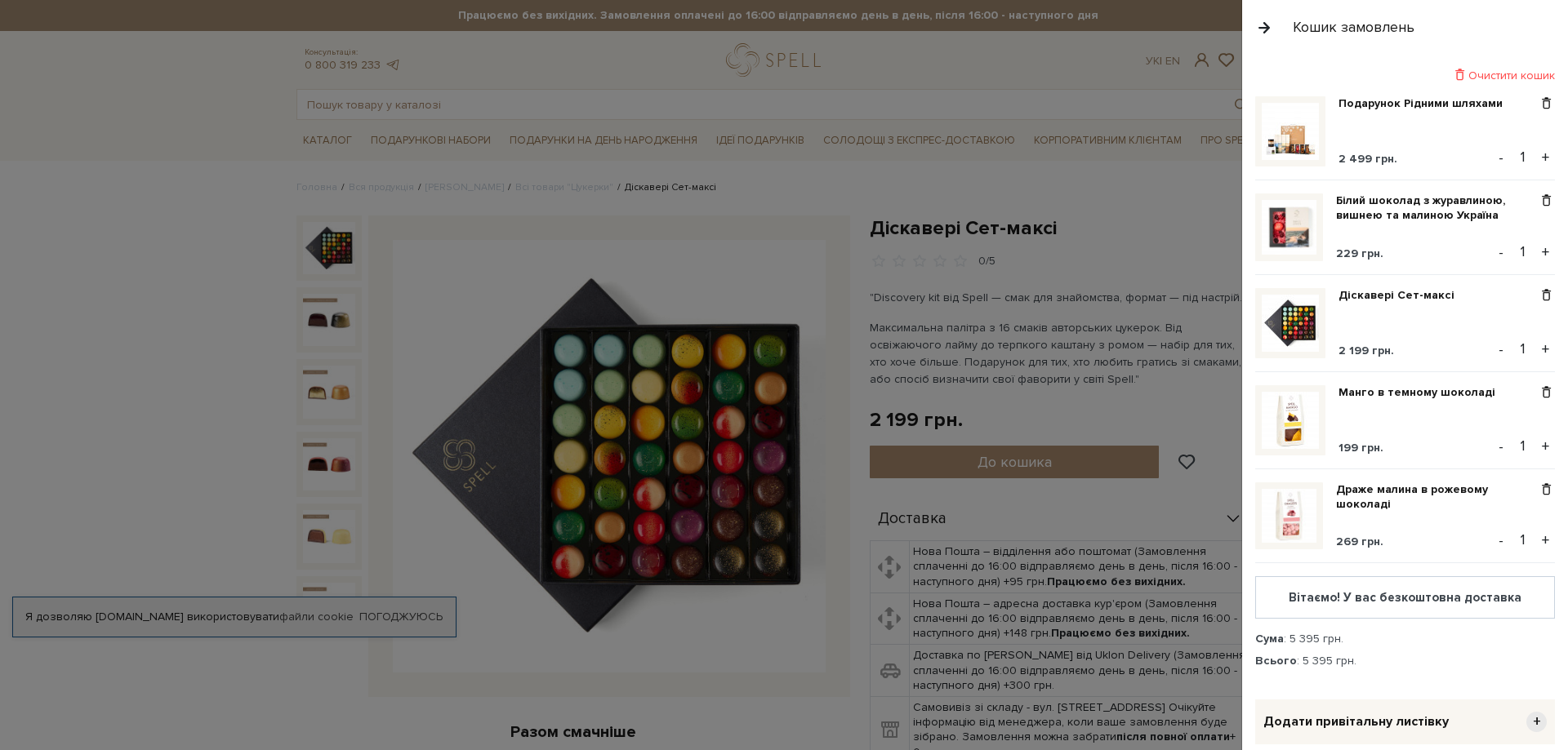
click at [936, 63] on div at bounding box center [784, 375] width 1568 height 750
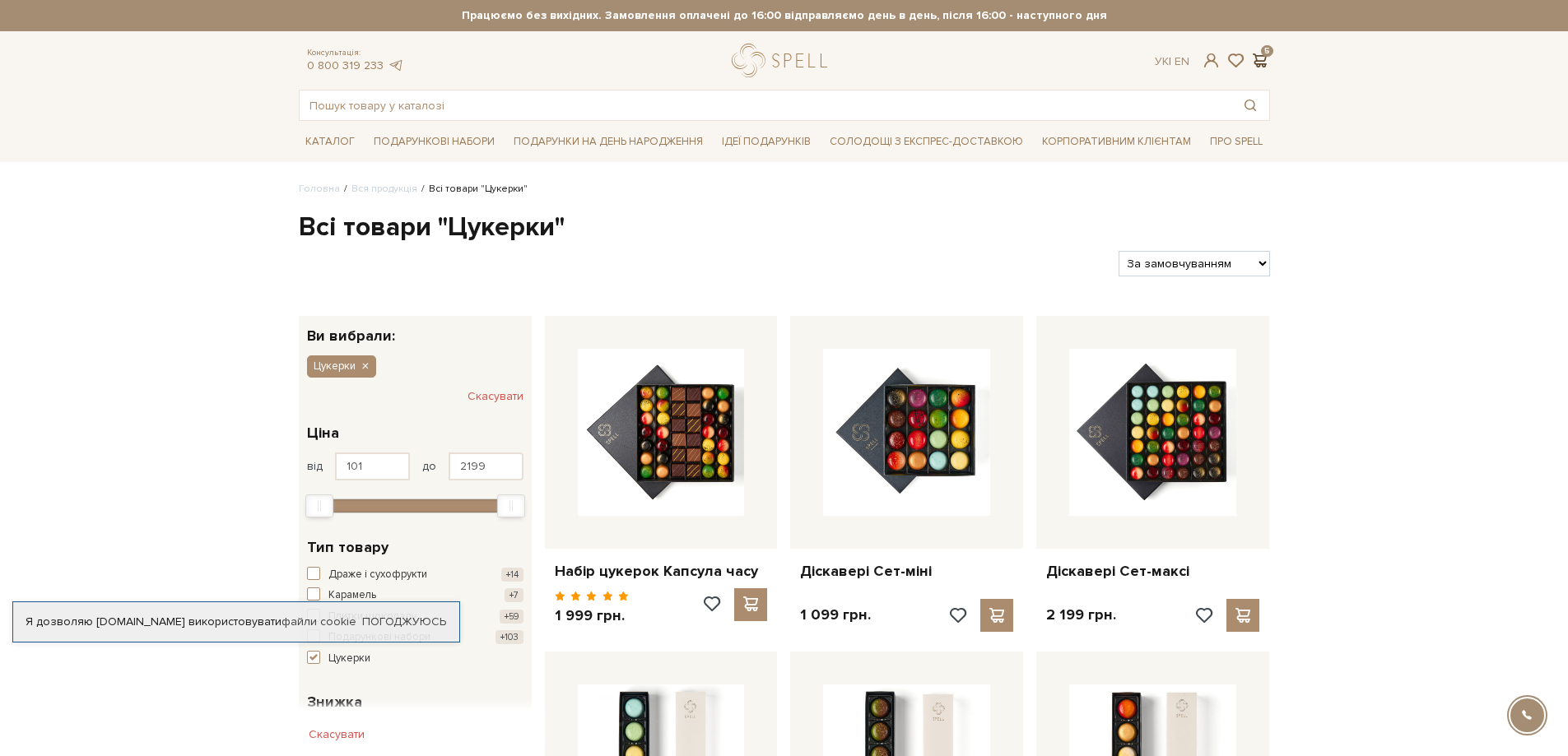
click at [1261, 61] on span at bounding box center [1259, 61] width 20 height 17
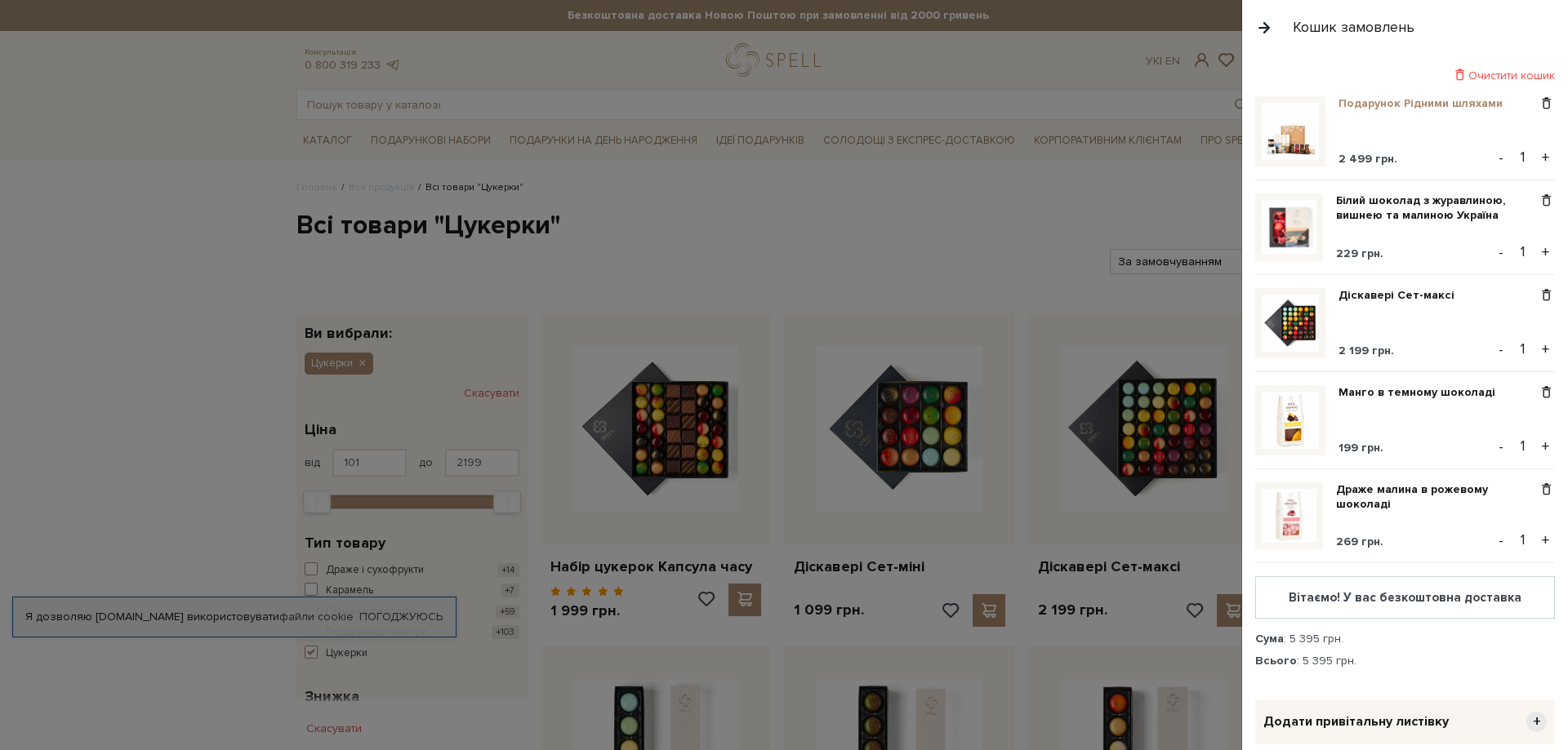
click at [1404, 106] on link "Подарунок Рідними шляхами" at bounding box center [1426, 104] width 176 height 15
